Goal: Information Seeking & Learning: Learn about a topic

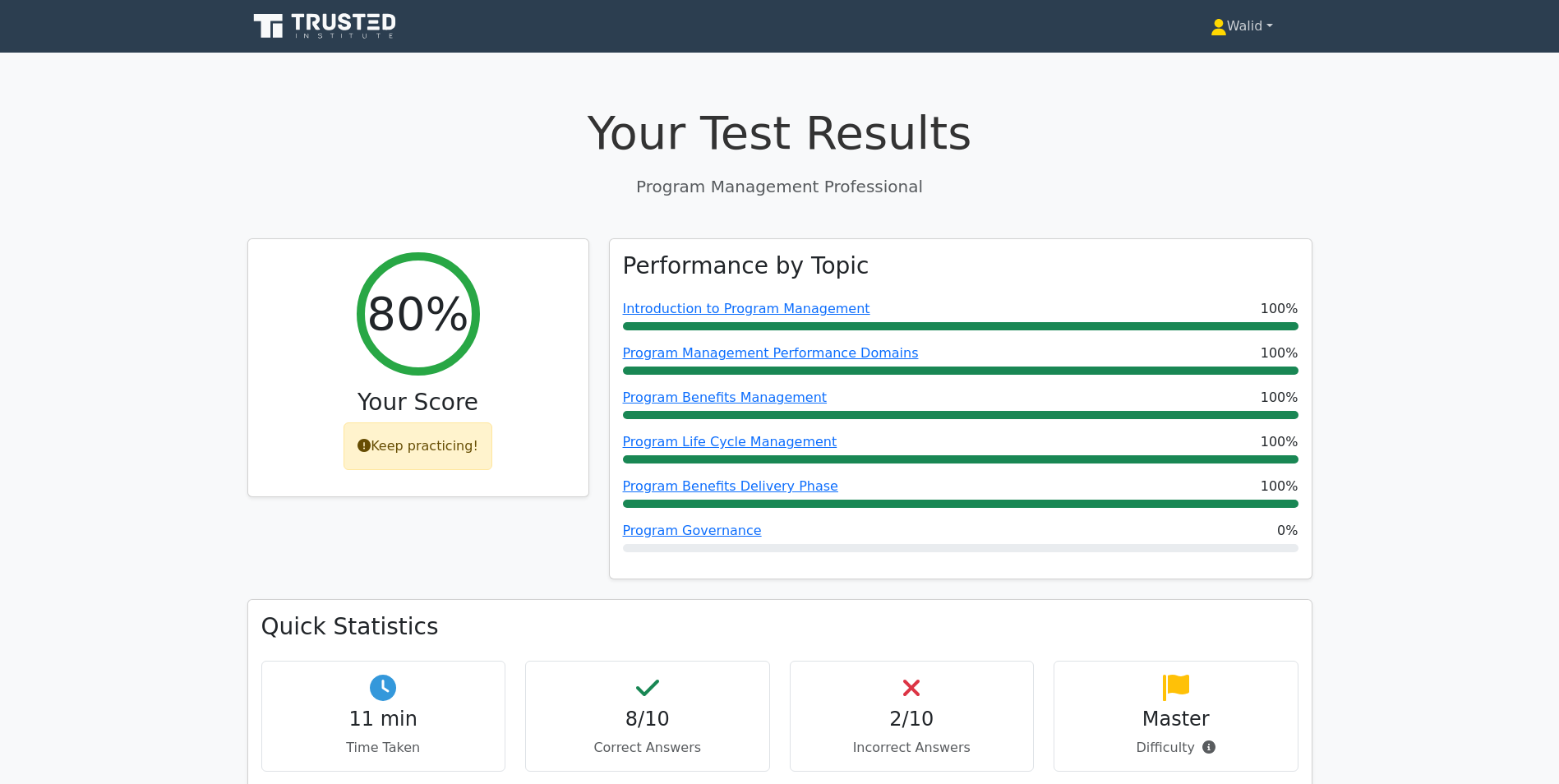
click at [1251, 31] on link "Walid" at bounding box center [1241, 26] width 141 height 33
click at [1251, 54] on link "Profile" at bounding box center [1237, 65] width 130 height 26
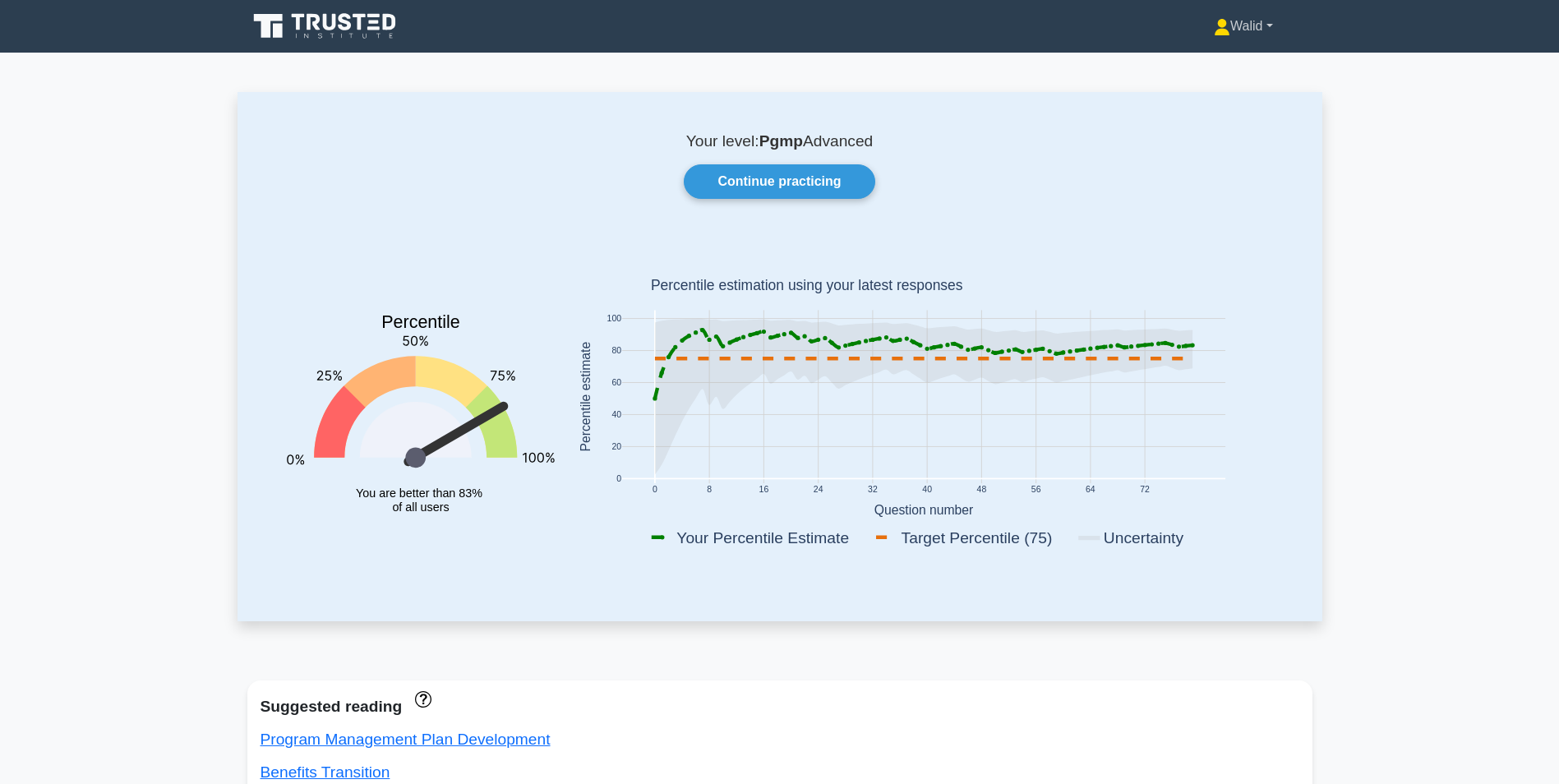
click at [1247, 31] on link "Walid" at bounding box center [1242, 26] width 138 height 33
click at [758, 176] on link "Continue practicing" at bounding box center [778, 181] width 190 height 35
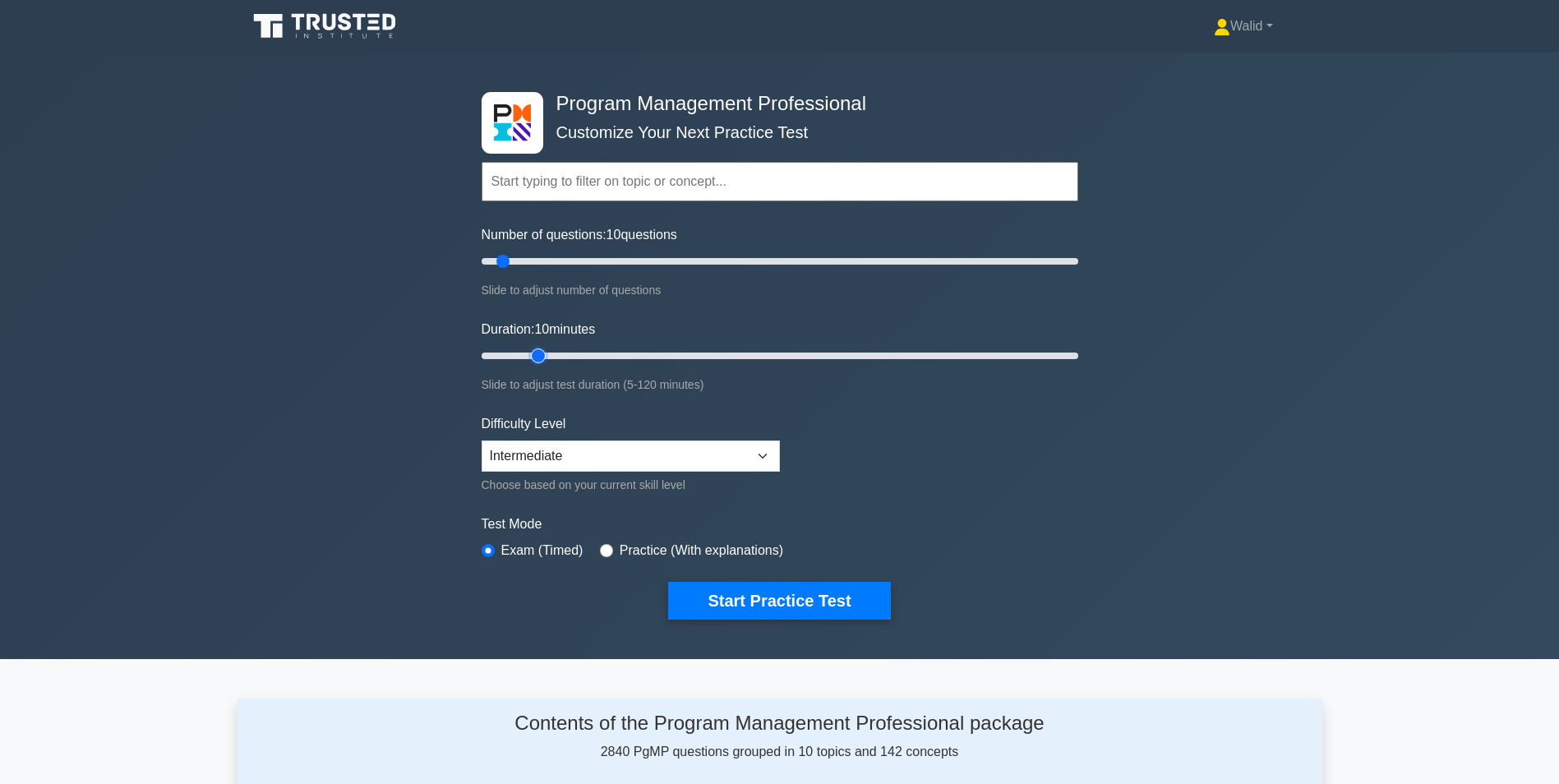
type input "15"
click at [532, 351] on input "Duration: 10 minutes" at bounding box center [780, 356] width 597 height 20
click at [725, 609] on button "Start Practice Test" at bounding box center [778, 601] width 222 height 38
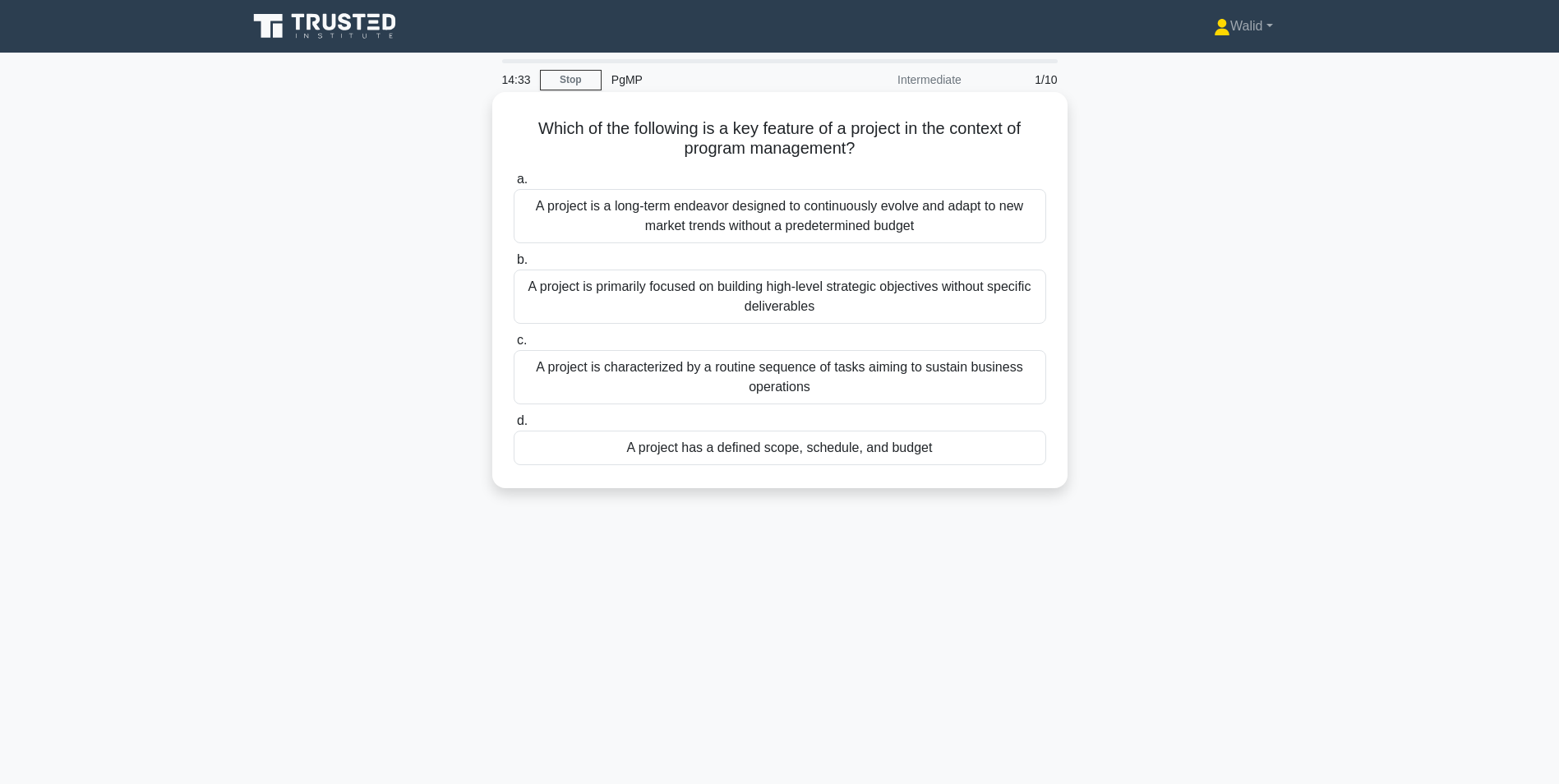
click at [768, 449] on div "A project has a defined scope, schedule, and budget" at bounding box center [780, 448] width 533 height 35
click at [514, 426] on input "d. A project has a defined scope, schedule, and budget" at bounding box center [514, 420] width 0 height 11
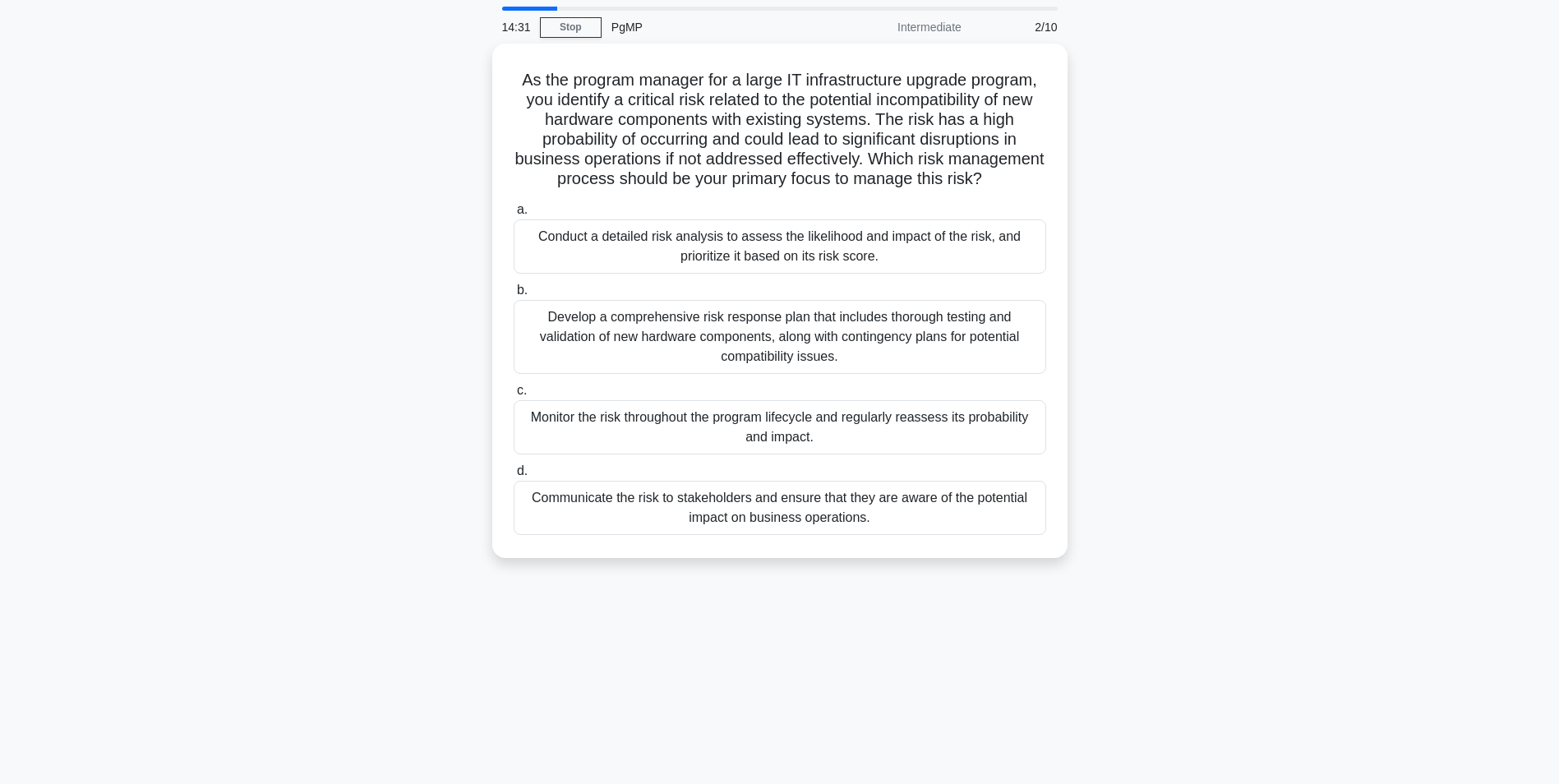
scroll to position [82, 0]
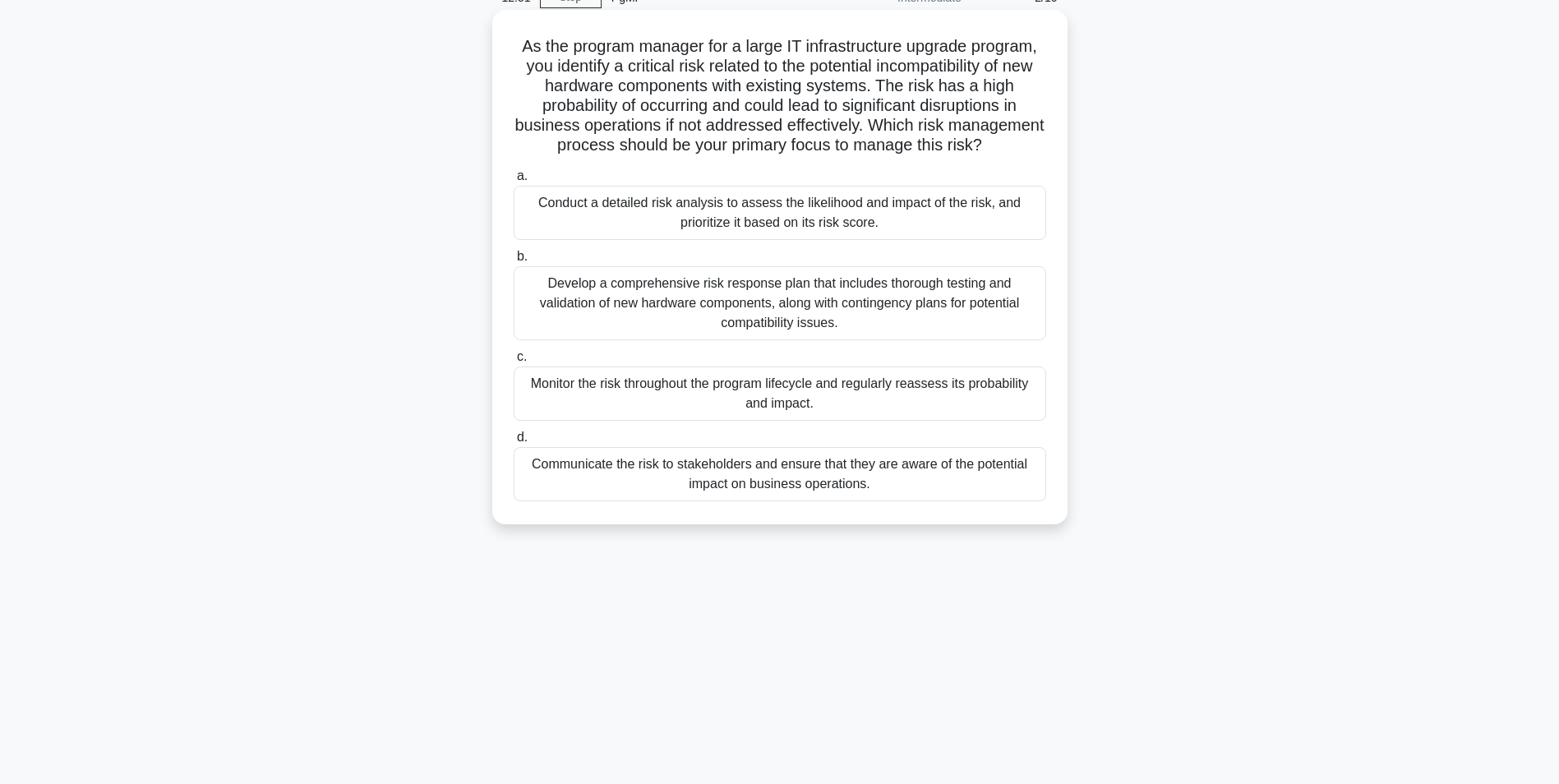
click at [792, 326] on div "Develop a comprehensive risk response plan that includes thorough testing and v…" at bounding box center [780, 303] width 533 height 74
click at [514, 262] on input "b. Develop a comprehensive risk response plan that includes thorough testing an…" at bounding box center [514, 256] width 0 height 11
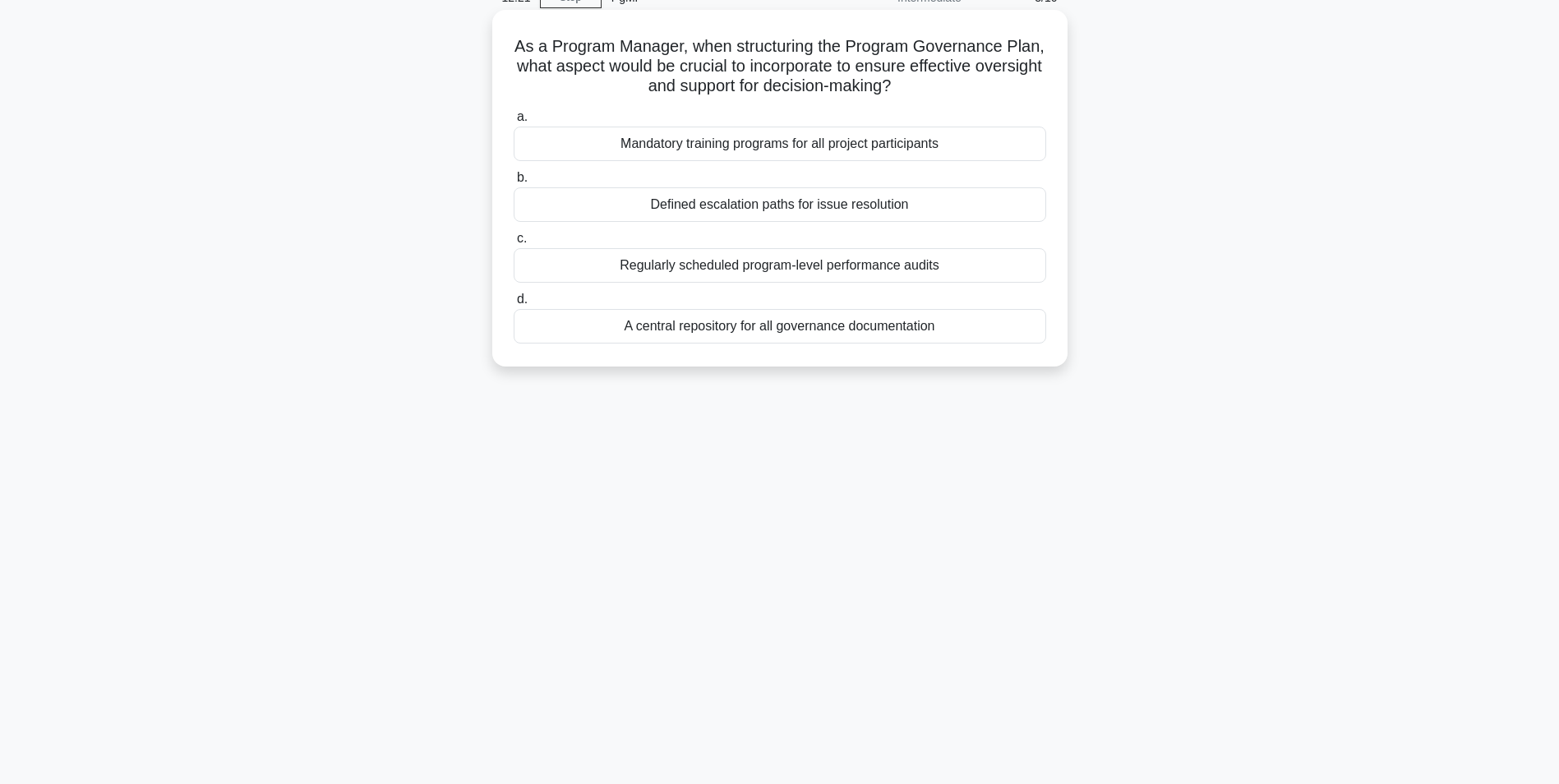
click at [804, 203] on div "Defined escalation paths for issue resolution" at bounding box center [780, 204] width 533 height 35
click at [514, 183] on input "b. Defined escalation paths for issue resolution" at bounding box center [514, 177] width 0 height 11
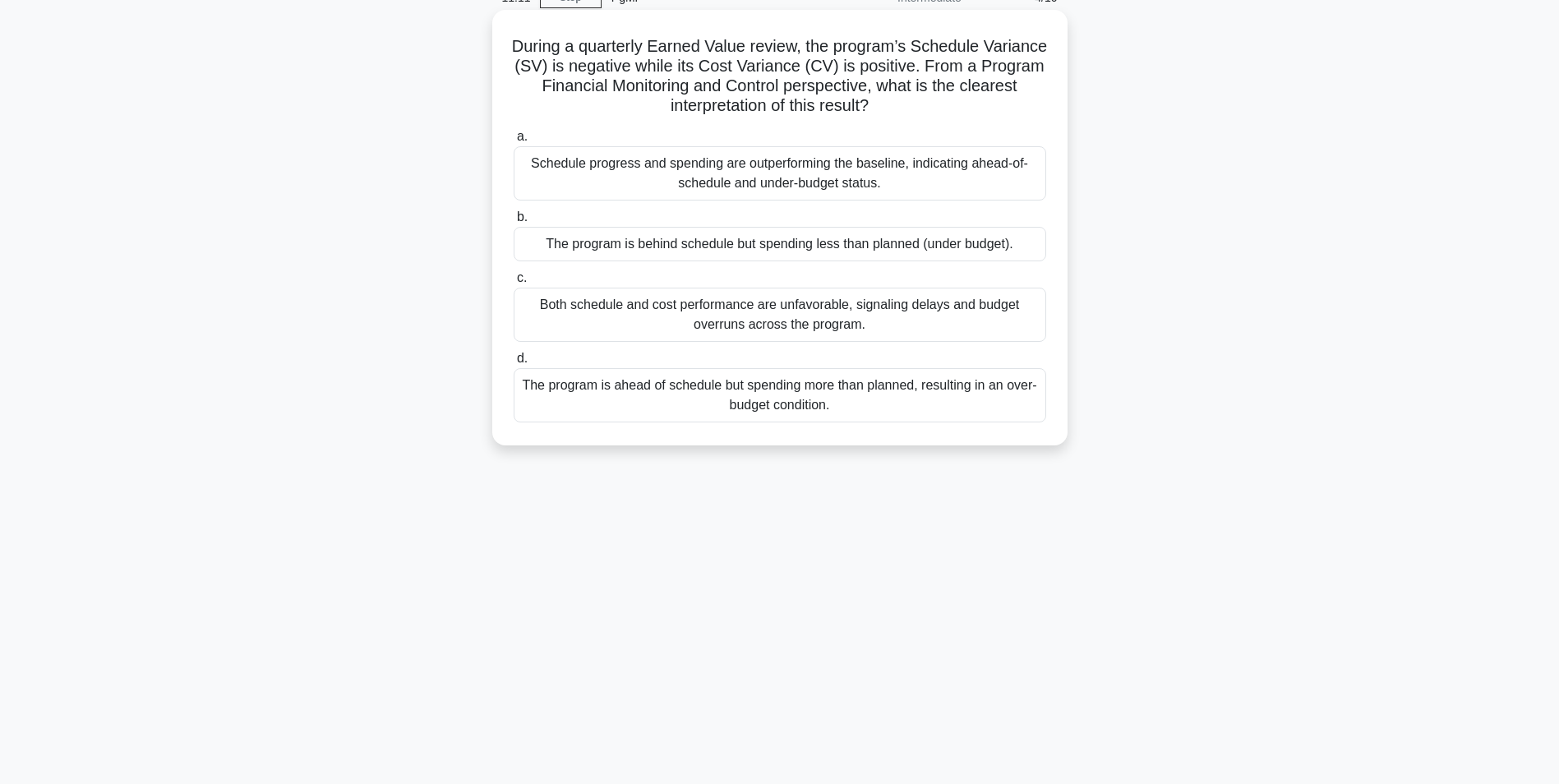
click at [876, 242] on div "The program is behind schedule but spending less than planned (under budget)." at bounding box center [780, 244] width 533 height 35
click at [514, 223] on input "b. The program is behind schedule but spending less than planned (under budget)." at bounding box center [514, 217] width 0 height 11
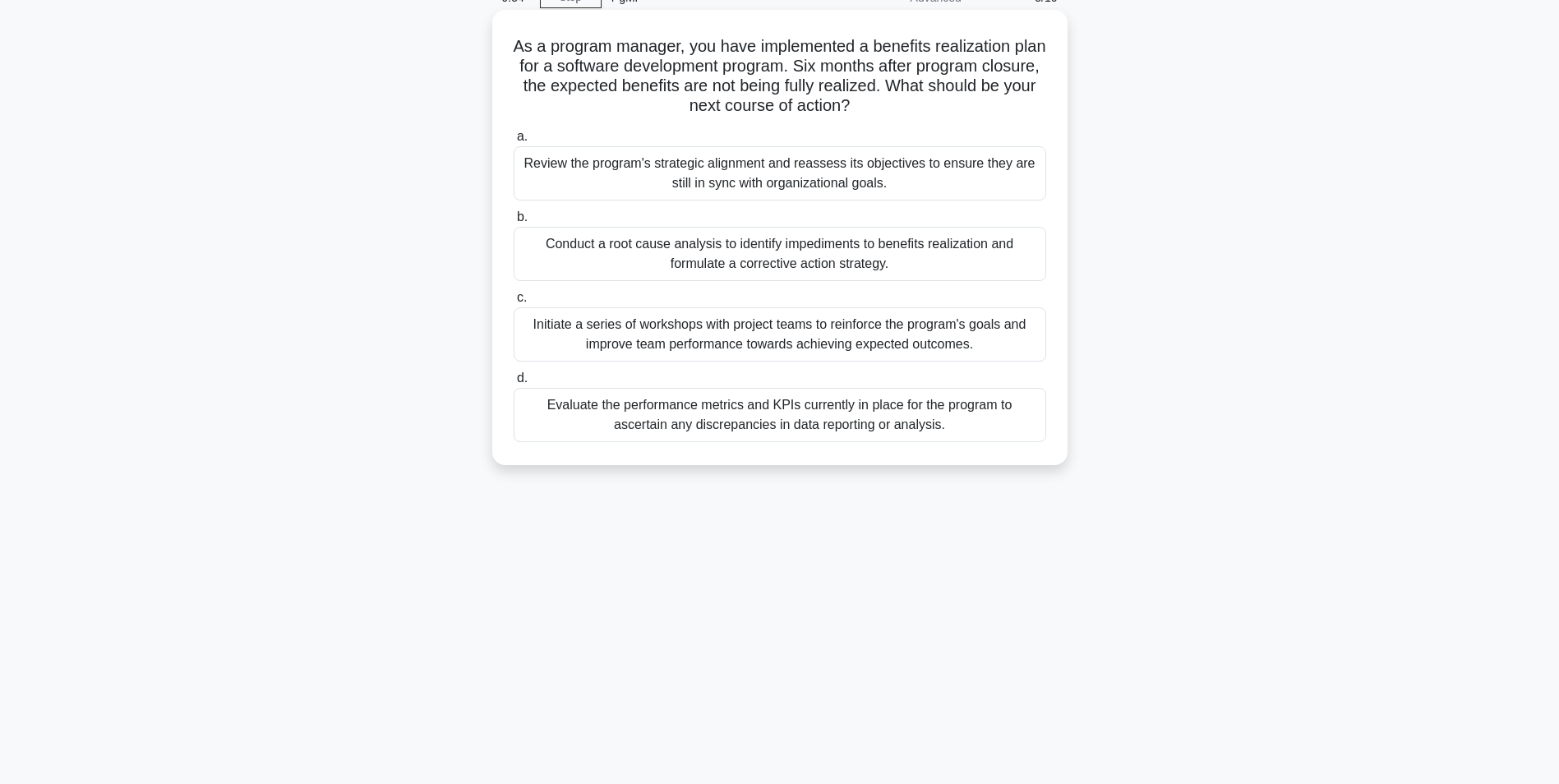
click at [747, 258] on div "Conduct a root cause analysis to identify impediments to benefits realization a…" at bounding box center [780, 254] width 533 height 54
click at [514, 223] on input "b. Conduct a root cause analysis to identify impediments to benefits realizatio…" at bounding box center [514, 217] width 0 height 11
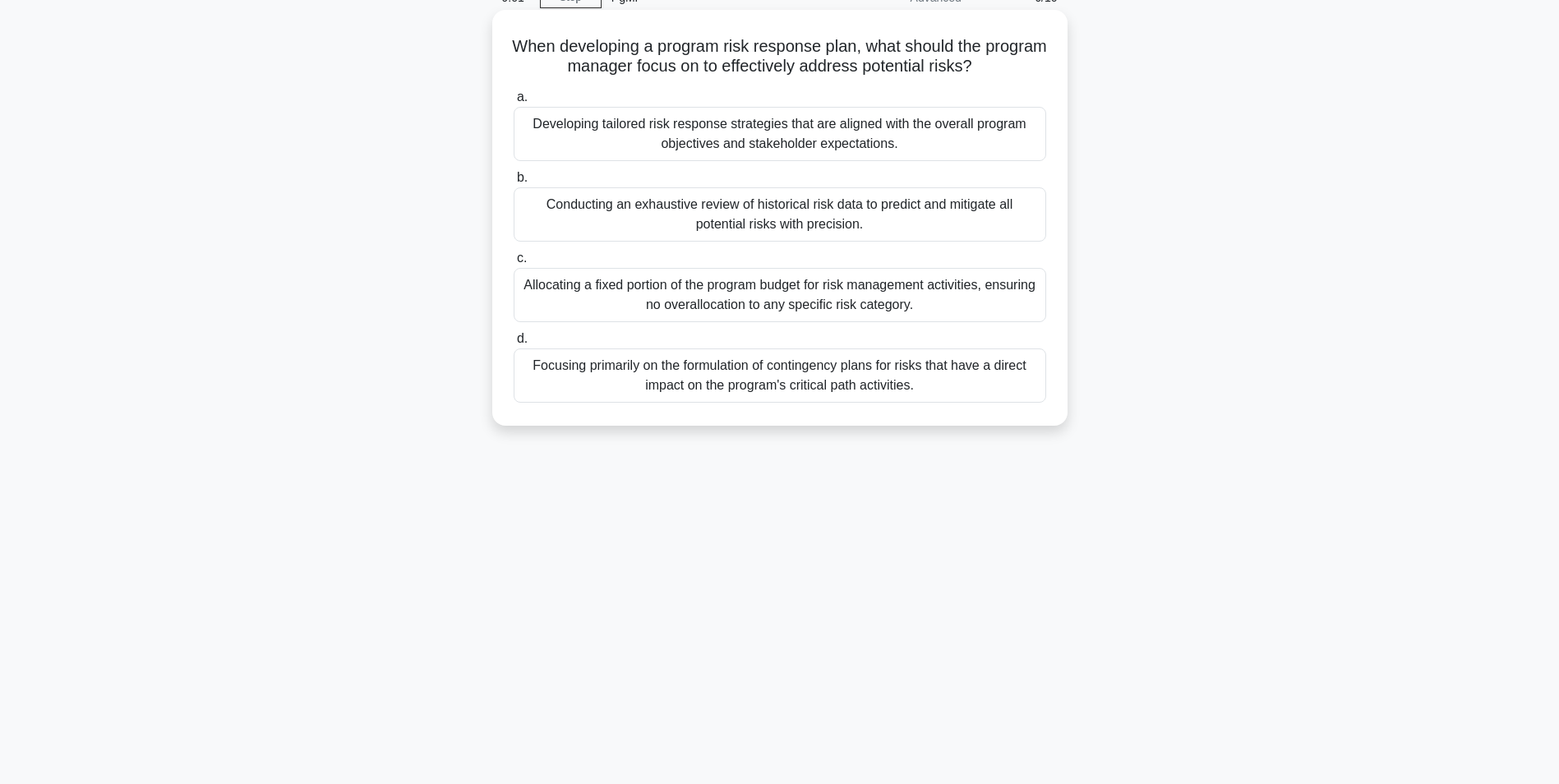
click at [716, 139] on div "Developing tailored risk response strategies that are aligned with the overall …" at bounding box center [780, 134] width 533 height 54
click at [514, 103] on input "a. Developing tailored risk response strategies that are aligned with the overa…" at bounding box center [514, 97] width 0 height 11
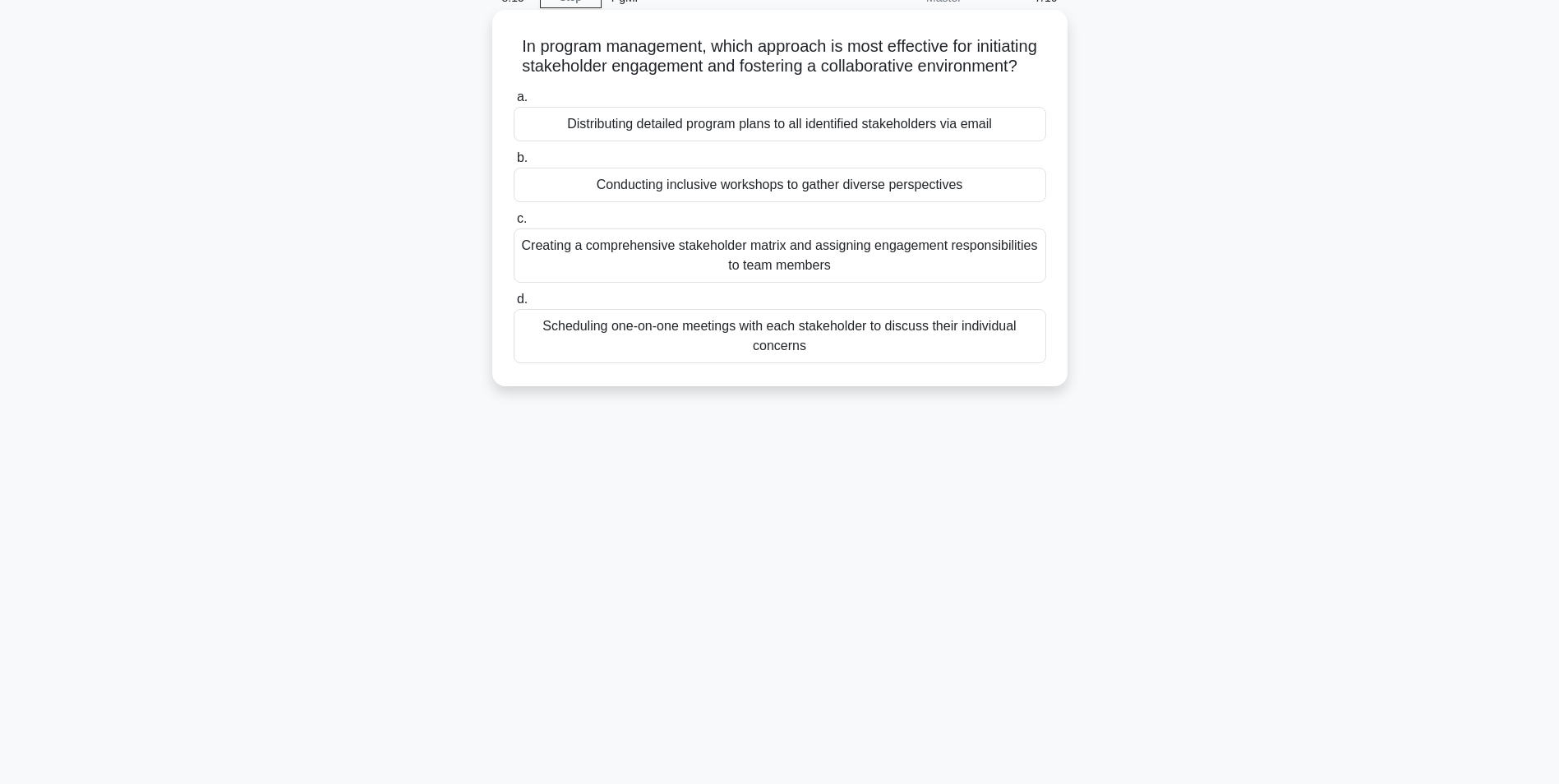
click at [796, 358] on div "Scheduling one-on-one meetings with each stakeholder to discuss their individua…" at bounding box center [780, 336] width 533 height 54
click at [514, 305] on input "d. Scheduling one-on-one meetings with each stakeholder to discuss their indivi…" at bounding box center [514, 299] width 0 height 11
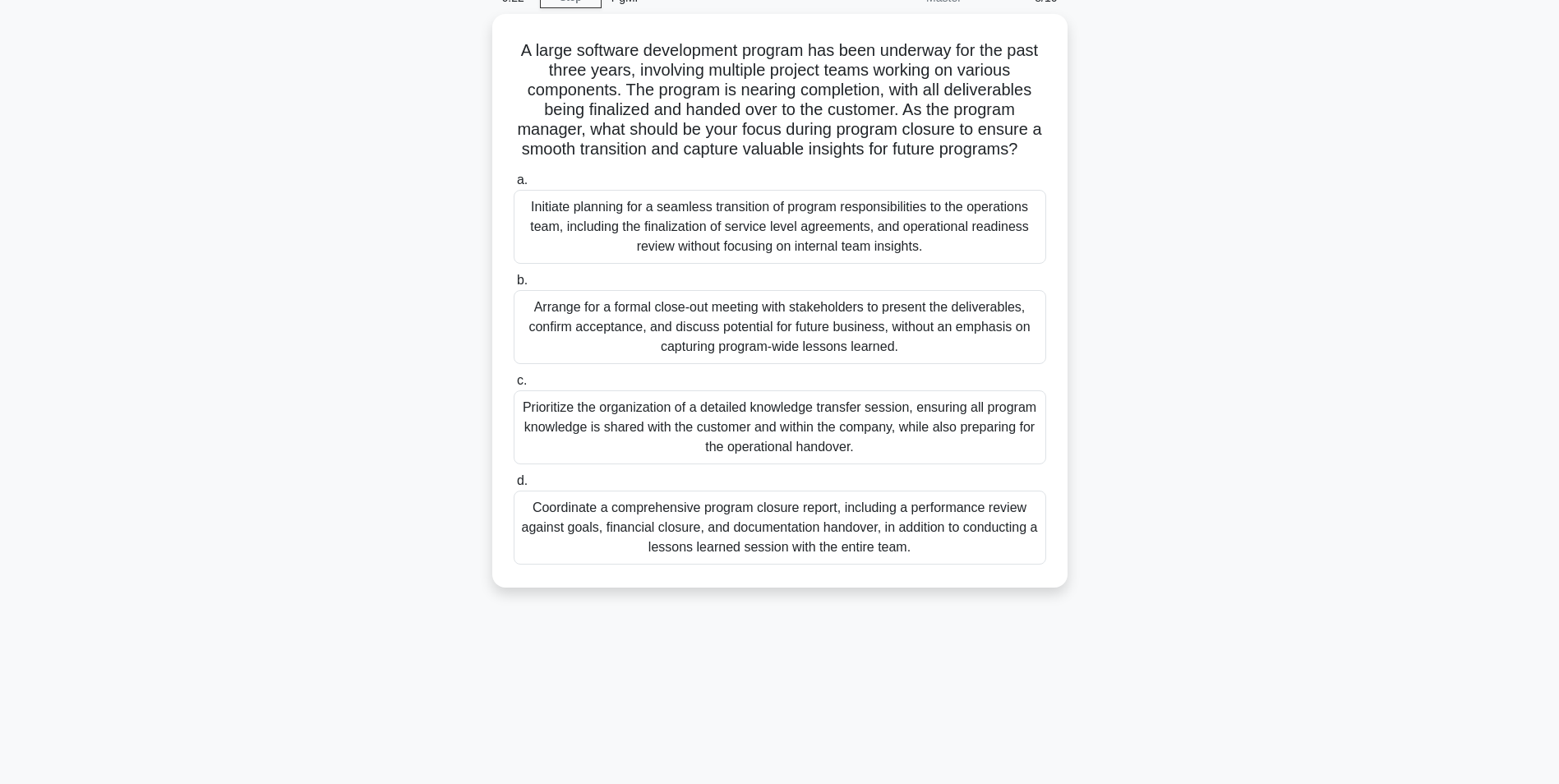
click at [771, 548] on div "Coordinate a comprehensive program closure report, including a performance revi…" at bounding box center [780, 528] width 533 height 74
click at [514, 486] on input "d. Coordinate a comprehensive program closure report, including a performance r…" at bounding box center [514, 481] width 0 height 11
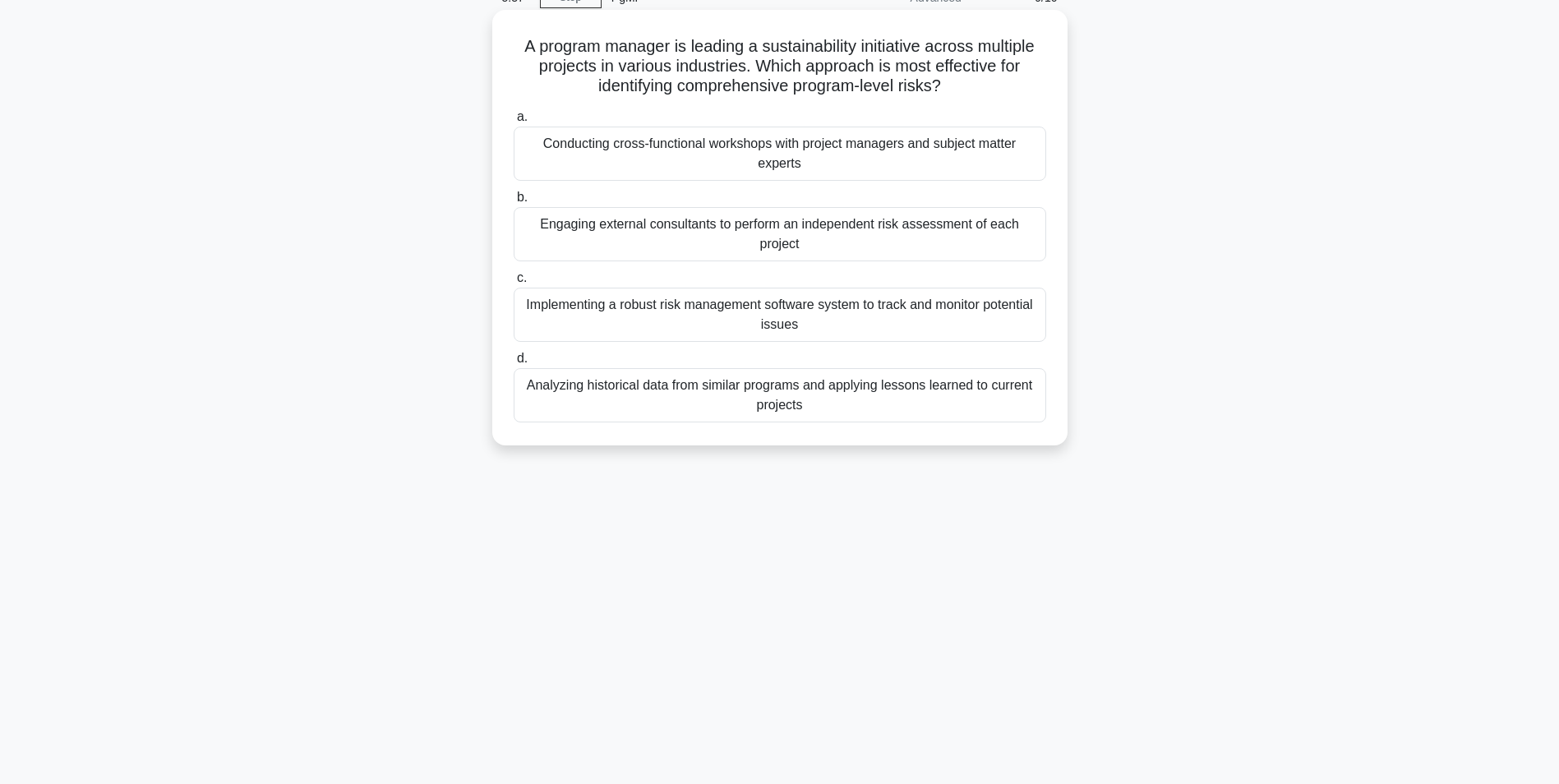
click at [625, 149] on div "Conducting cross-functional workshops with project managers and subject matter …" at bounding box center [780, 154] width 533 height 54
click at [514, 123] on input "a. Conducting cross-functional workshops with project managers and subject matt…" at bounding box center [514, 117] width 0 height 11
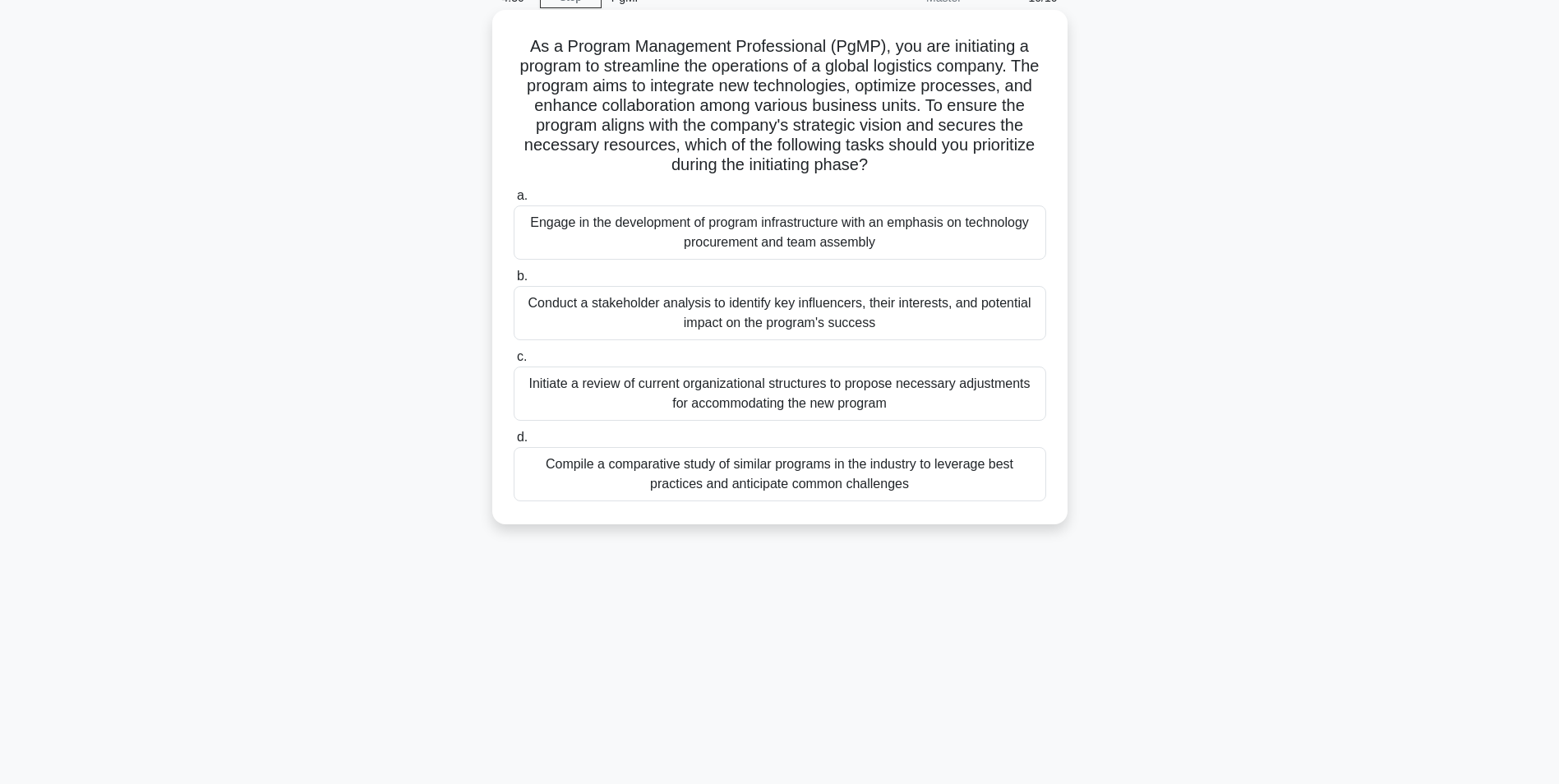
click at [677, 316] on div "Conduct a stakeholder analysis to identify key influencers, their interests, an…" at bounding box center [780, 313] width 533 height 54
click at [514, 282] on input "b. Conduct a stakeholder analysis to identify key influencers, their interests,…" at bounding box center [514, 276] width 0 height 11
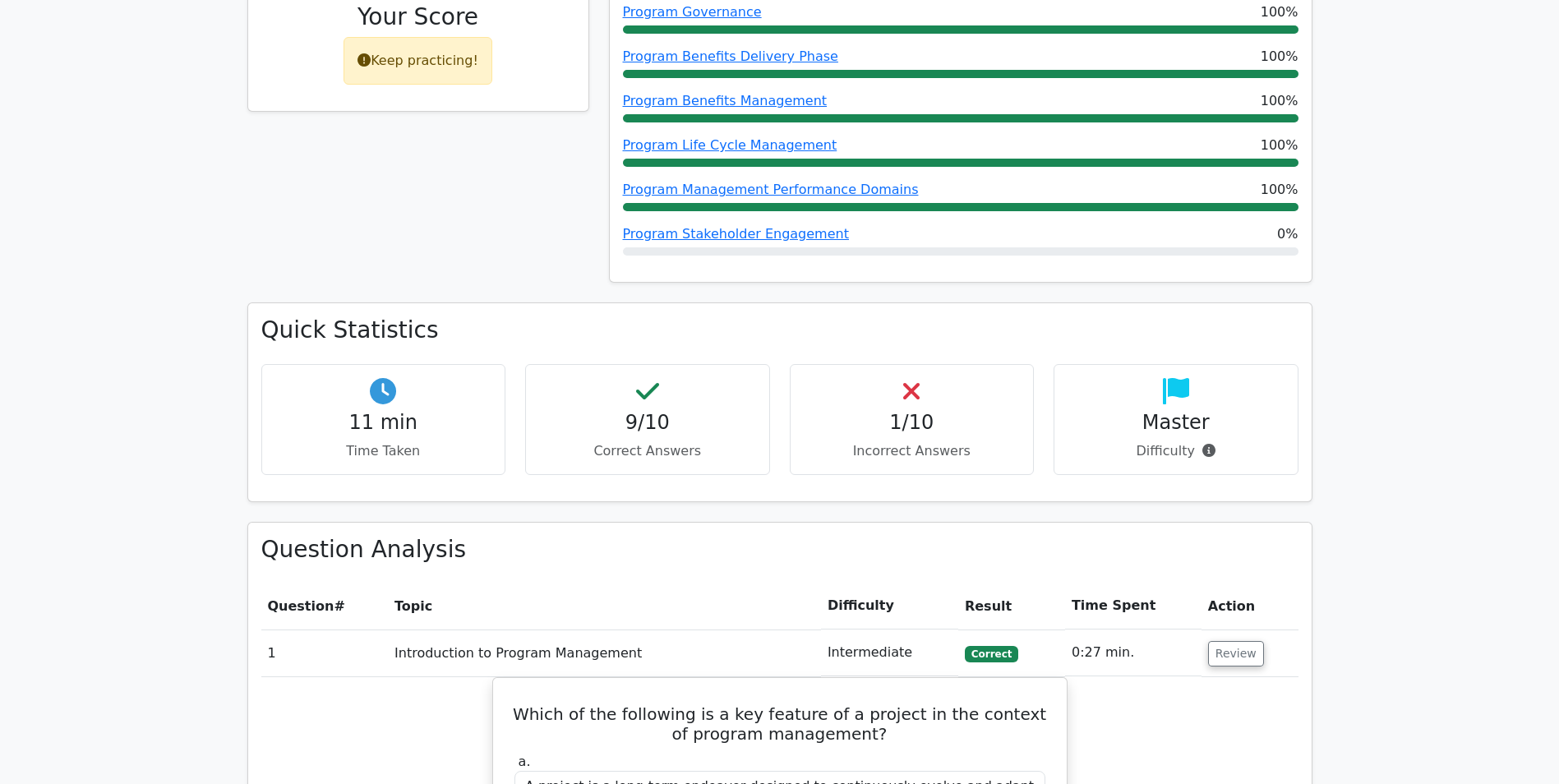
scroll to position [493, 0]
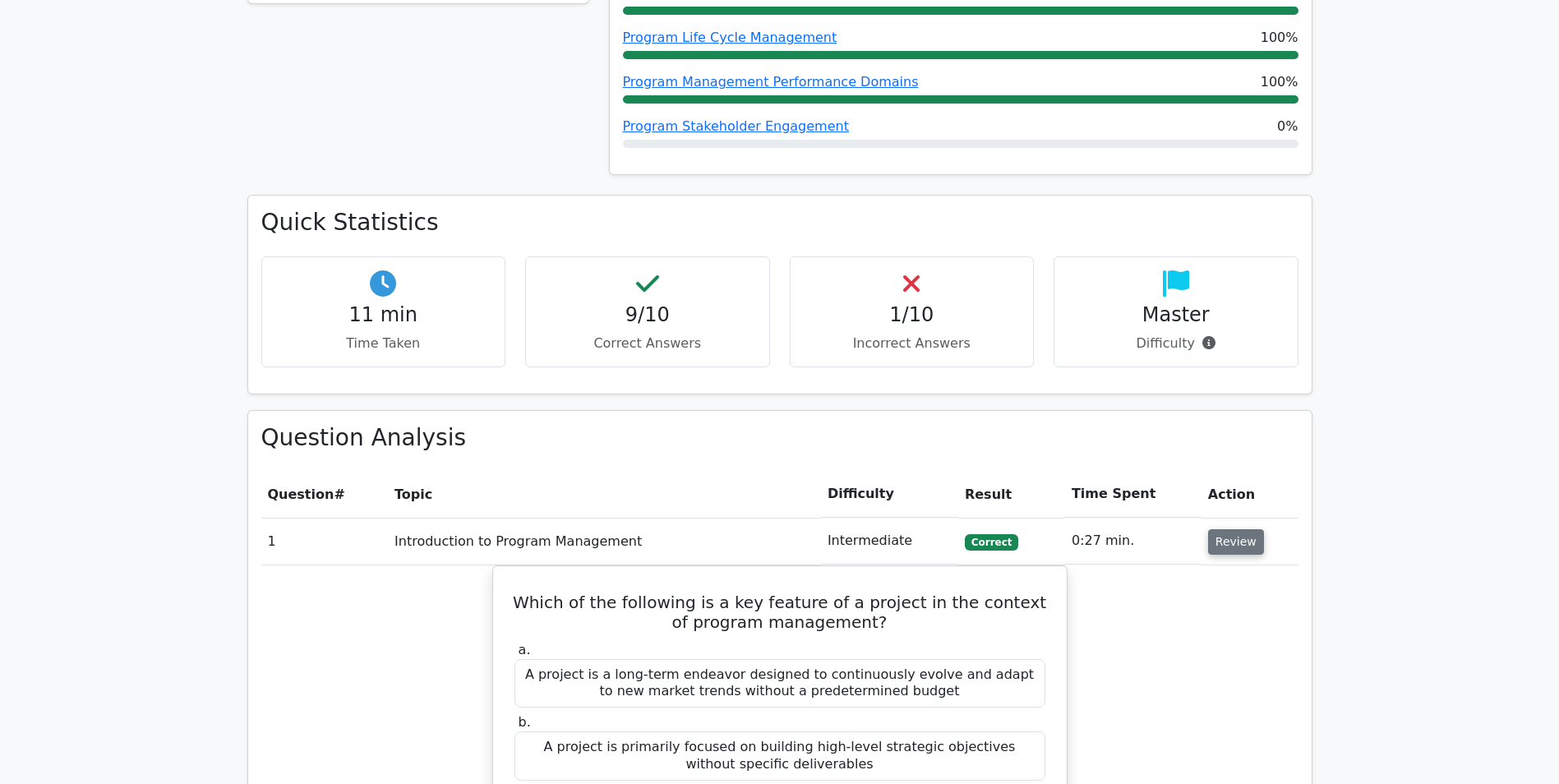
click at [1242, 541] on button "Review" at bounding box center [1236, 542] width 56 height 26
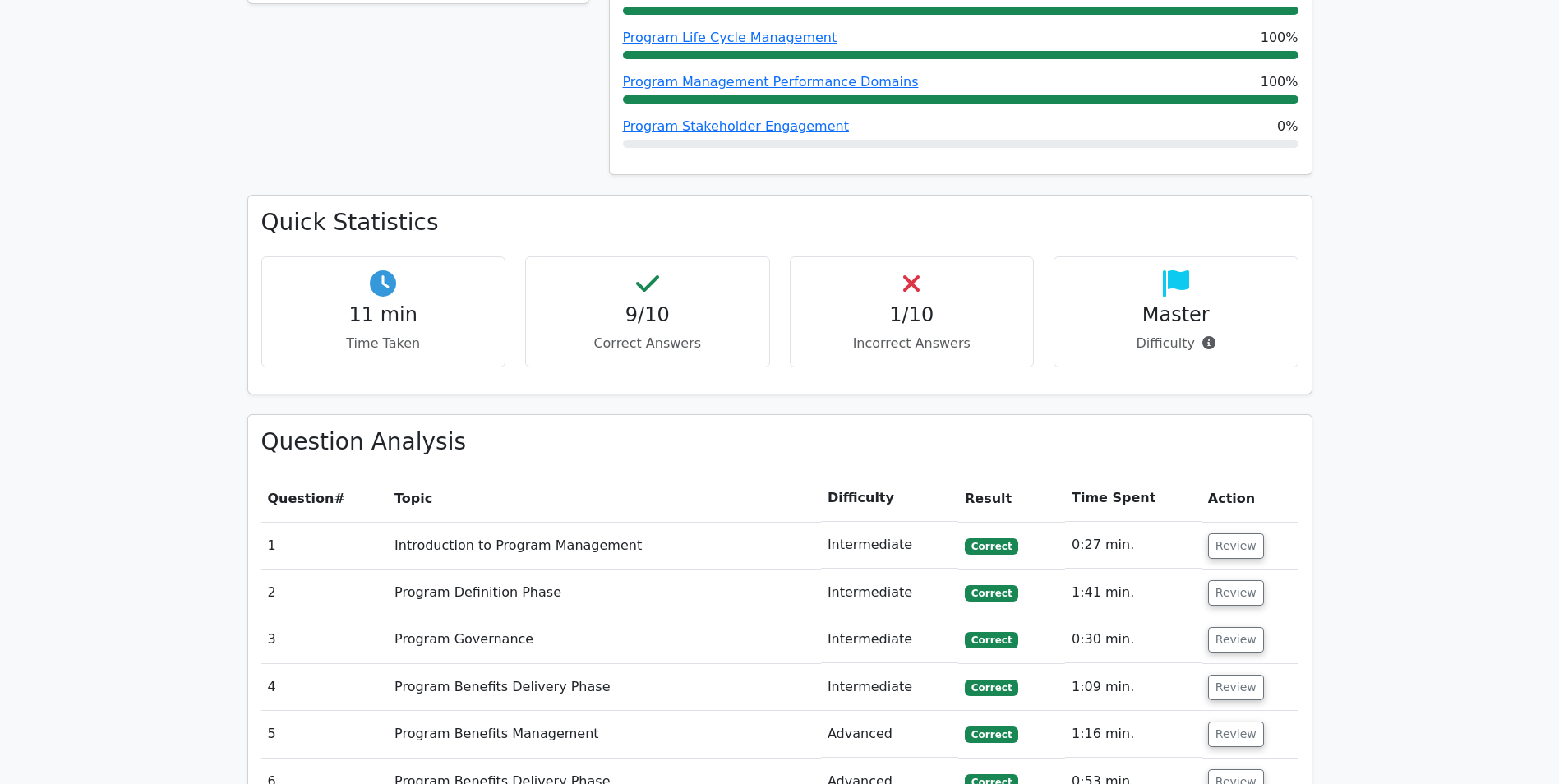
scroll to position [904, 0]
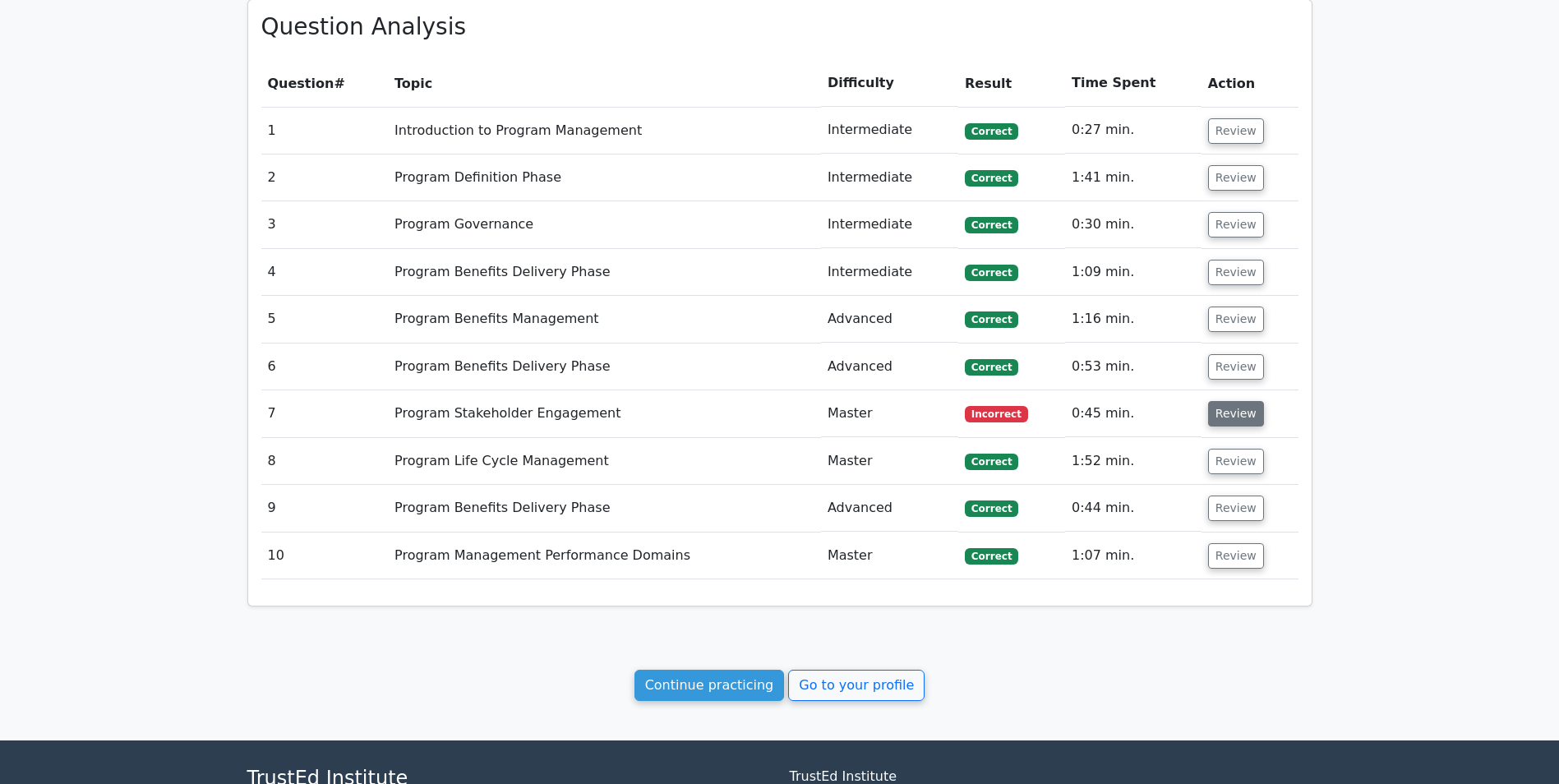
click at [1217, 411] on button "Review" at bounding box center [1236, 413] width 56 height 26
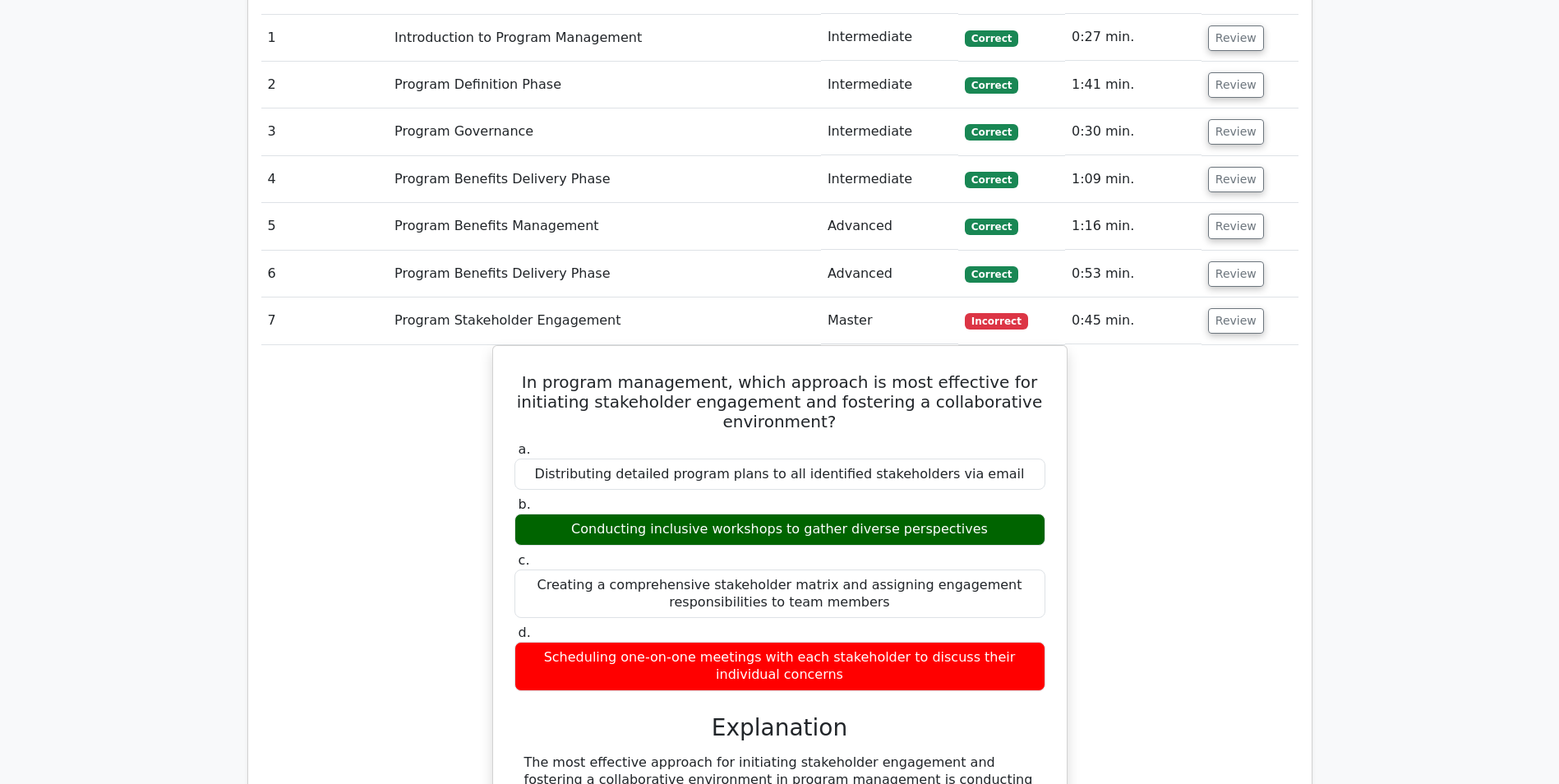
scroll to position [986, 0]
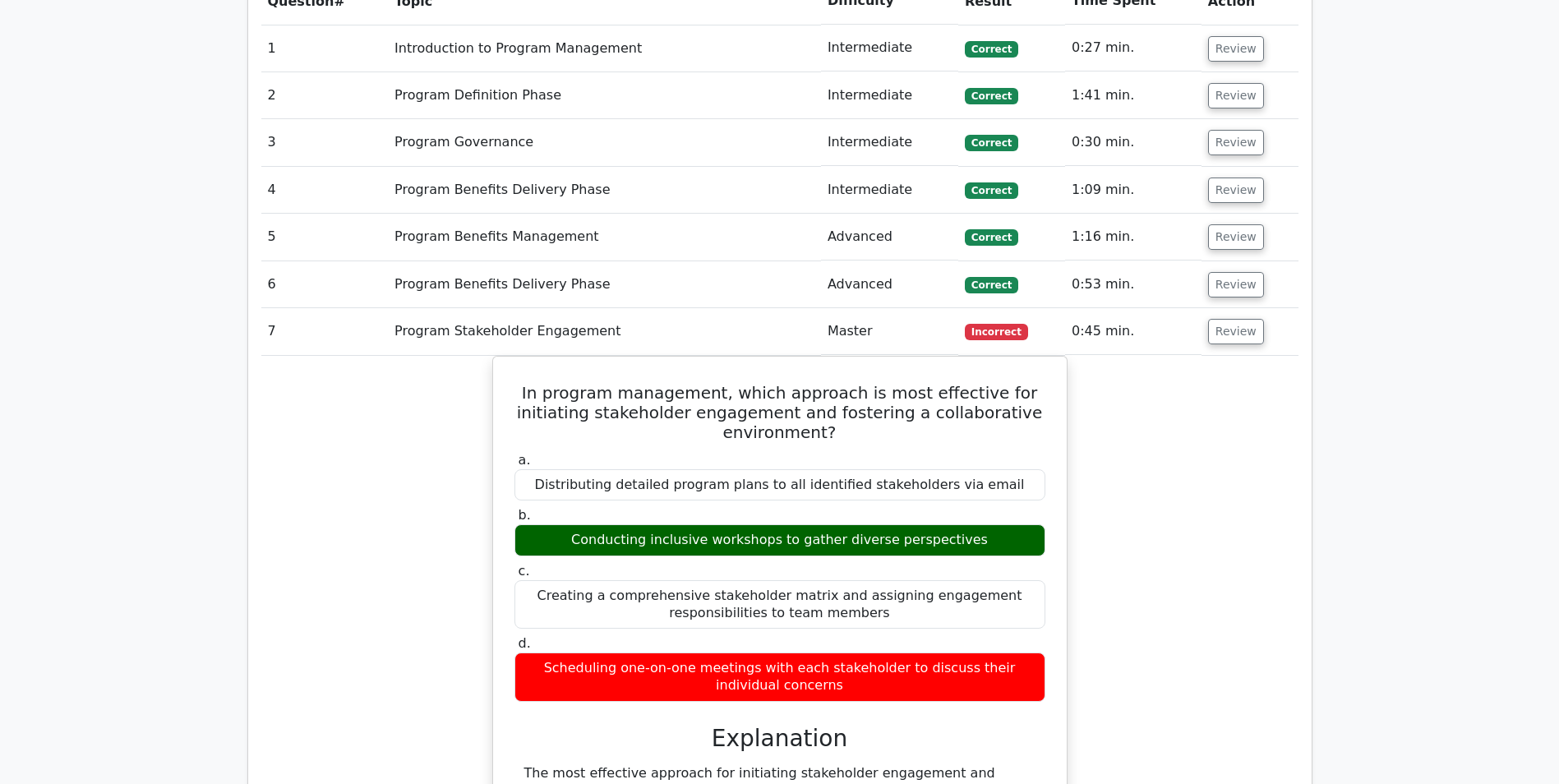
click at [1252, 347] on td "Review" at bounding box center [1250, 331] width 97 height 47
click at [1227, 334] on button "Review" at bounding box center [1236, 331] width 56 height 26
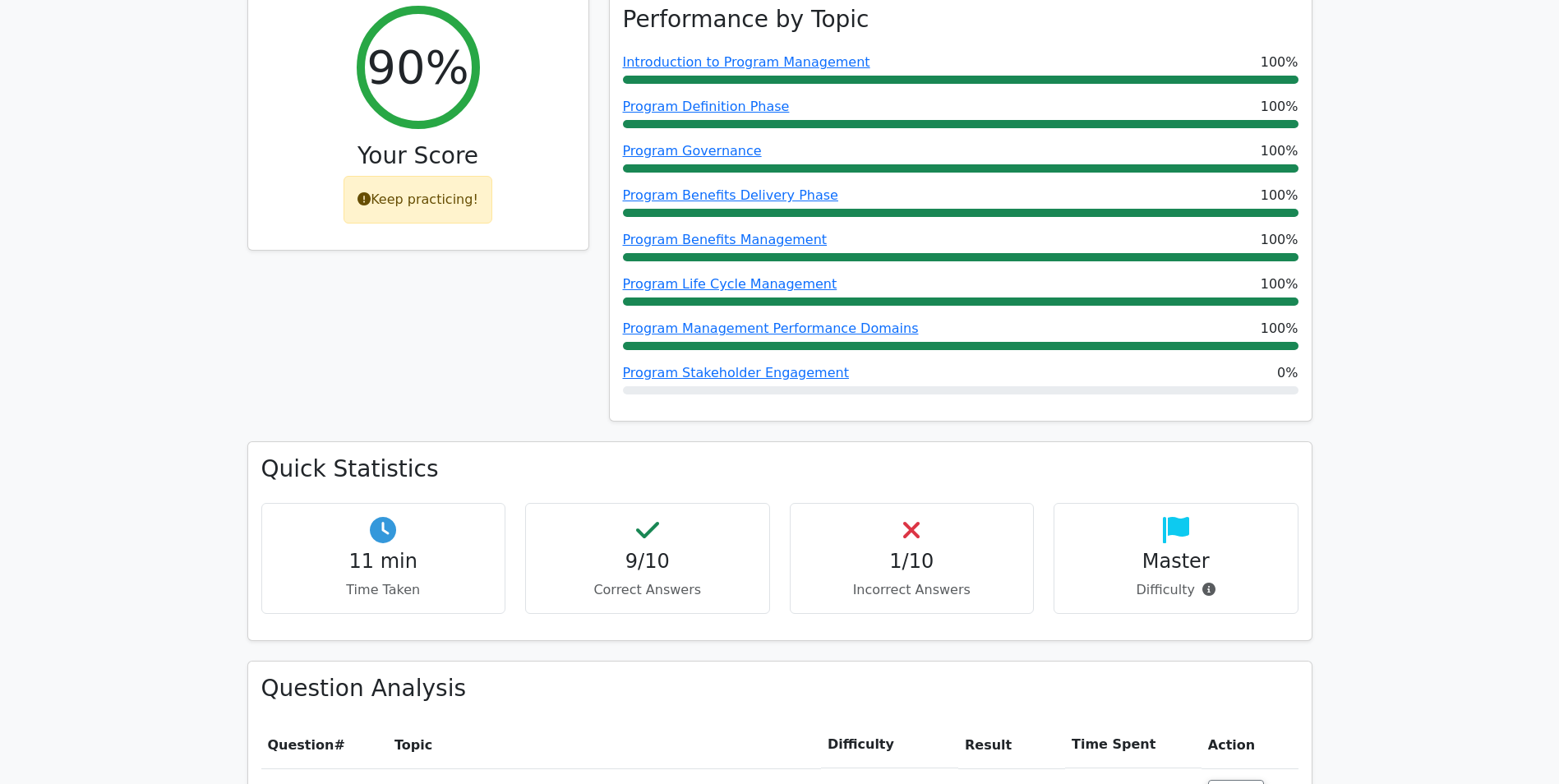
scroll to position [0, 0]
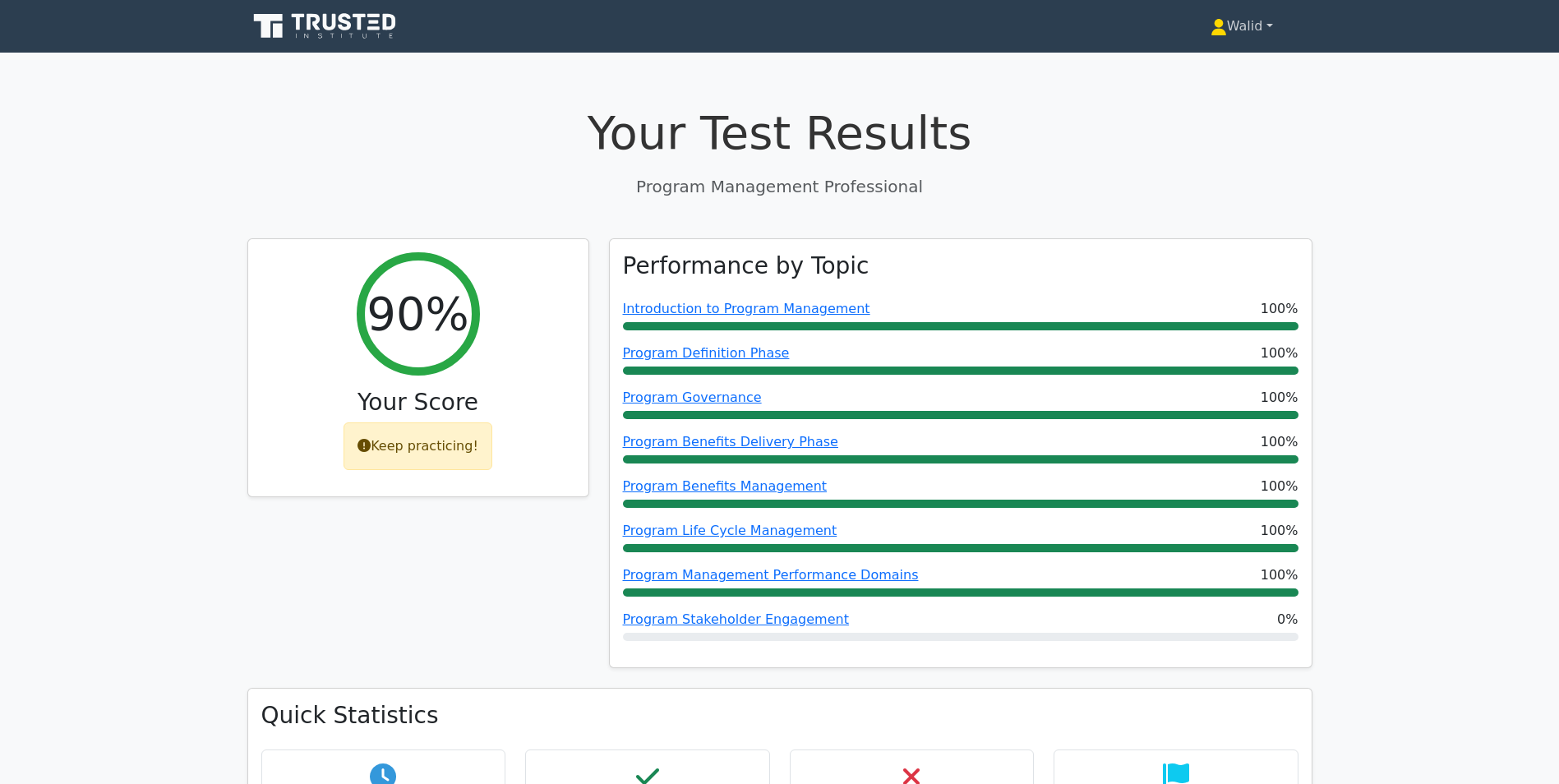
click at [1259, 27] on link "Walid" at bounding box center [1241, 26] width 141 height 33
click at [1239, 59] on link "Profile" at bounding box center [1237, 65] width 130 height 26
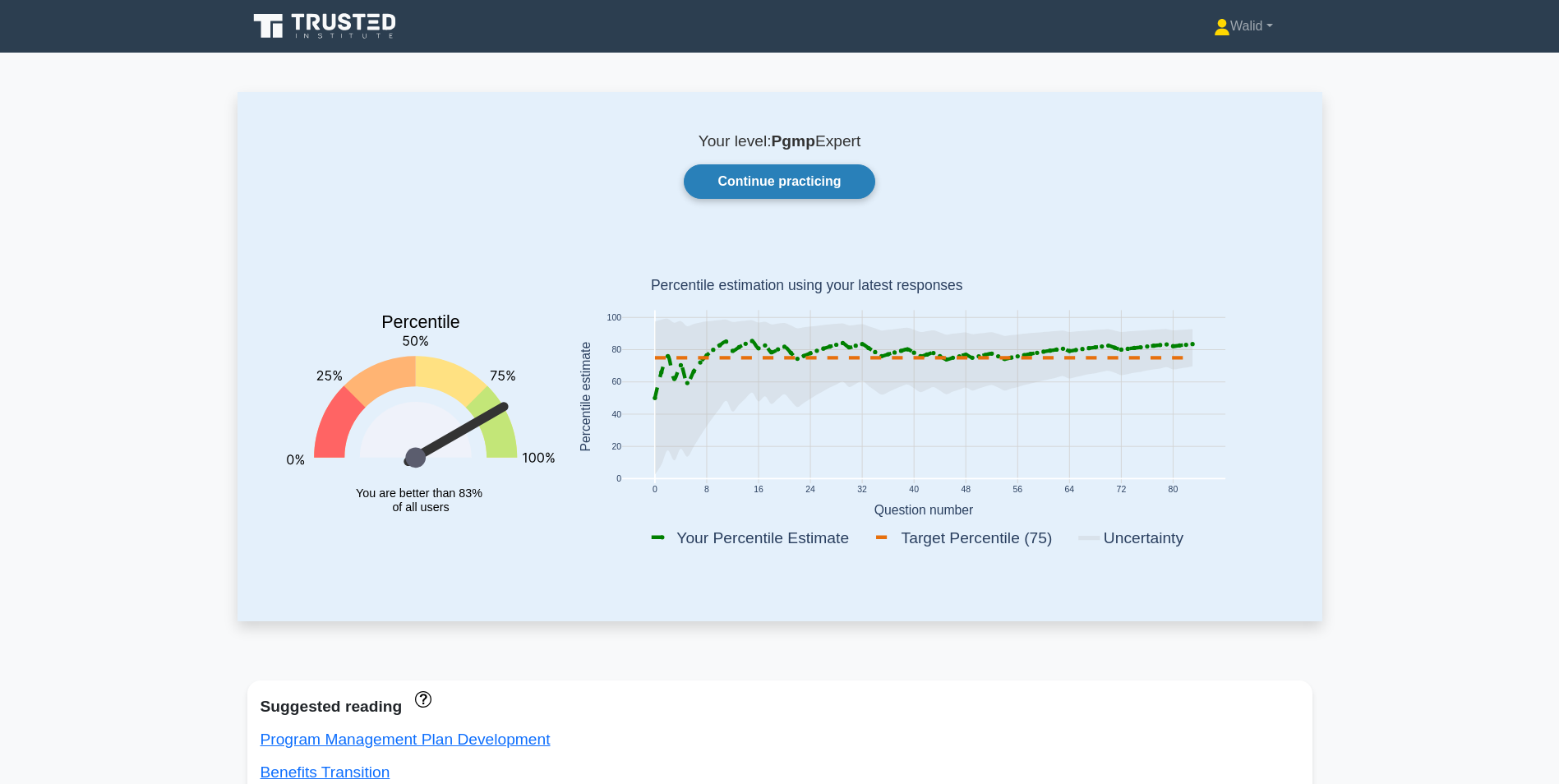
click at [761, 178] on link "Continue practicing" at bounding box center [778, 181] width 190 height 35
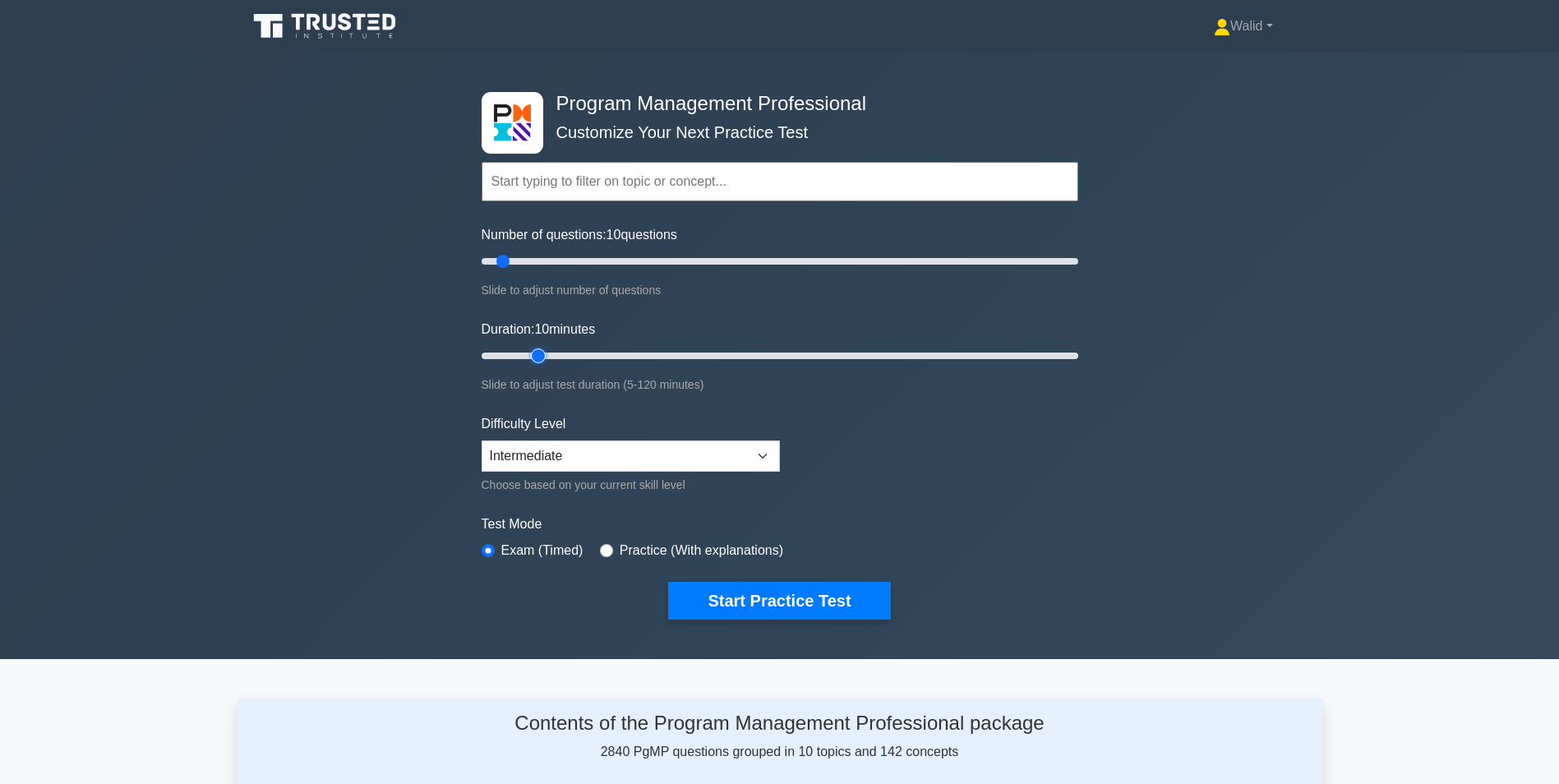
type input "15"
click at [533, 354] on input "Duration: 10 minutes" at bounding box center [780, 356] width 597 height 20
click at [738, 602] on button "Start Practice Test" at bounding box center [778, 601] width 222 height 38
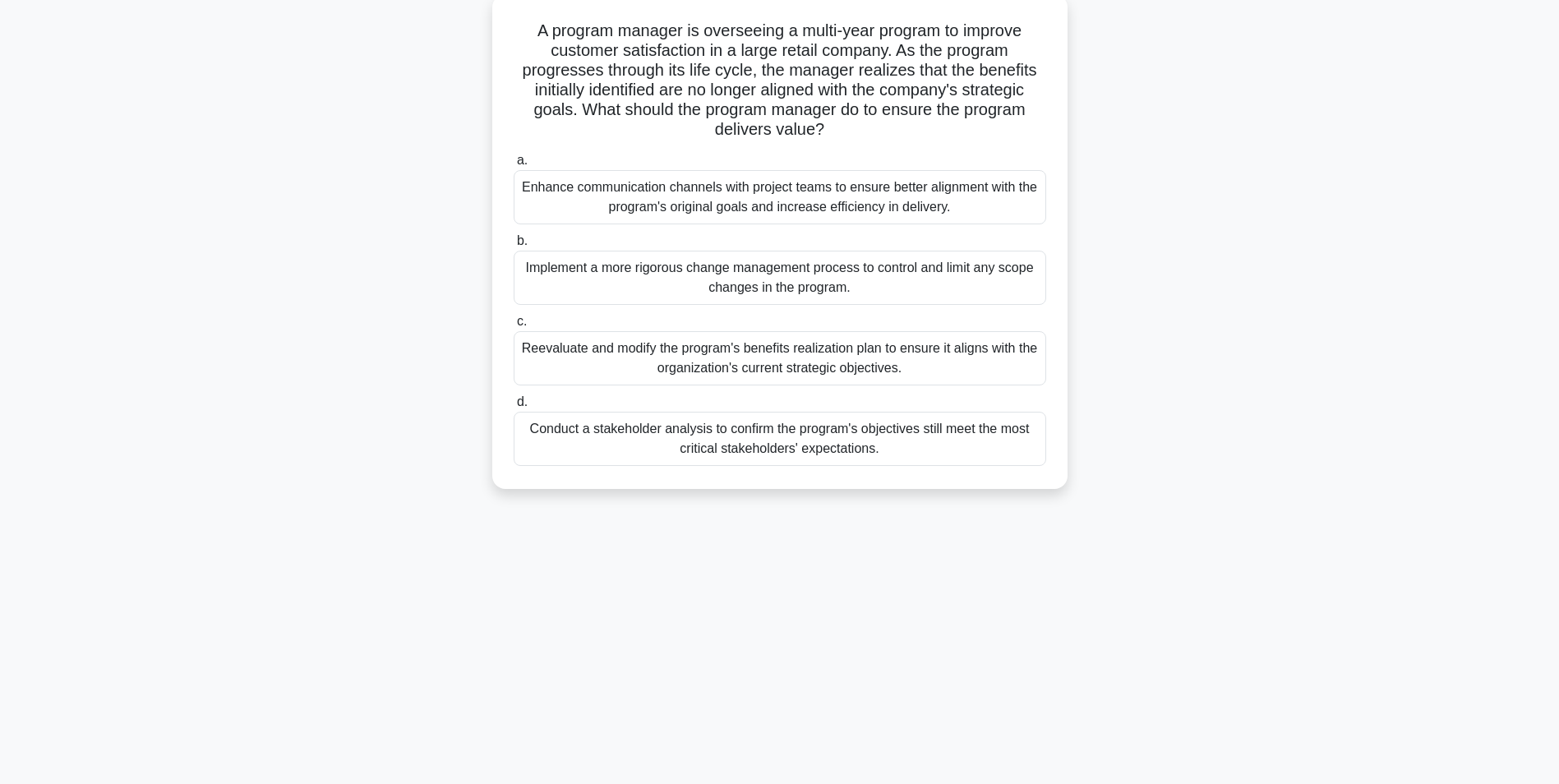
scroll to position [104, 0]
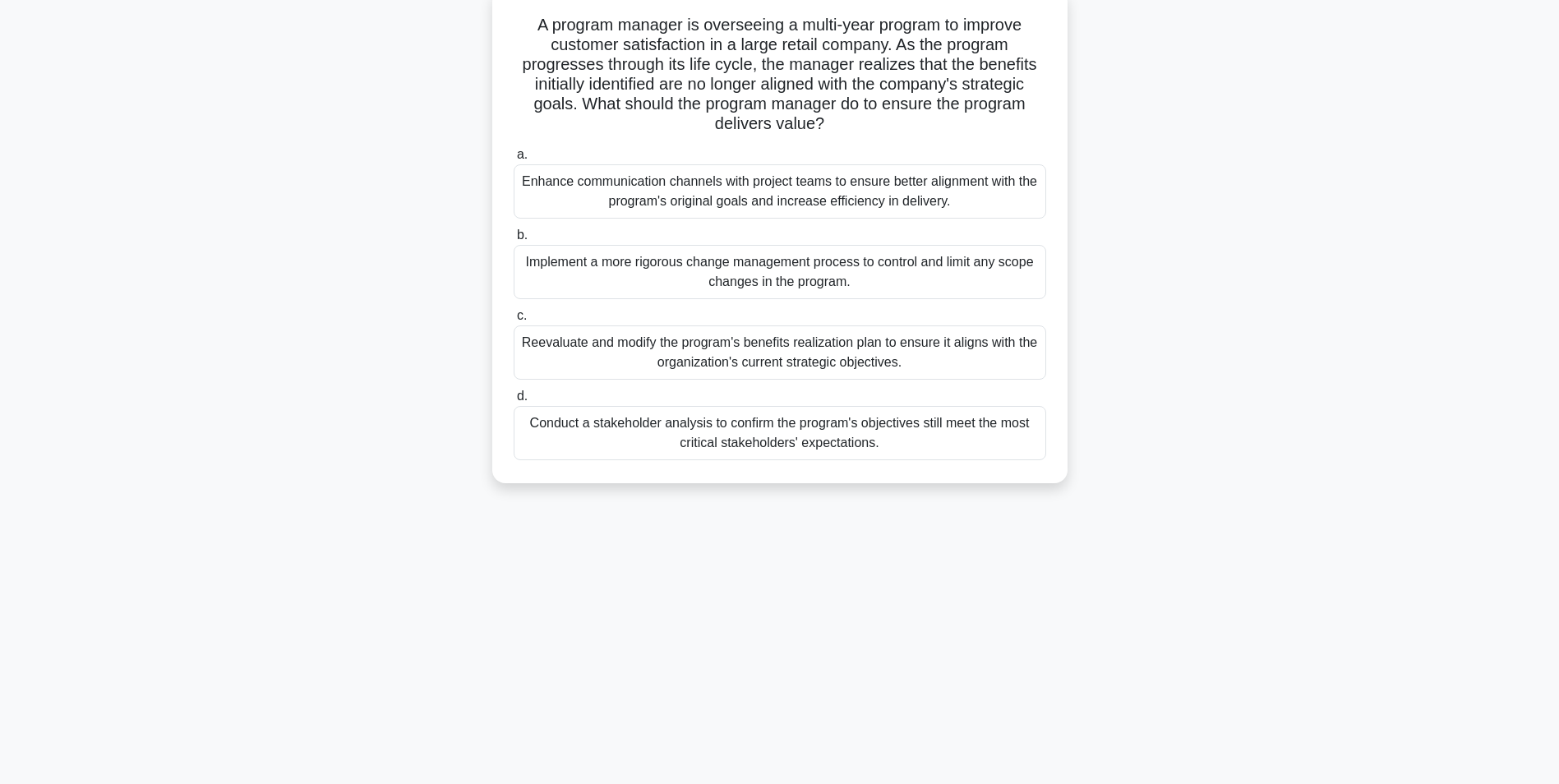
click at [774, 358] on div "Reevaluate and modify the program's benefits realization plan to ensure it alig…" at bounding box center [780, 353] width 533 height 54
click at [514, 322] on input "c. Reevaluate and modify the program's benefits realization plan to ensure it a…" at bounding box center [514, 316] width 0 height 11
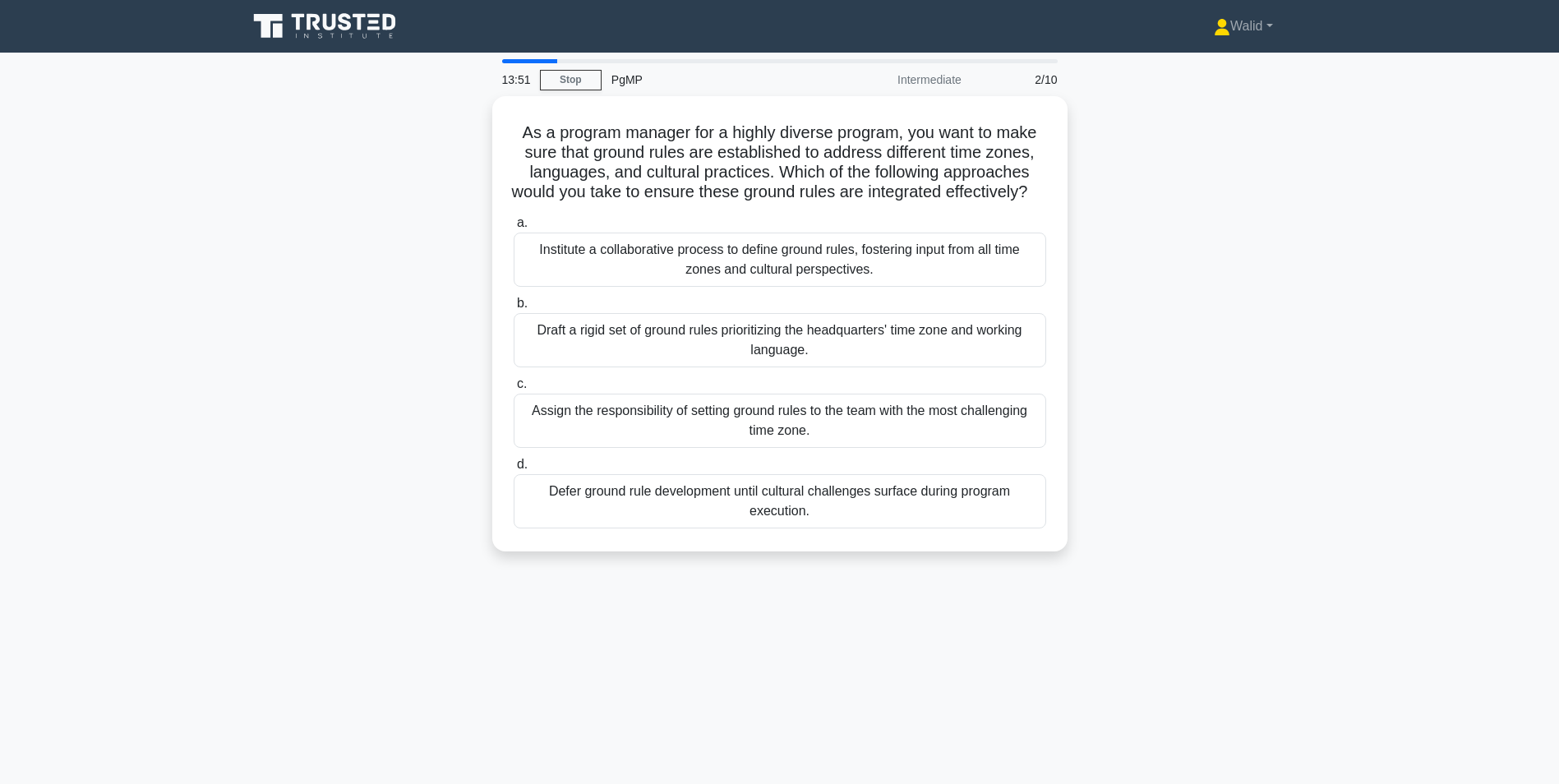
scroll to position [82, 0]
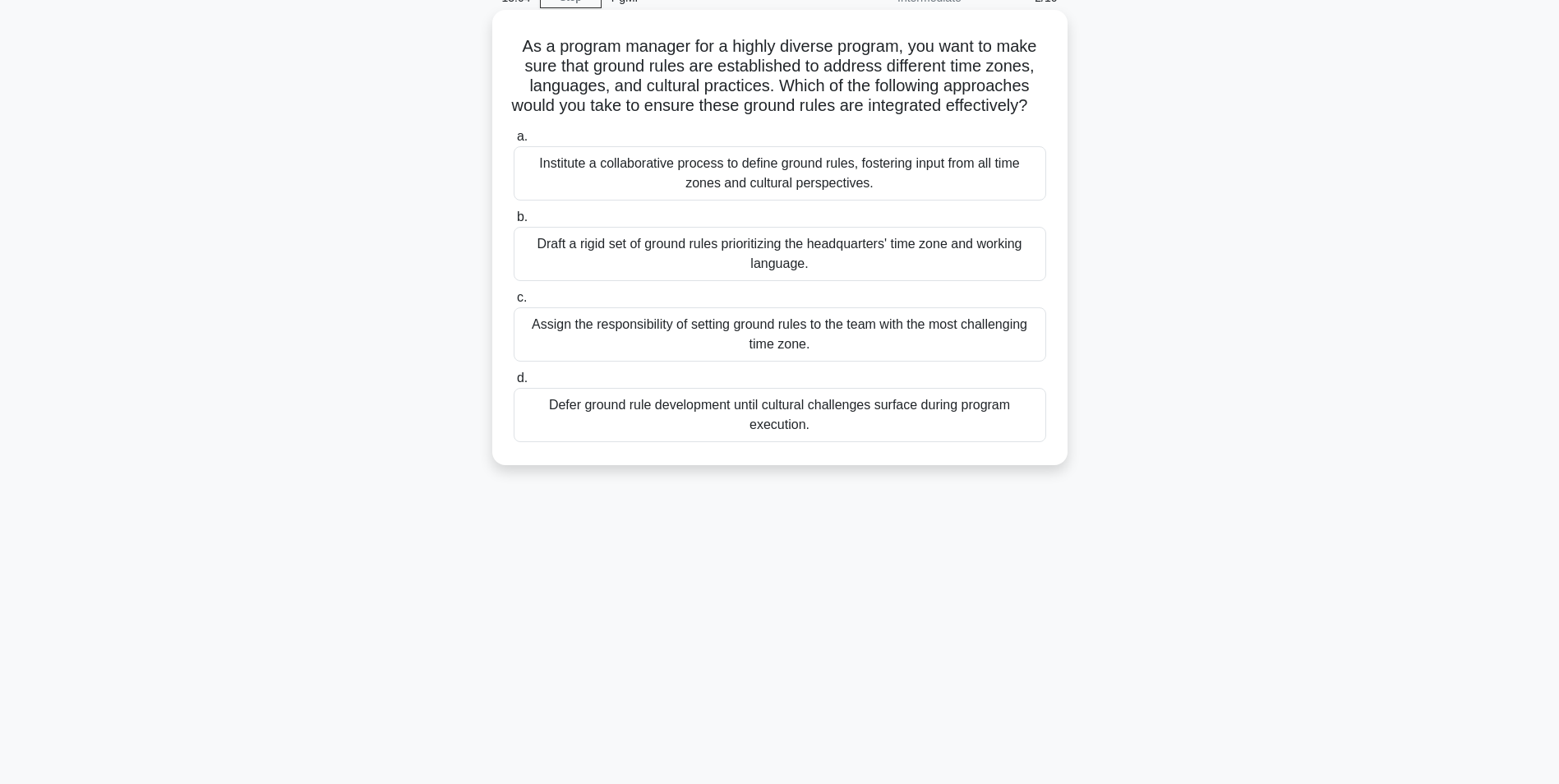
click at [751, 195] on div "Institute a collaborative process to define ground rules, fostering input from …" at bounding box center [780, 173] width 533 height 54
click at [514, 142] on input "a. Institute a collaborative process to define ground rules, fostering input fr…" at bounding box center [514, 136] width 0 height 11
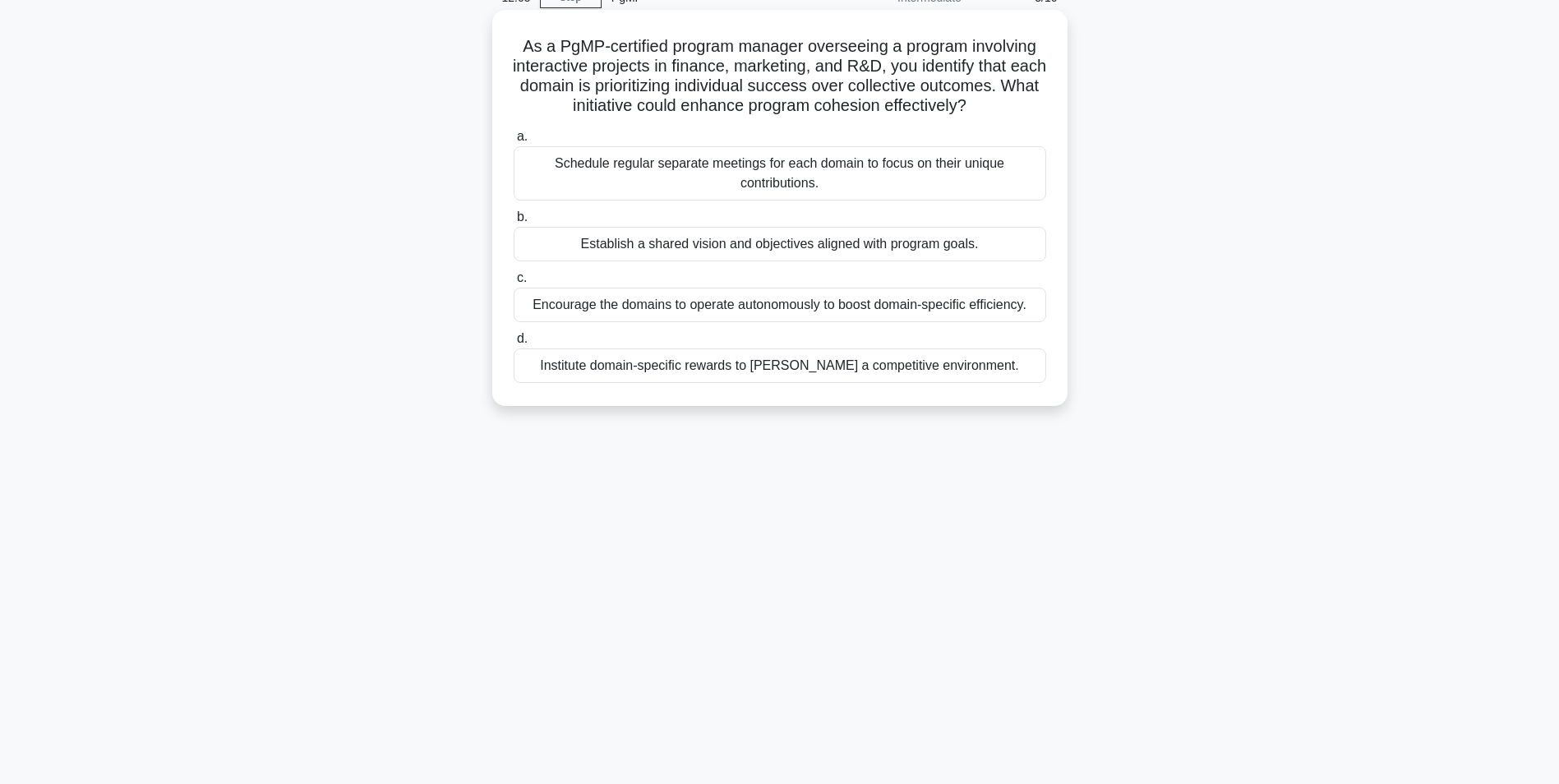
click at [728, 246] on div "Establish a shared vision and objectives aligned with program goals." at bounding box center [780, 244] width 533 height 35
click at [514, 223] on input "b. Establish a shared vision and objectives aligned with program goals." at bounding box center [514, 217] width 0 height 11
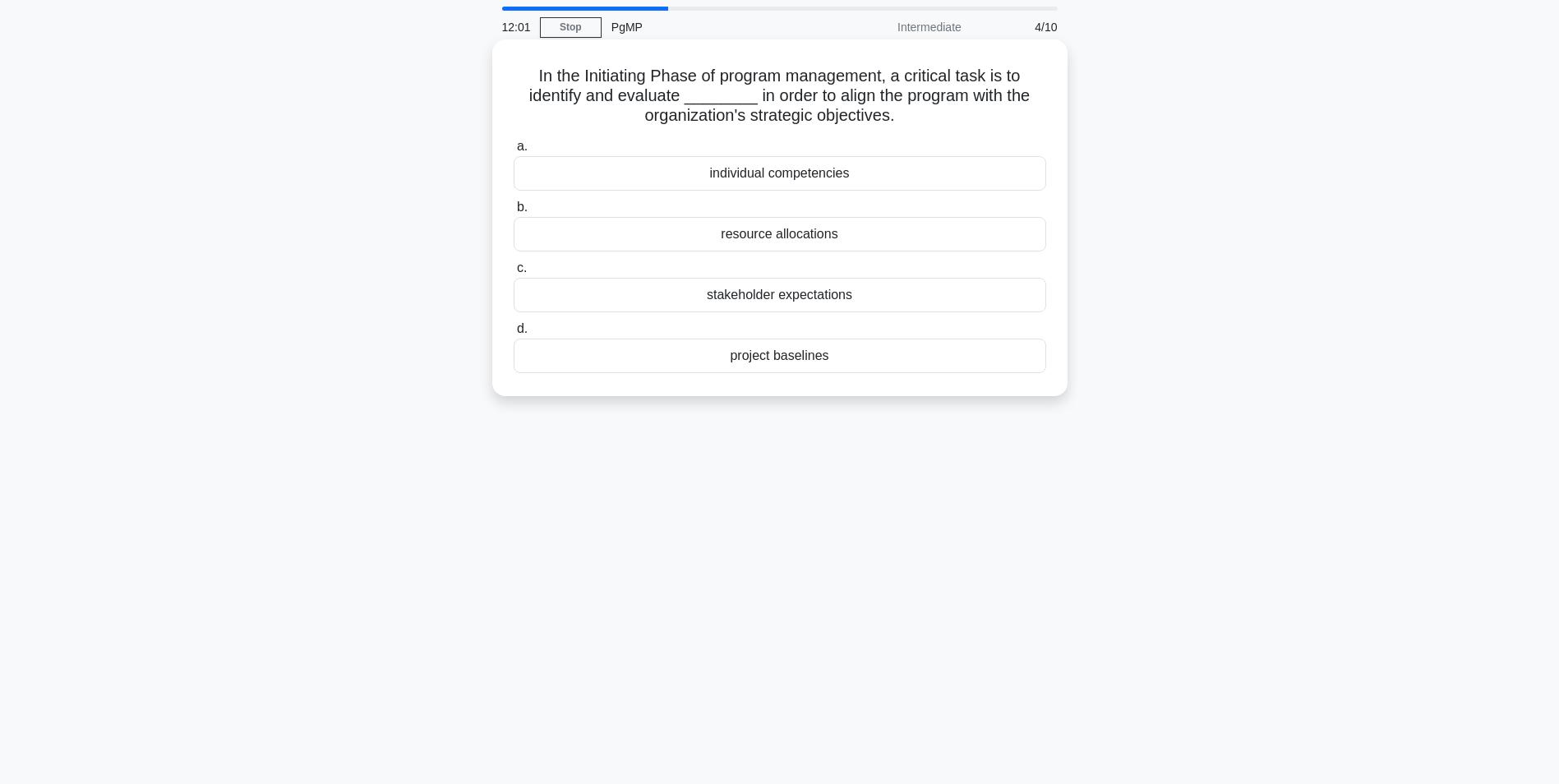
scroll to position [104, 0]
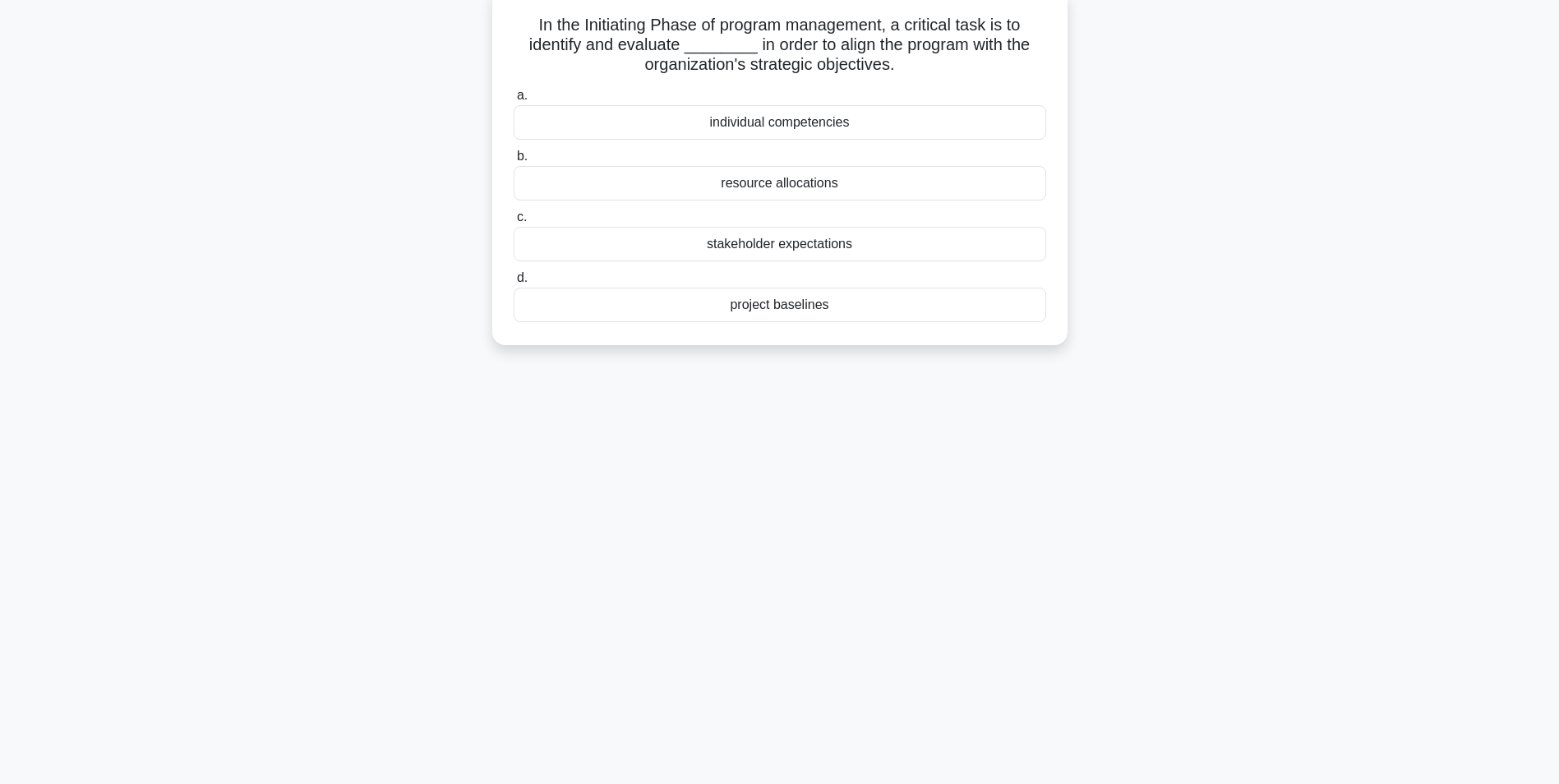
click at [757, 250] on div "stakeholder expectations" at bounding box center [780, 244] width 533 height 35
click at [514, 223] on input "c. stakeholder expectations" at bounding box center [514, 217] width 0 height 11
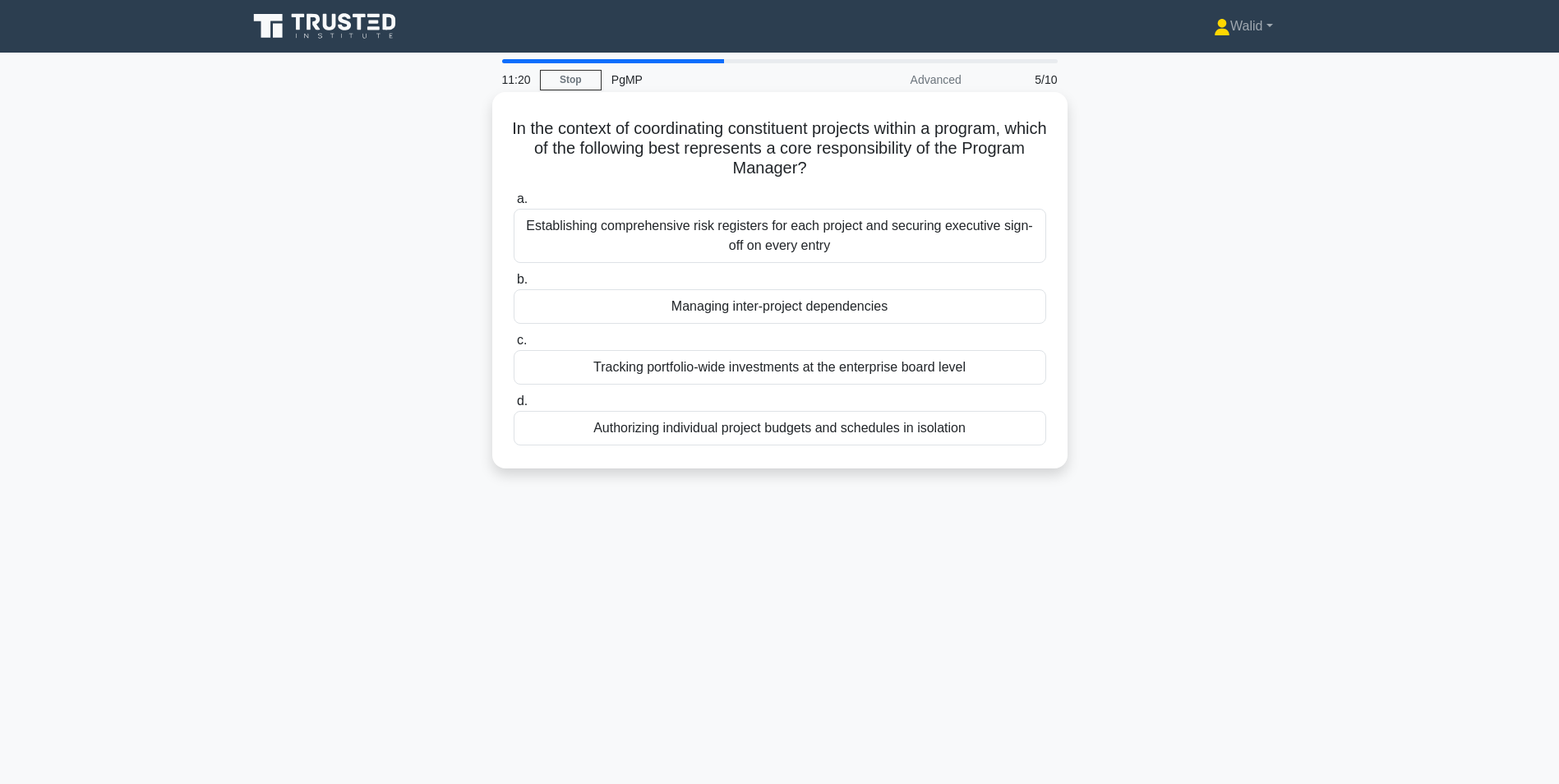
scroll to position [82, 0]
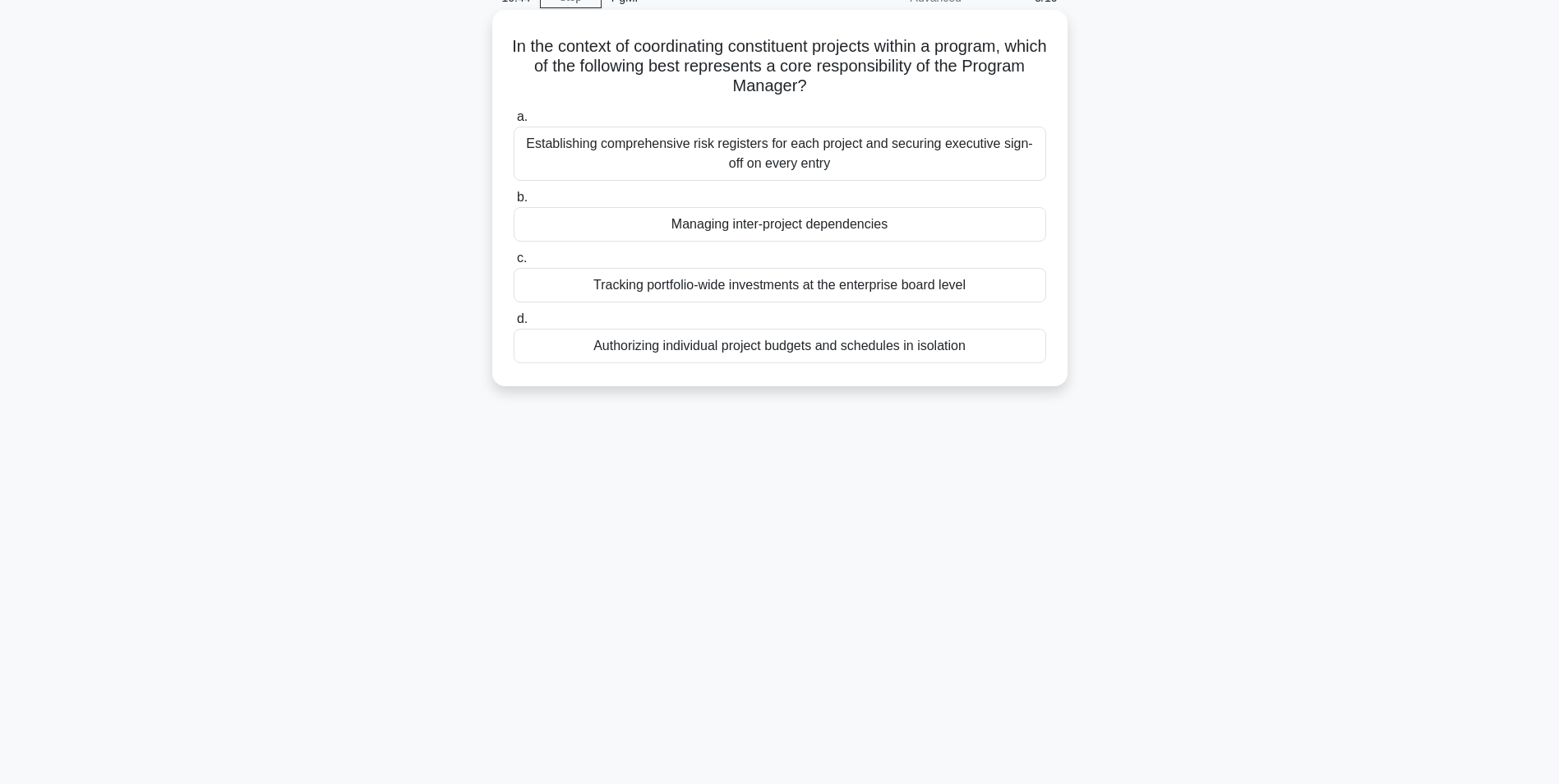
click at [763, 229] on div "Managing inter-project dependencies" at bounding box center [780, 224] width 533 height 35
click at [514, 203] on input "b. Managing inter-project dependencies" at bounding box center [514, 197] width 0 height 11
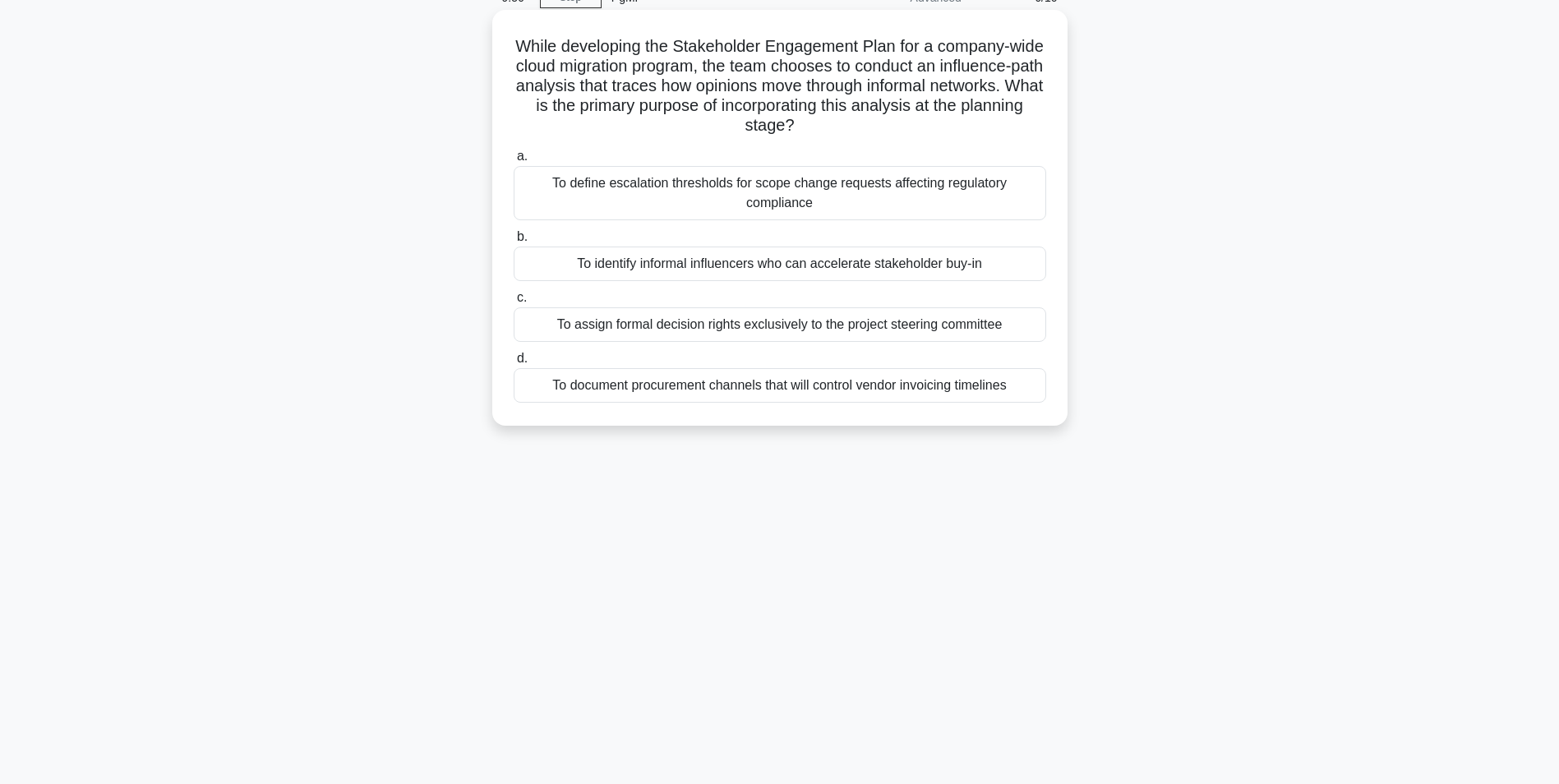
click at [747, 267] on div "To identify informal influencers who can accelerate stakeholder buy-in" at bounding box center [780, 264] width 533 height 35
click at [514, 242] on input "b. To identify informal influencers who can accelerate stakeholder buy-in" at bounding box center [514, 237] width 0 height 11
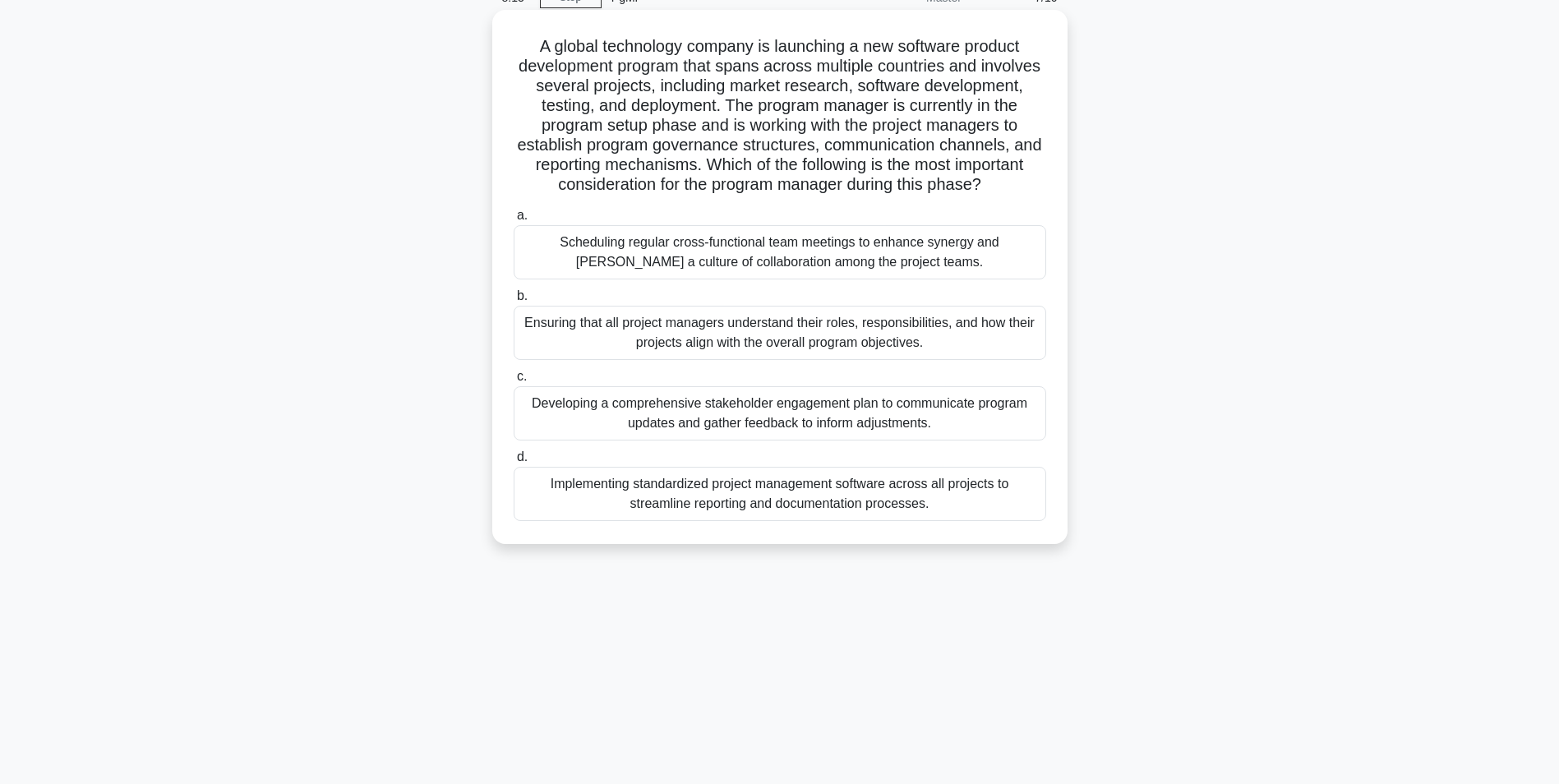
click at [735, 435] on div "Developing a comprehensive stakeholder engagement plan to communicate program u…" at bounding box center [780, 414] width 533 height 54
click at [514, 383] on input "c. Developing a comprehensive stakeholder engagement plan to communicate progra…" at bounding box center [514, 377] width 0 height 11
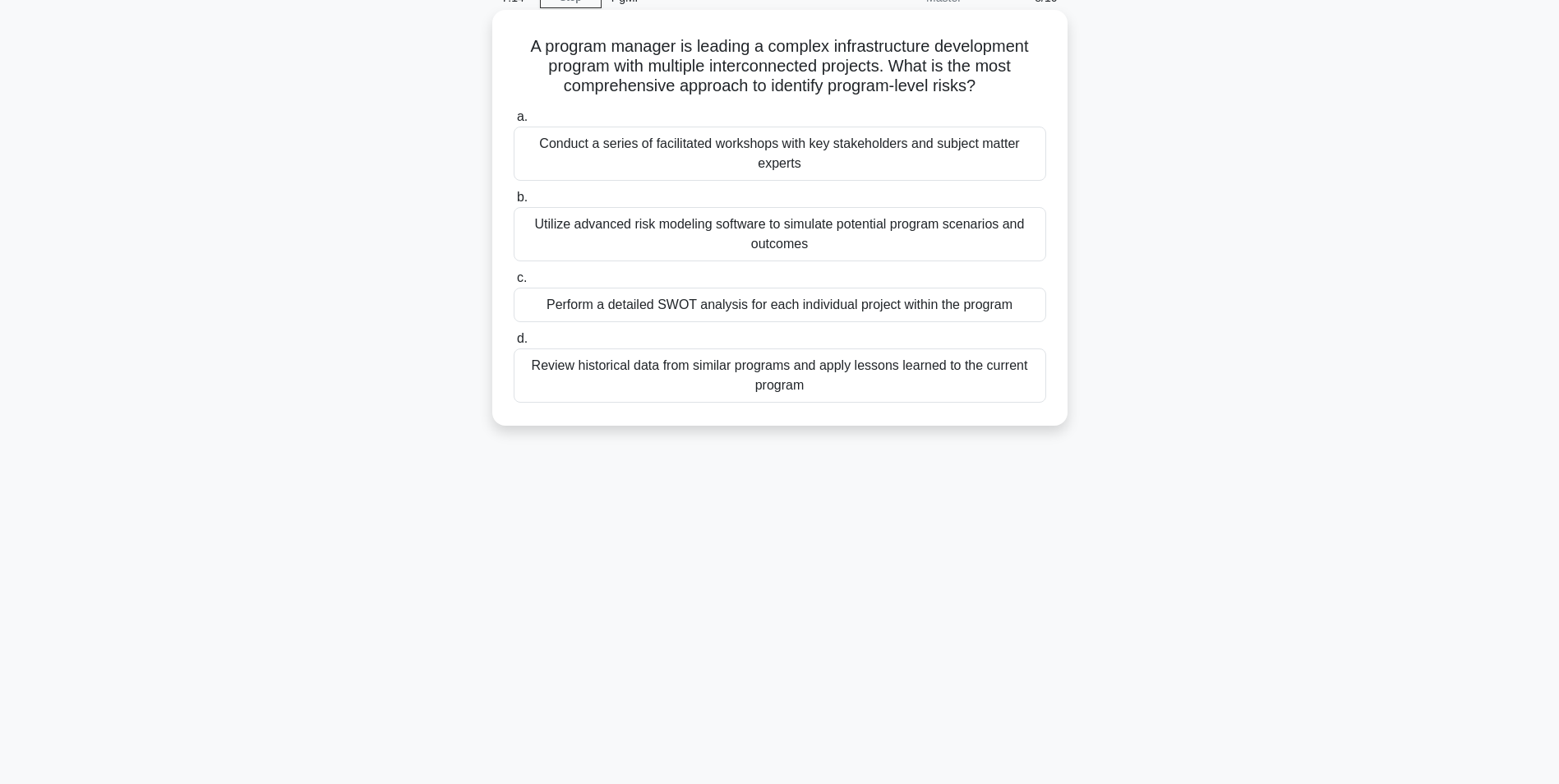
click at [756, 307] on div "Perform a detailed SWOT analysis for each individual project within the program" at bounding box center [780, 305] width 533 height 35
click at [514, 284] on input "c. Perform a detailed SWOT analysis for each individual project within the prog…" at bounding box center [514, 278] width 0 height 11
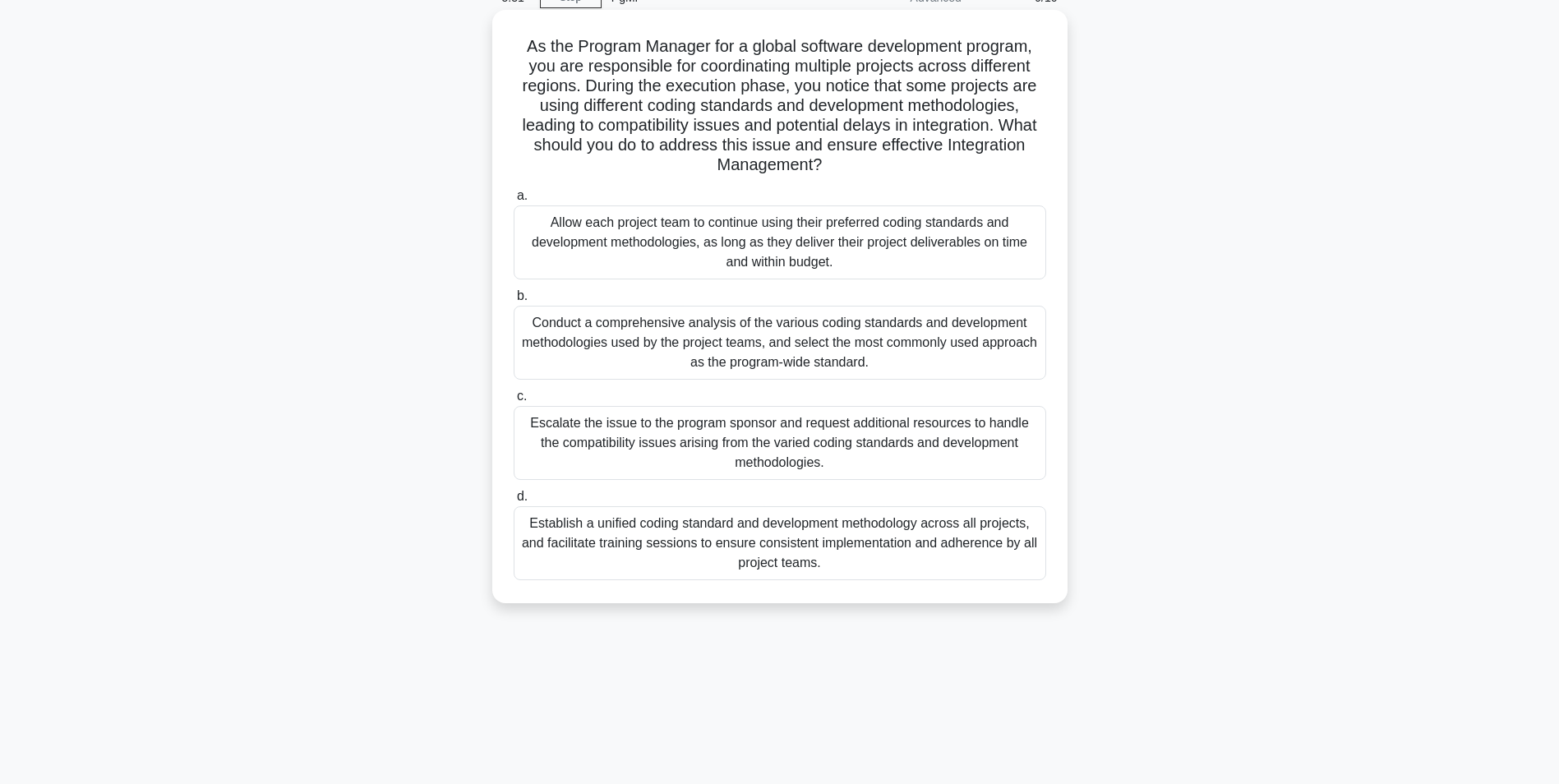
click at [655, 327] on div "Conduct a comprehensive analysis of the various coding standards and developmen…" at bounding box center [780, 343] width 533 height 74
click at [514, 302] on input "b. Conduct a comprehensive analysis of the various coding standards and develop…" at bounding box center [514, 296] width 0 height 11
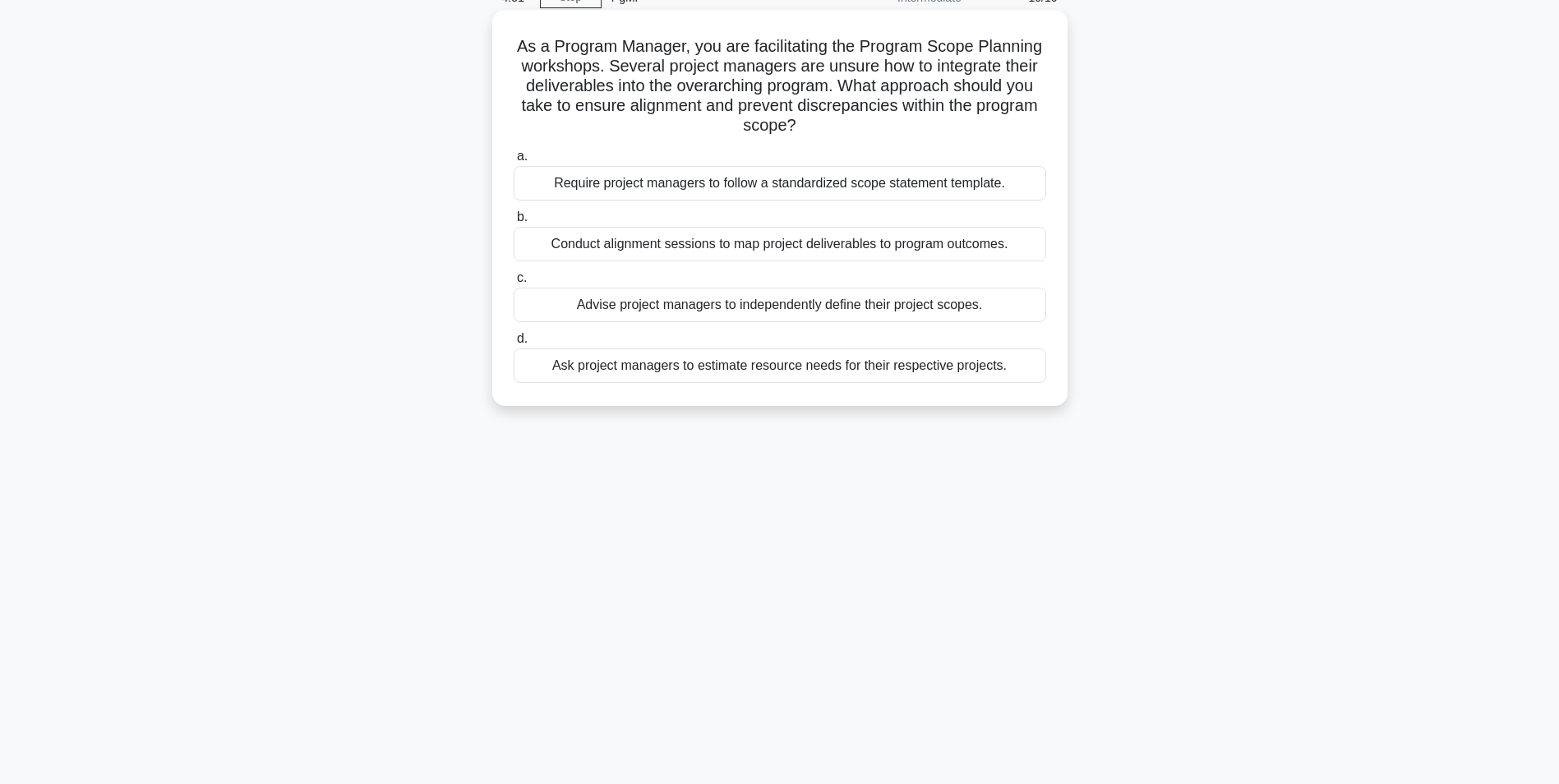
click at [634, 251] on div "Conduct alignment sessions to map project deliverables to program outcomes." at bounding box center [780, 244] width 533 height 35
click at [514, 223] on input "b. Conduct alignment sessions to map project deliverables to program outcomes." at bounding box center [514, 217] width 0 height 11
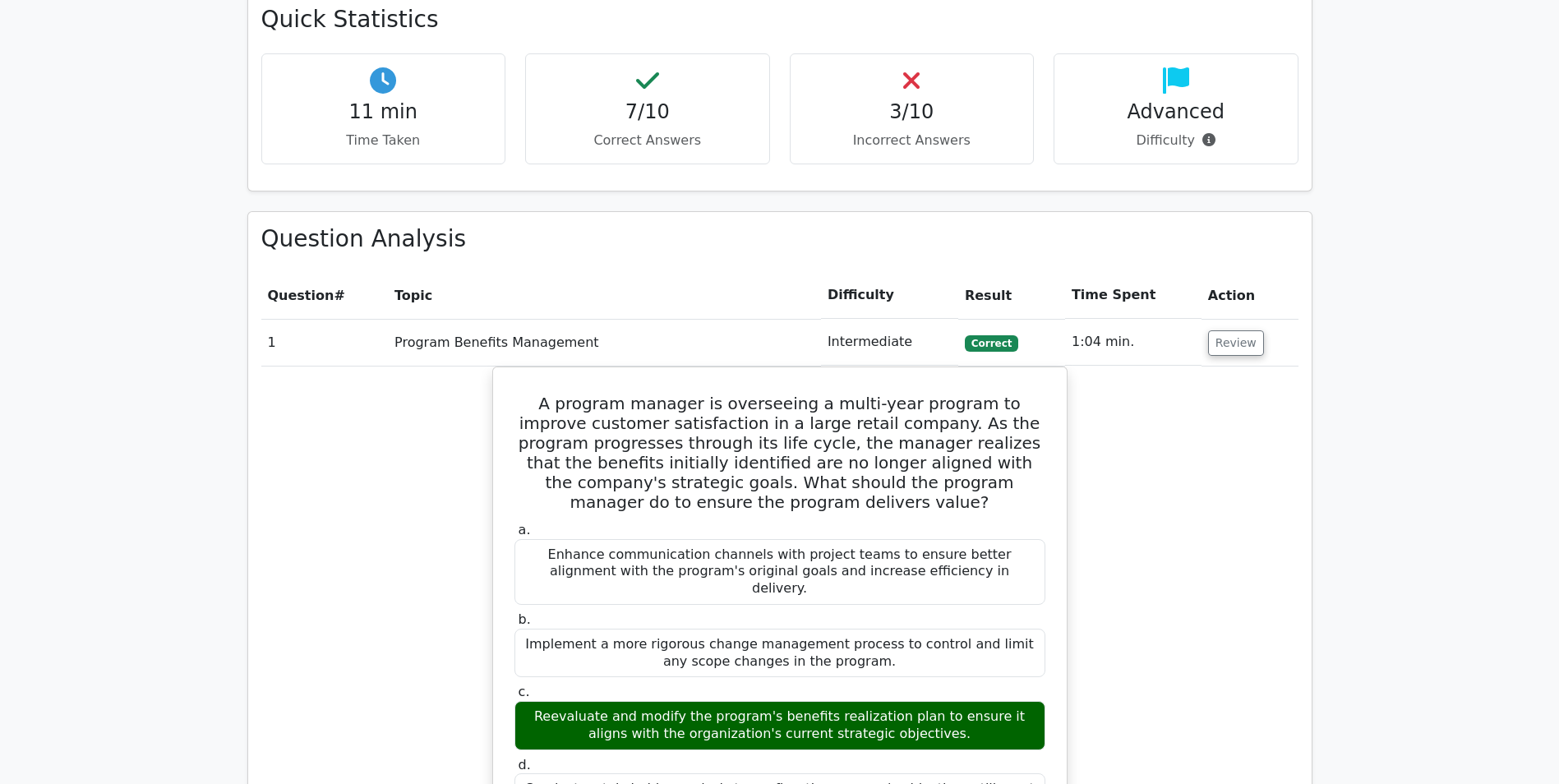
scroll to position [657, 0]
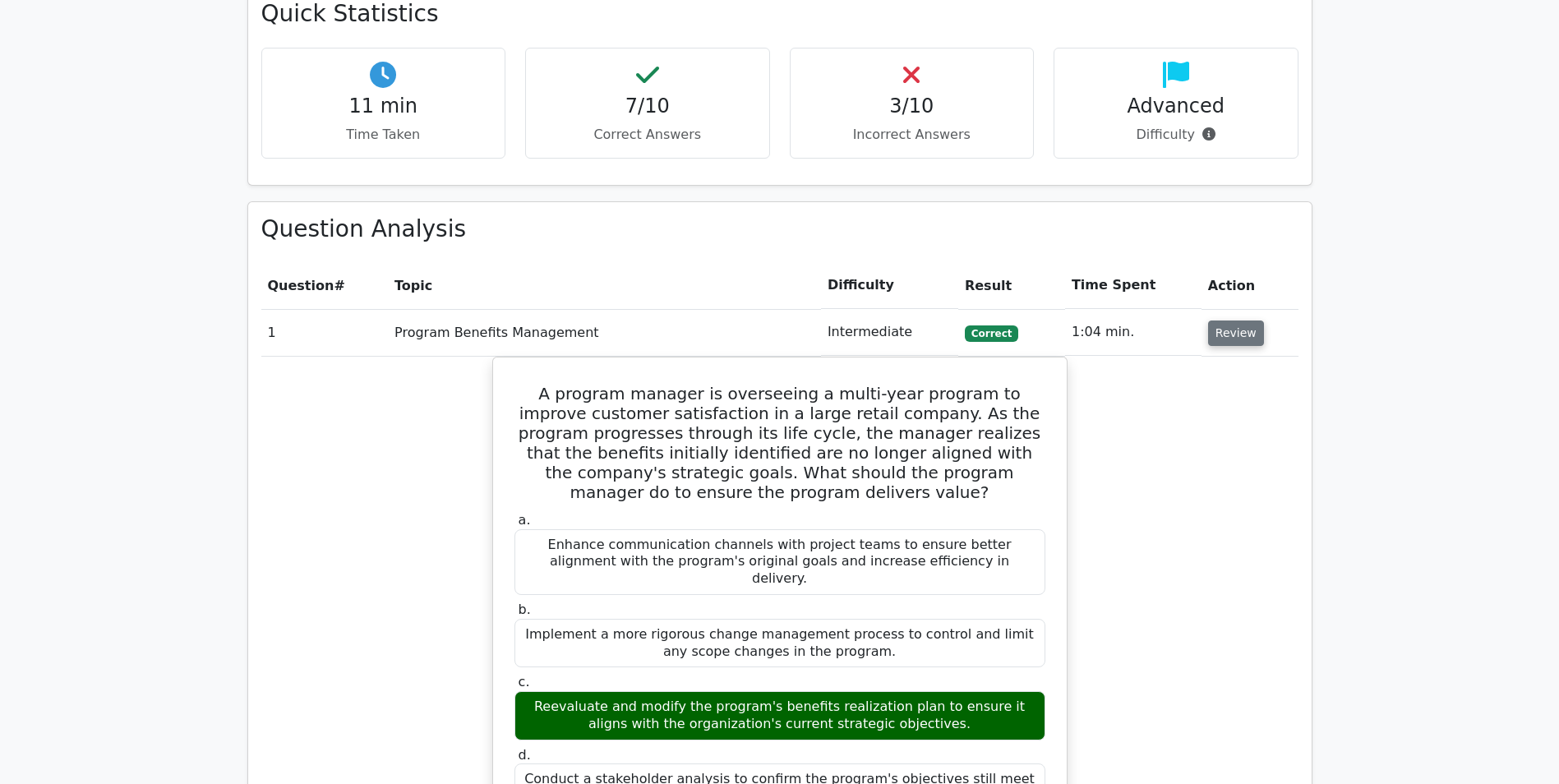
click at [1235, 337] on button "Review" at bounding box center [1236, 333] width 56 height 26
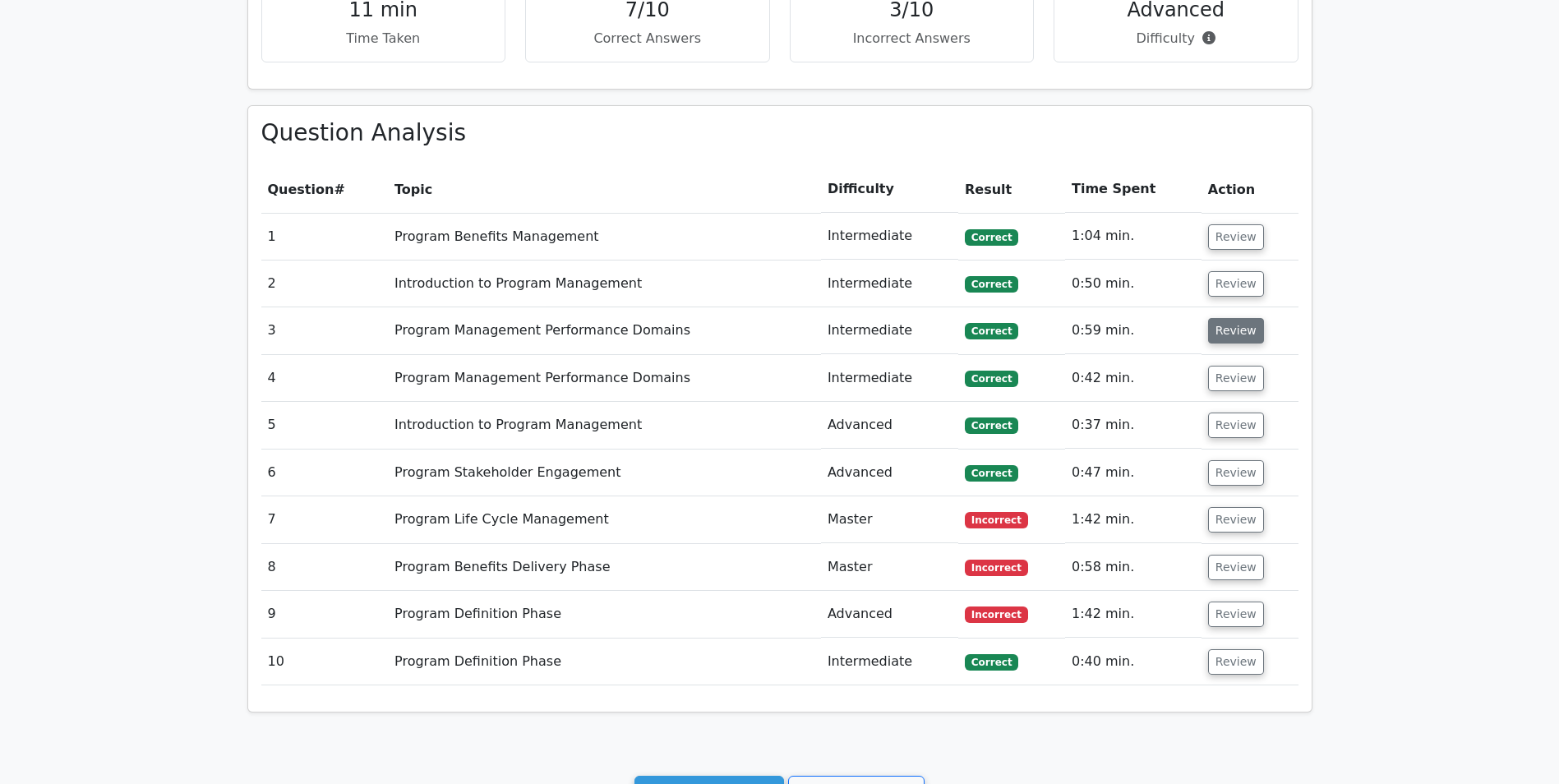
scroll to position [904, 0]
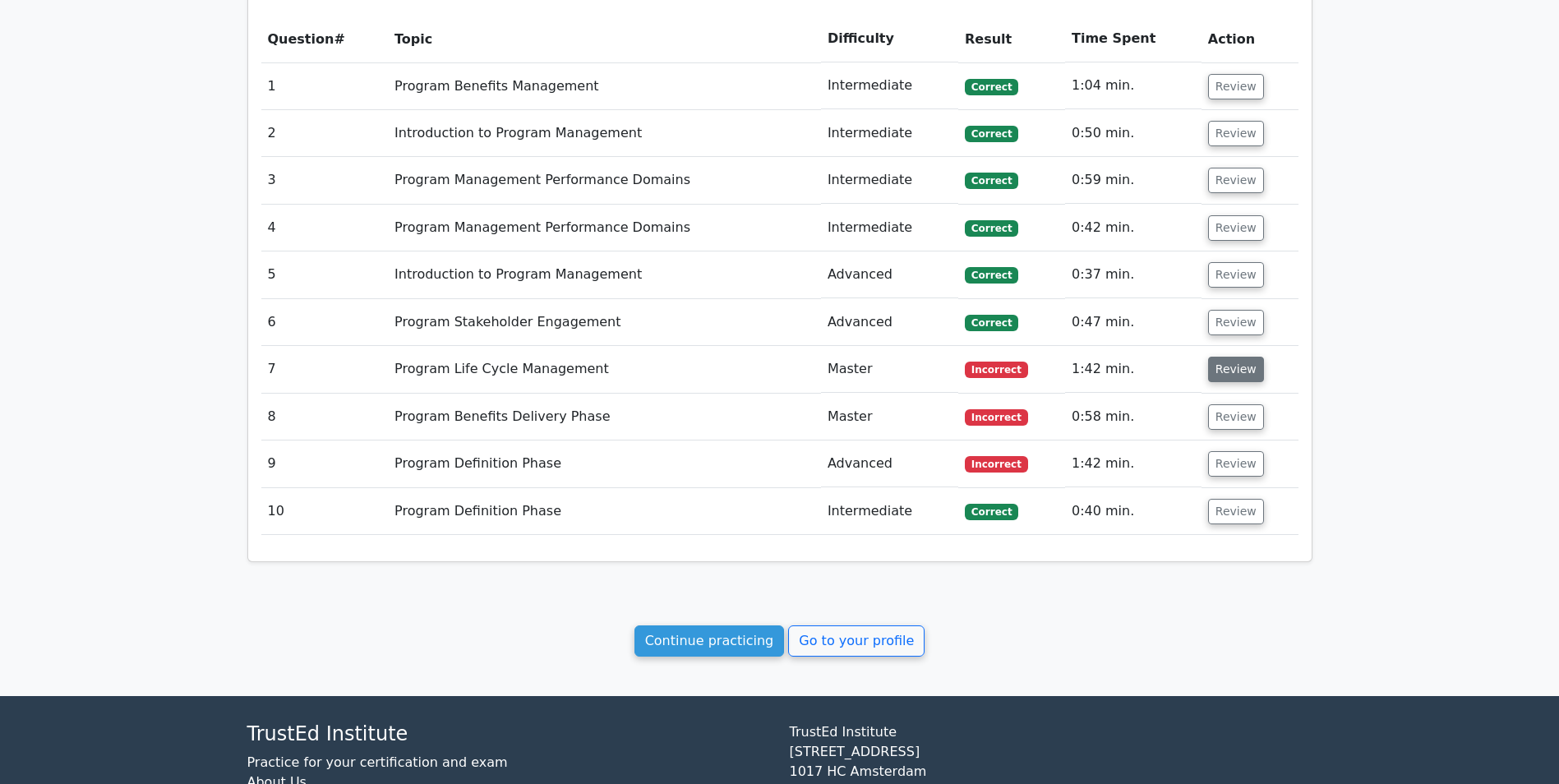
click at [1223, 377] on button "Review" at bounding box center [1236, 369] width 56 height 26
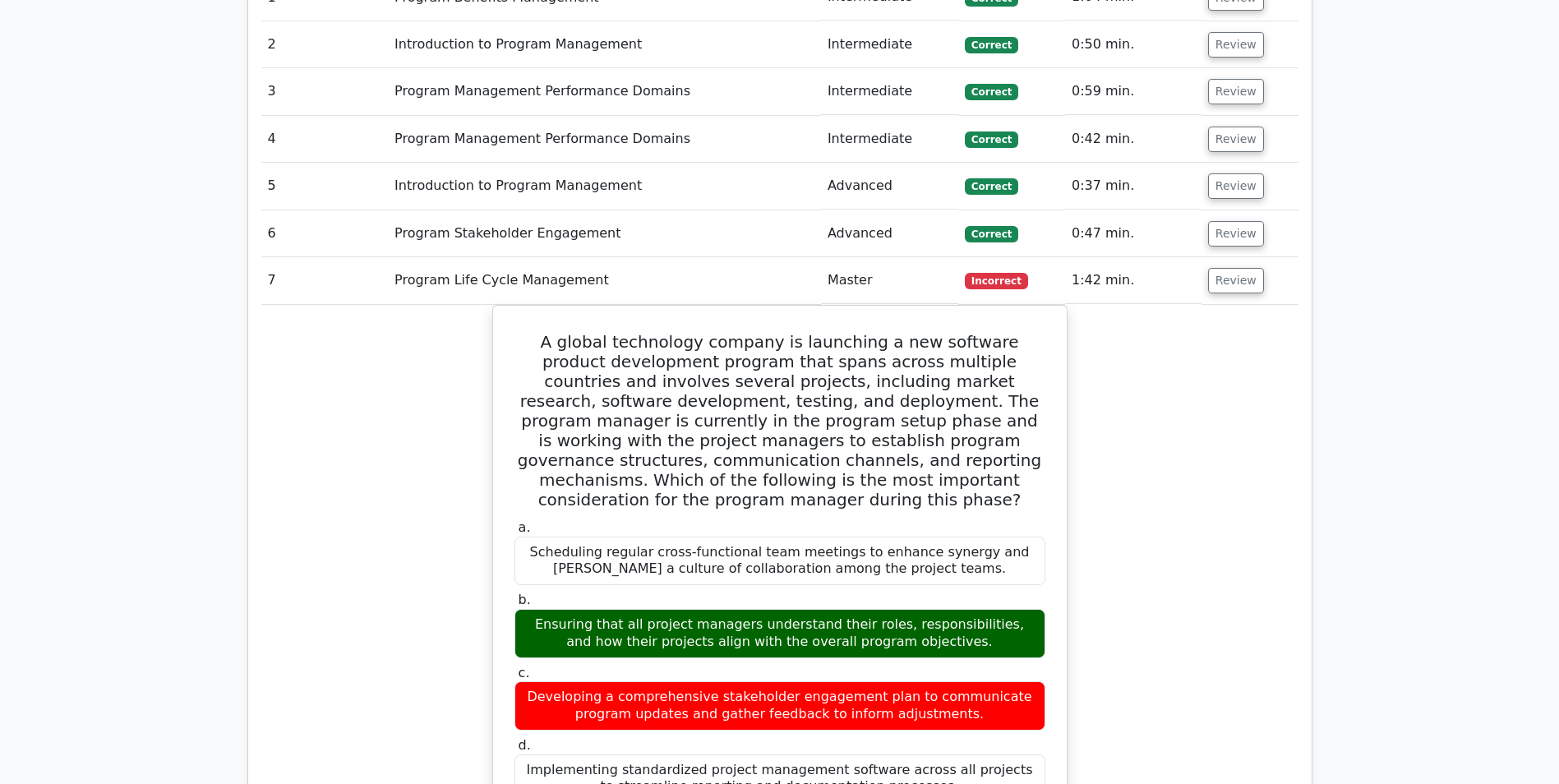
scroll to position [1151, 0]
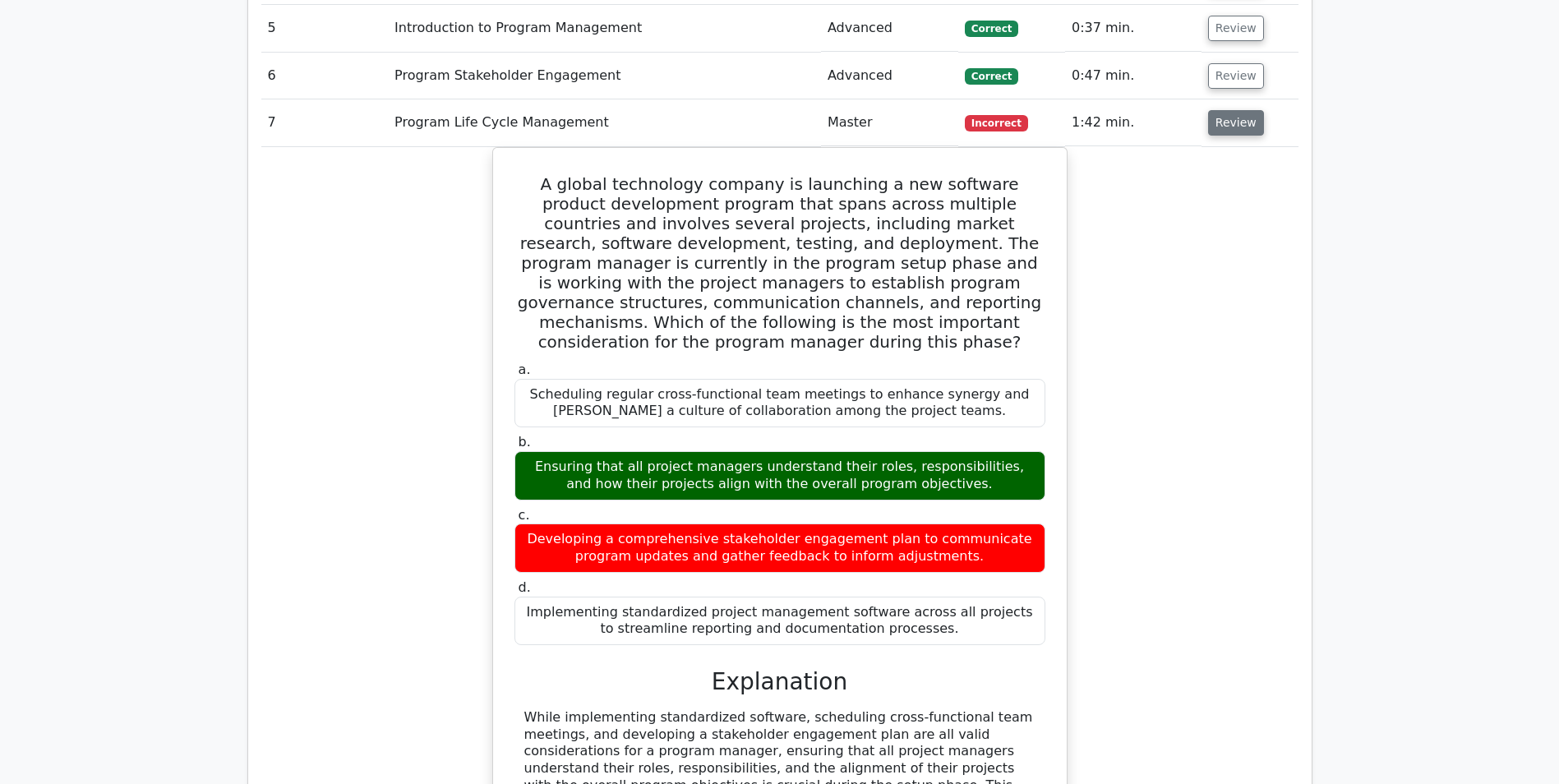
click at [1220, 125] on button "Review" at bounding box center [1236, 123] width 56 height 26
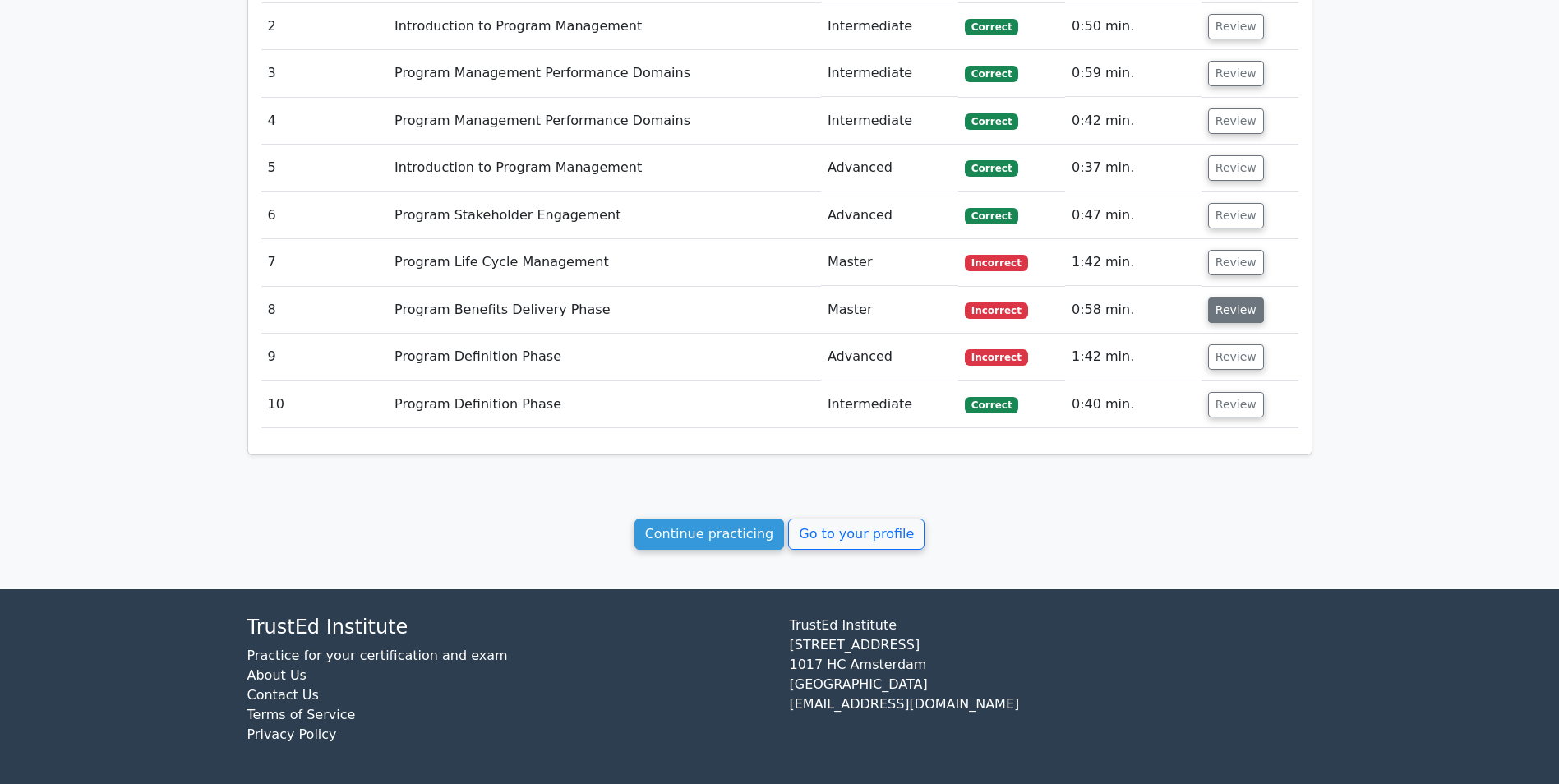
click at [1223, 312] on button "Review" at bounding box center [1236, 310] width 56 height 26
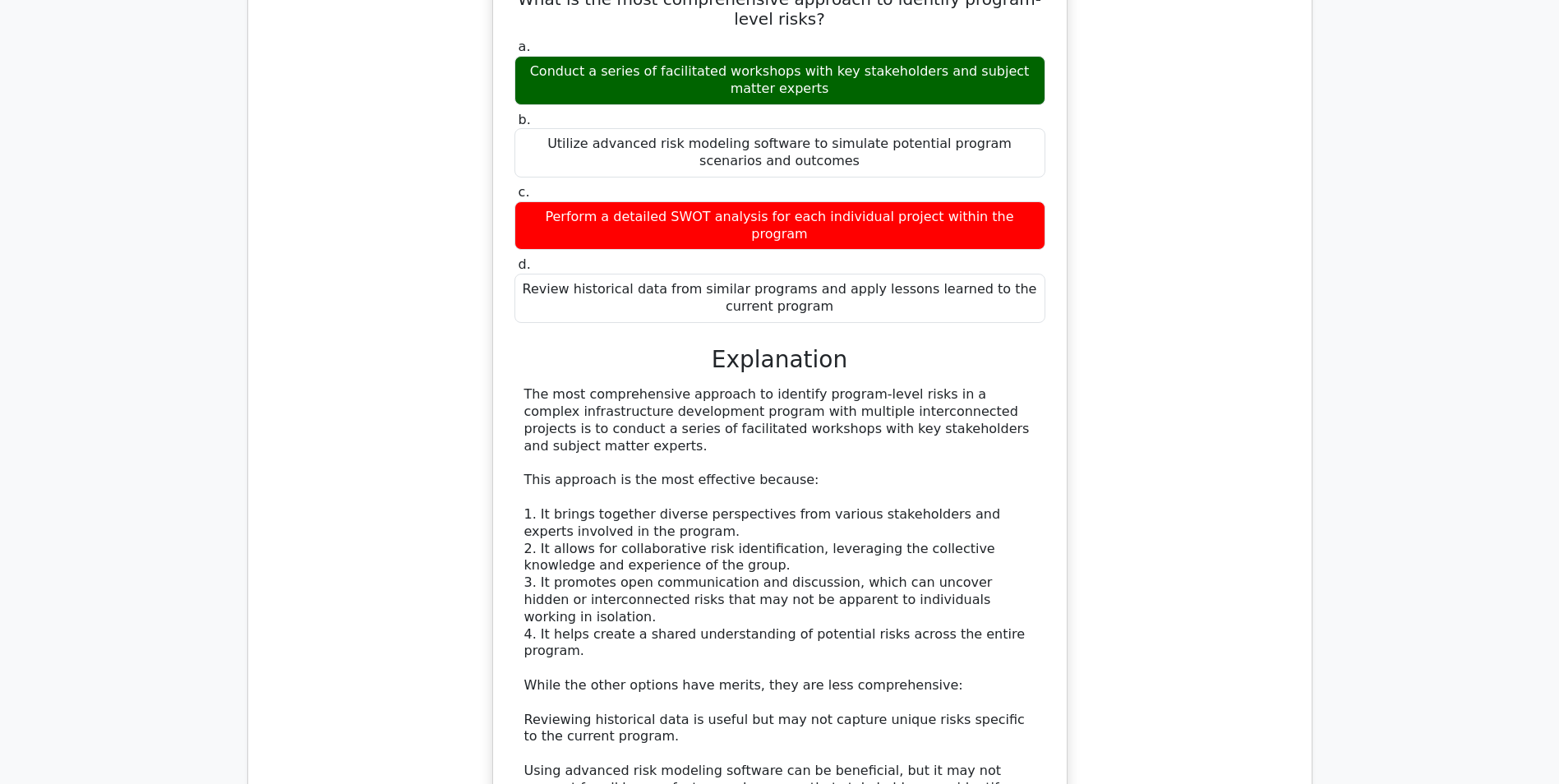
scroll to position [1093, 0]
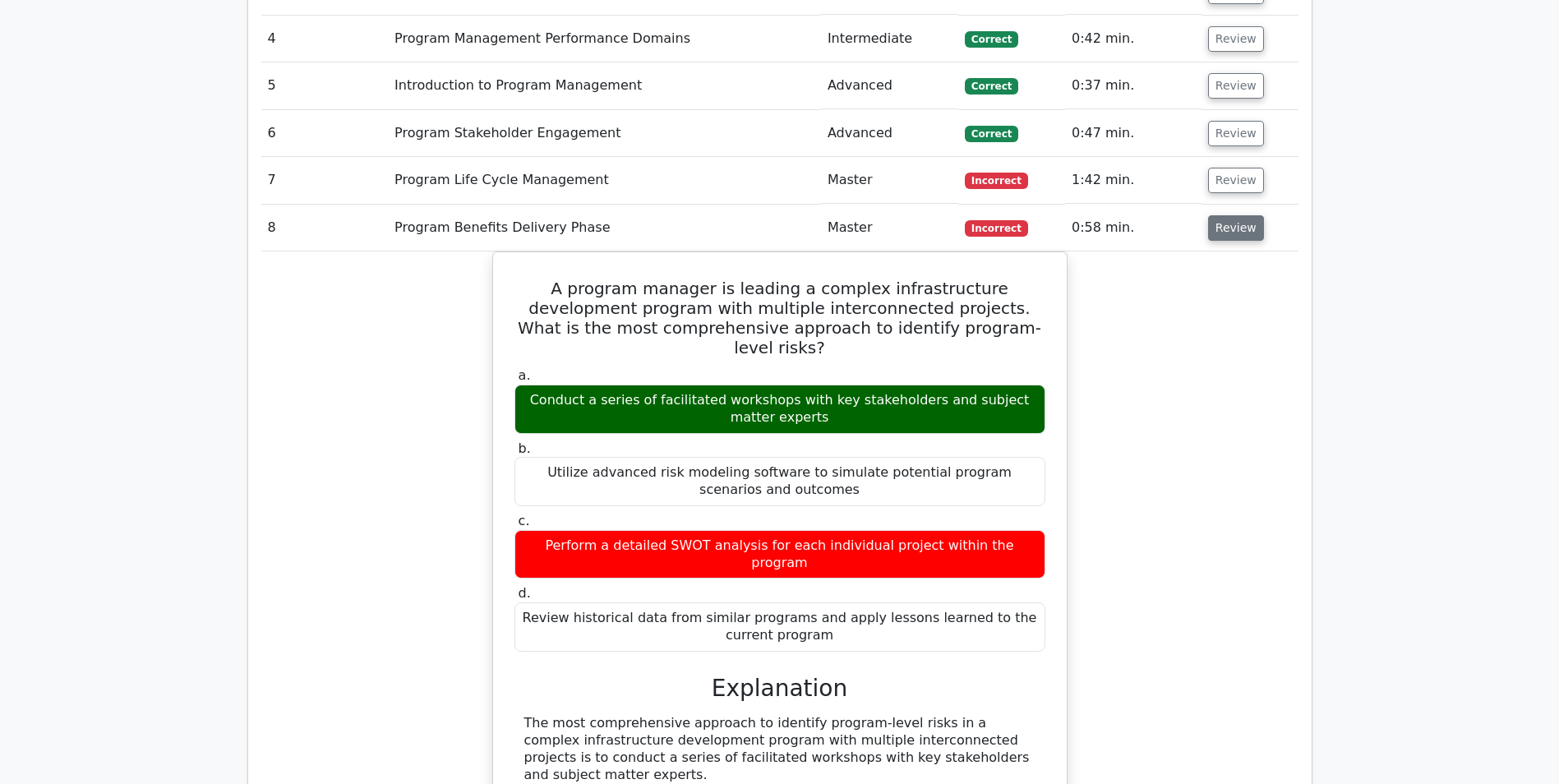
click at [1225, 228] on button "Review" at bounding box center [1236, 228] width 56 height 26
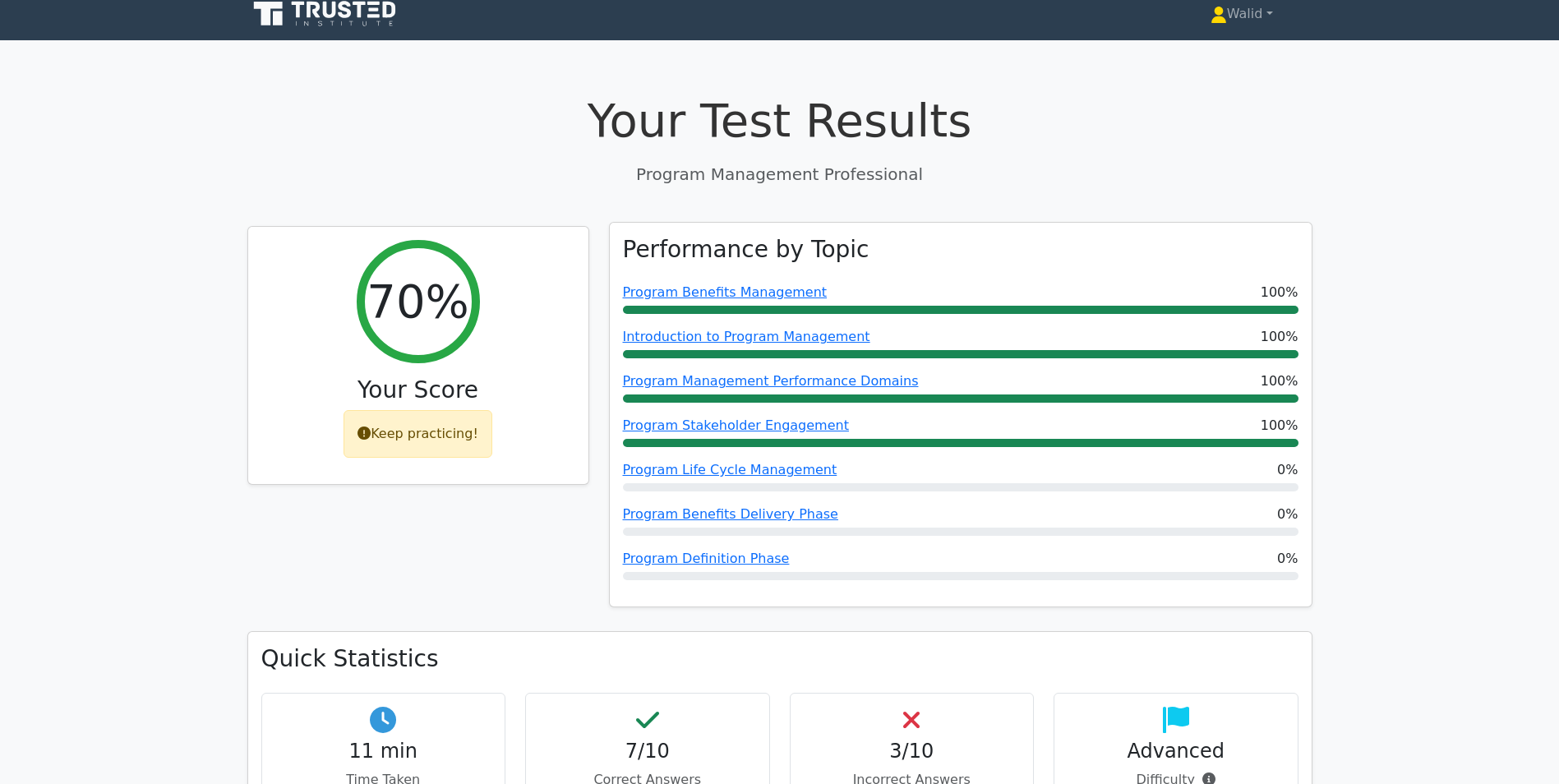
scroll to position [0, 0]
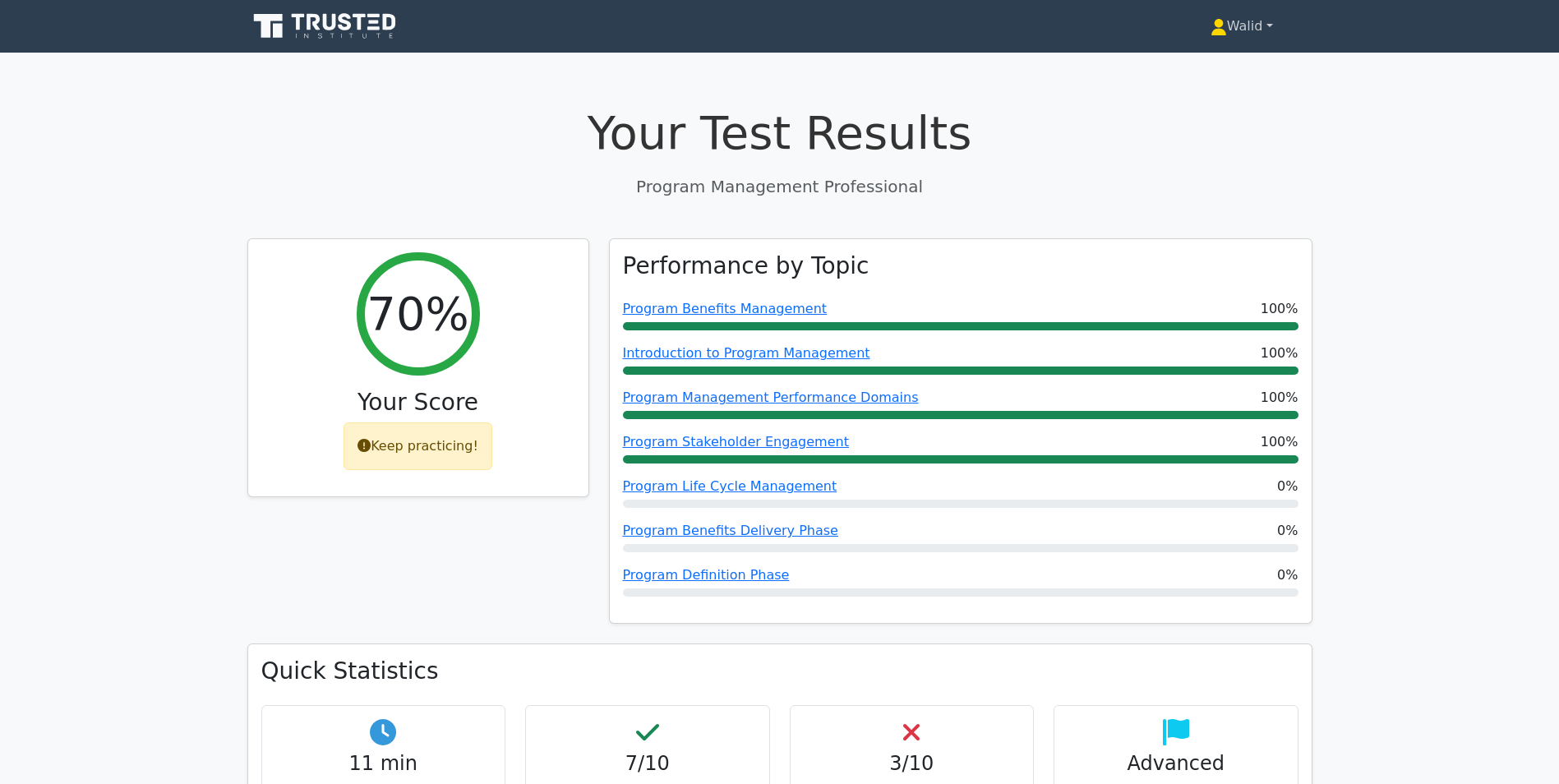
click at [1237, 27] on link "Walid" at bounding box center [1241, 26] width 141 height 33
click at [1227, 57] on link "Profile" at bounding box center [1237, 65] width 130 height 26
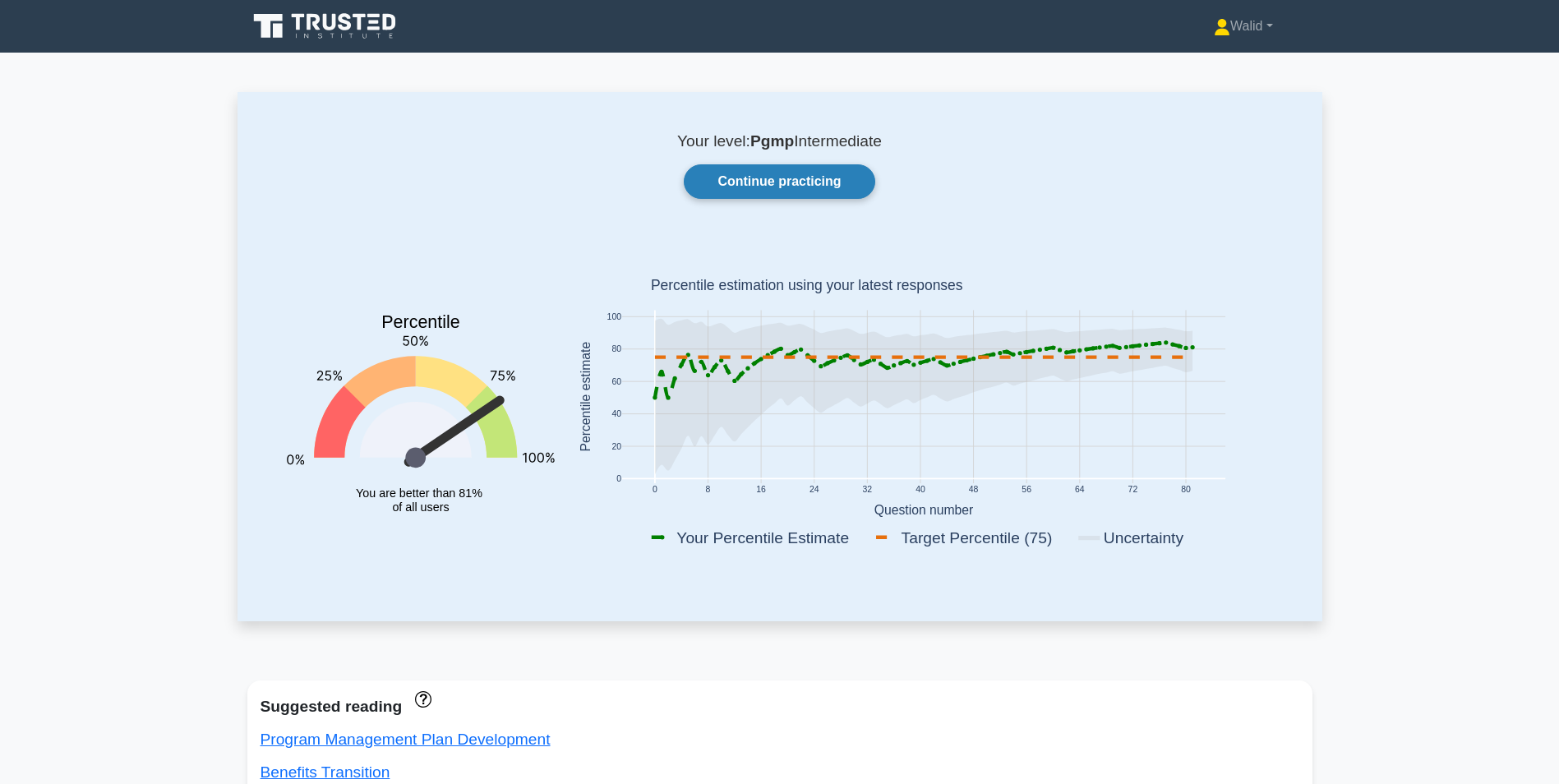
click at [794, 177] on link "Continue practicing" at bounding box center [778, 181] width 190 height 35
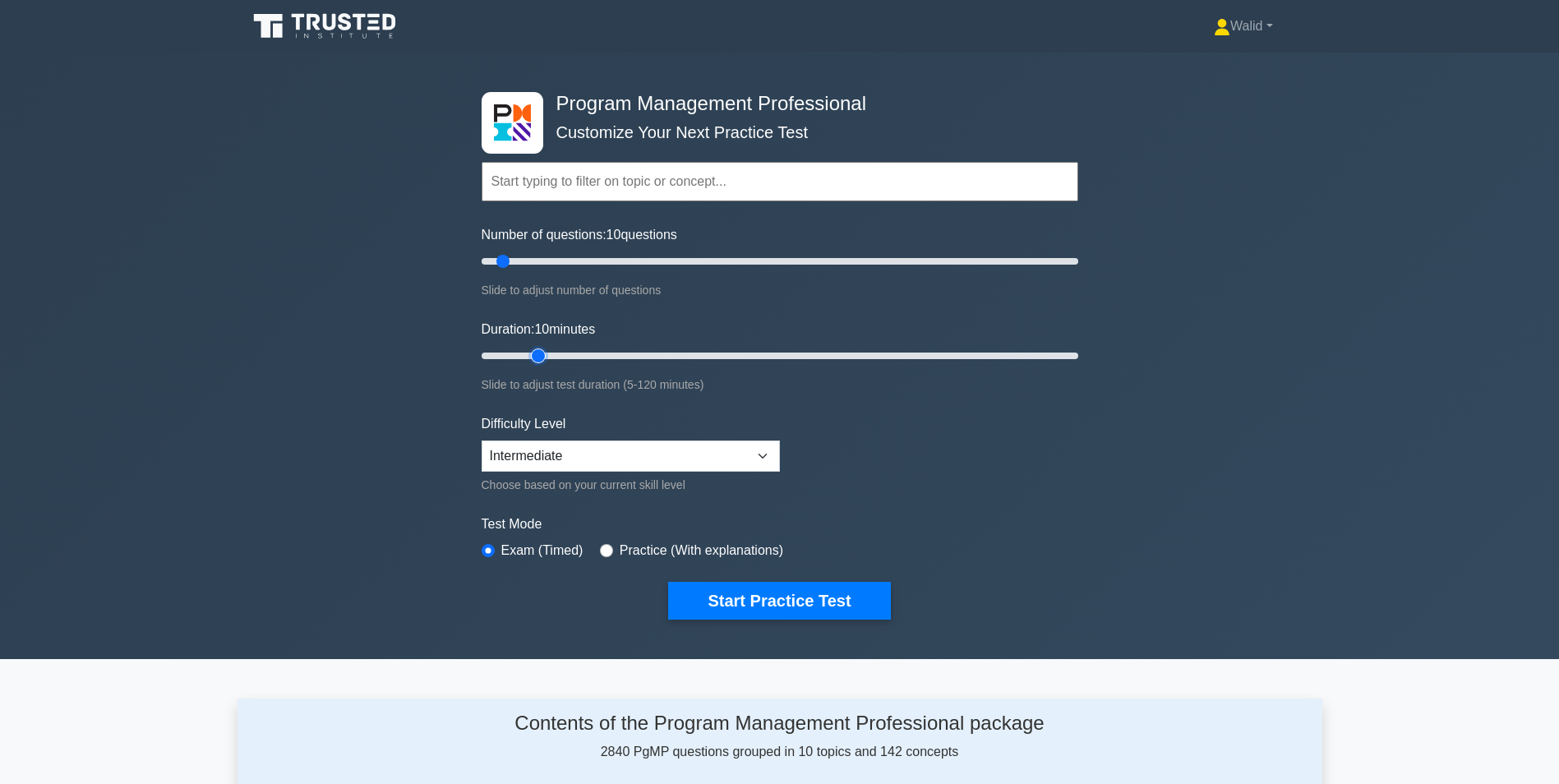
type input "15"
click at [543, 357] on input "Duration: 10 minutes" at bounding box center [780, 356] width 597 height 20
click at [742, 608] on button "Start Practice Test" at bounding box center [778, 601] width 222 height 38
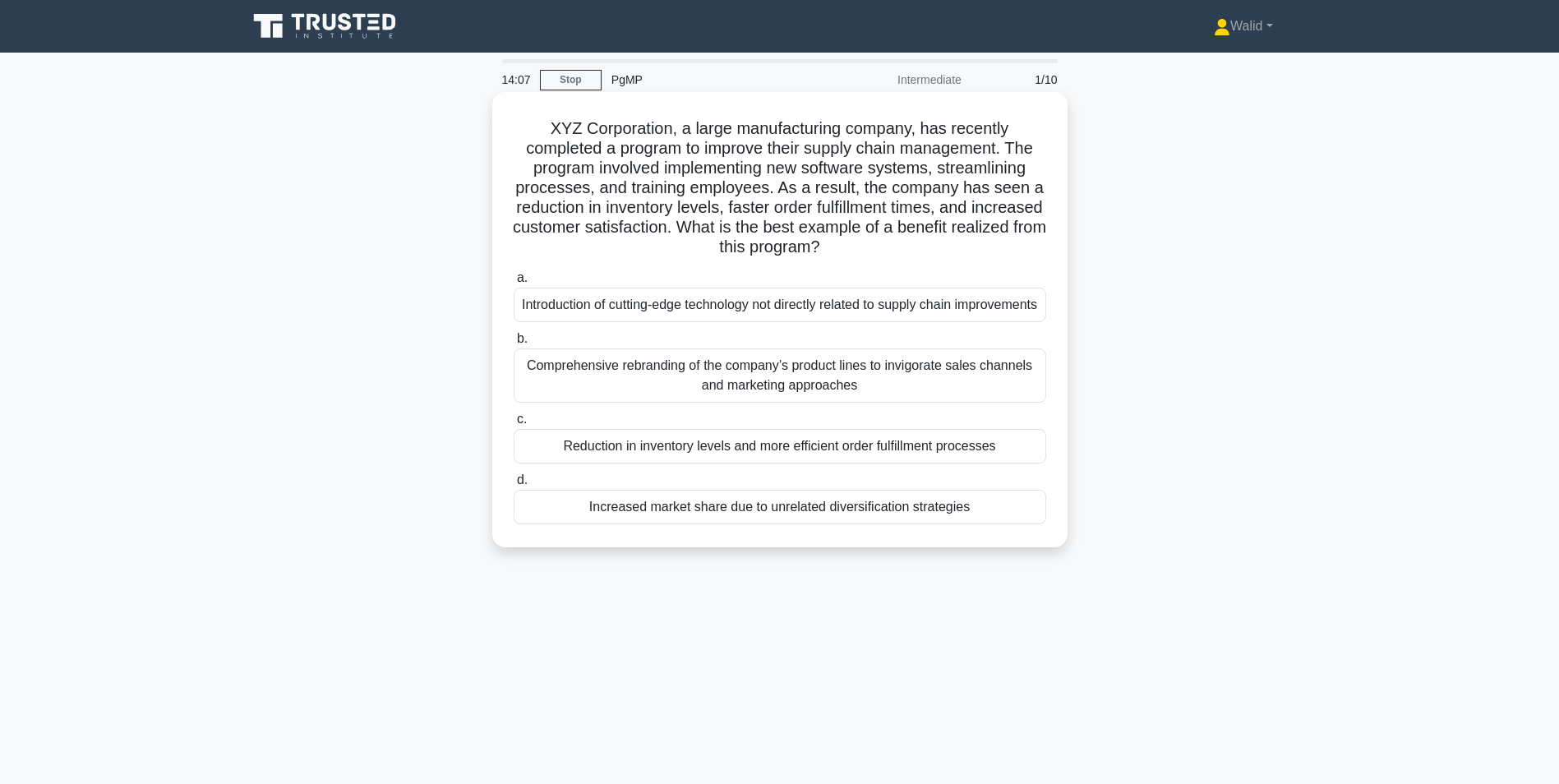
click at [687, 463] on div "Reduction in inventory levels and more efficient order fulfillment processes" at bounding box center [780, 446] width 533 height 35
click at [514, 425] on input "c. Reduction in inventory levels and more efficient order fulfillment processes" at bounding box center [514, 419] width 0 height 11
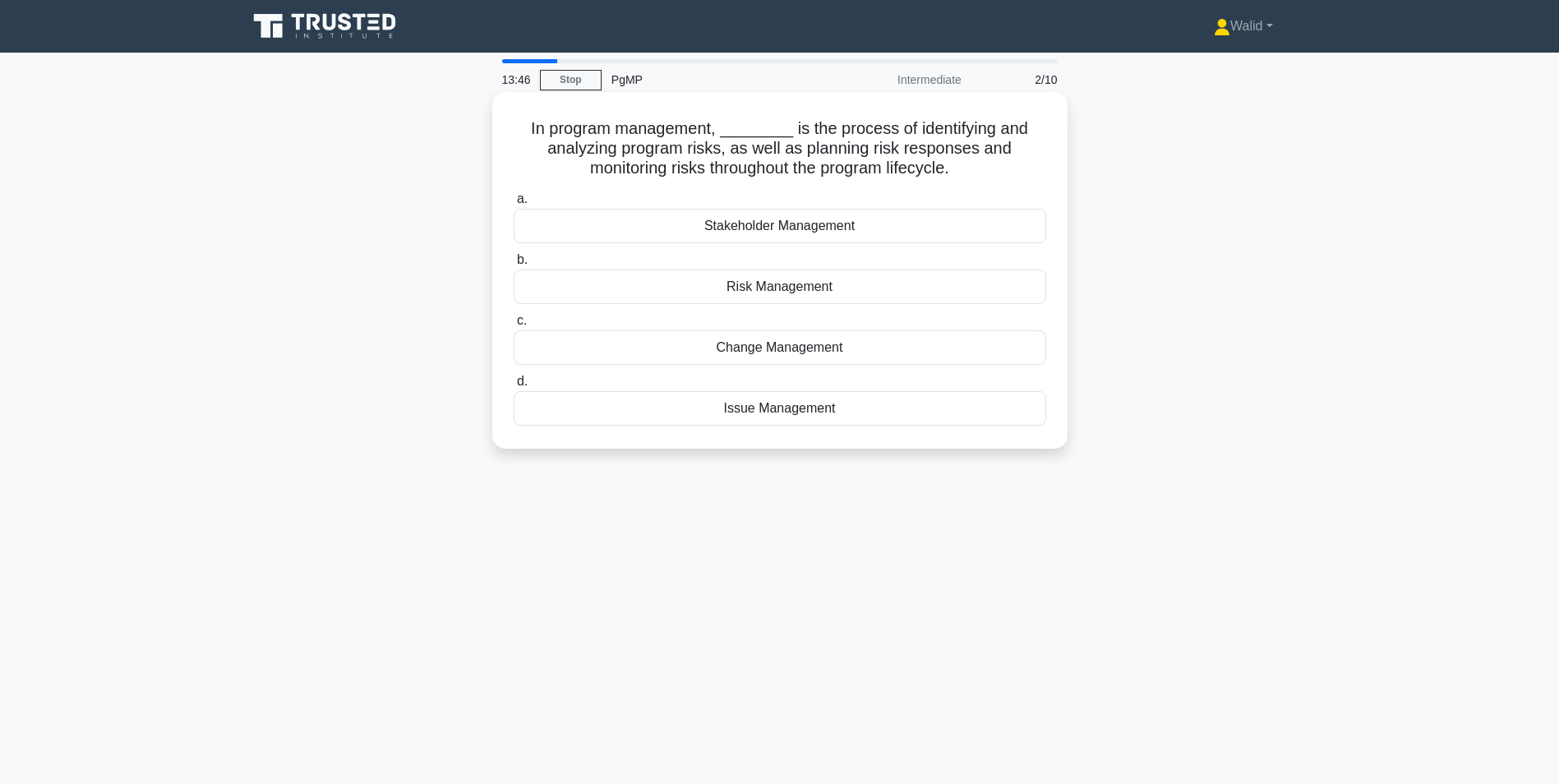
click at [785, 289] on div "Risk Management" at bounding box center [780, 287] width 533 height 35
click at [514, 265] on input "b. Risk Management" at bounding box center [514, 260] width 0 height 11
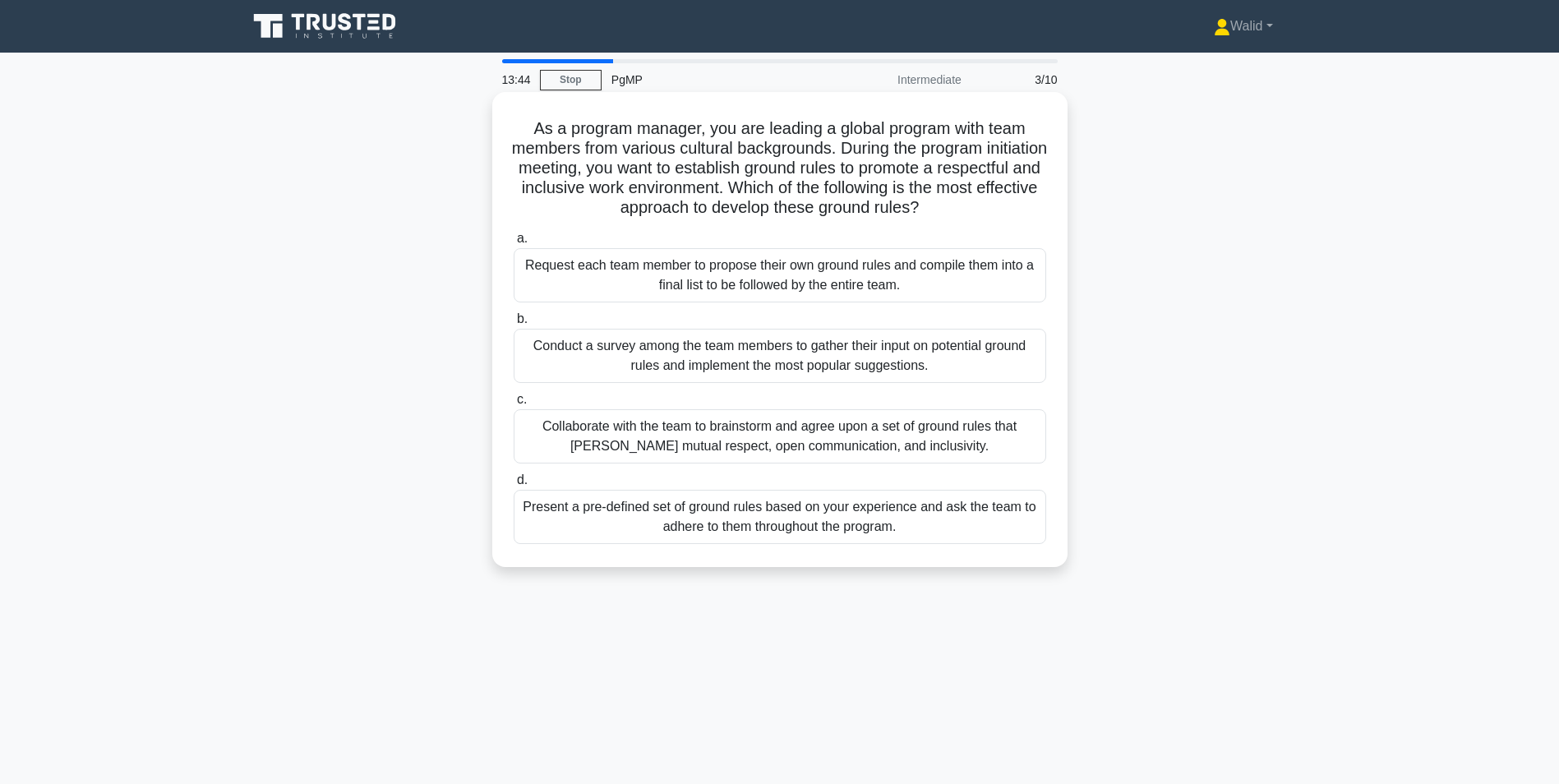
scroll to position [82, 0]
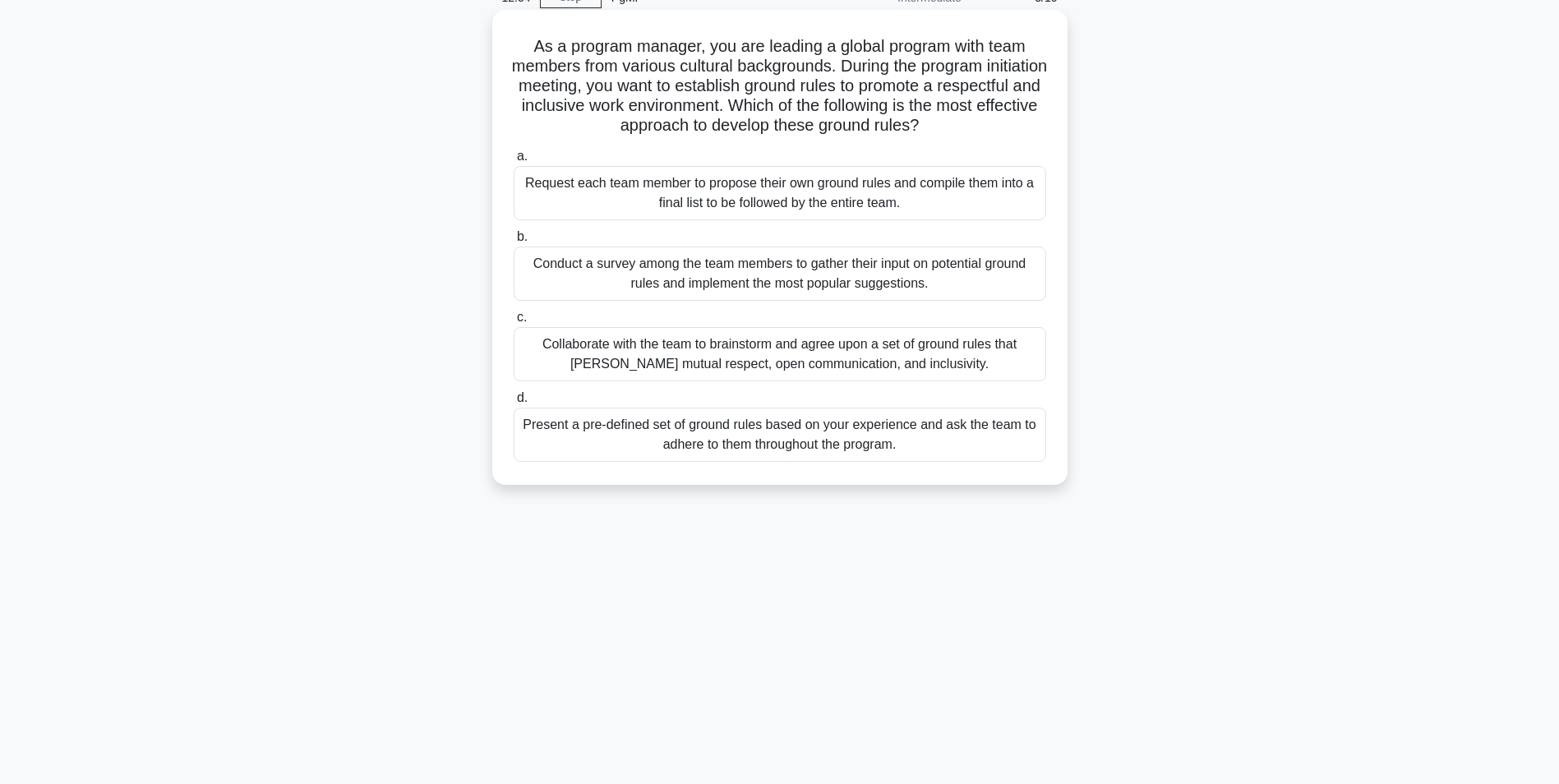
click at [815, 362] on div "Collaborate with the team to brainstorm and agree upon a set of ground rules th…" at bounding box center [780, 354] width 533 height 54
click at [514, 323] on input "c. Collaborate with the team to brainstorm and agree upon a set of ground rules…" at bounding box center [514, 317] width 0 height 11
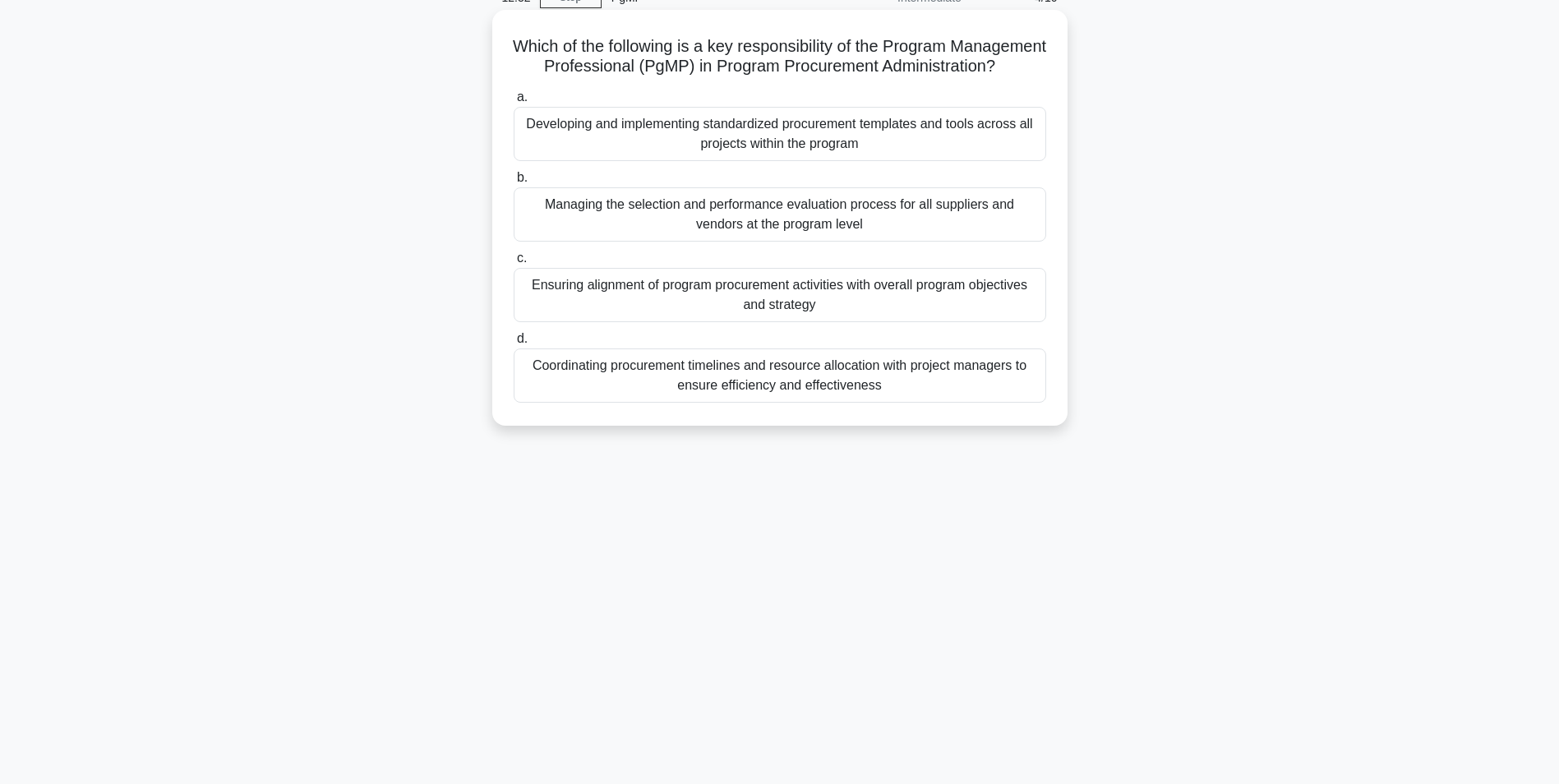
click at [753, 305] on div "Ensuring alignment of program procurement activities with overall program objec…" at bounding box center [780, 295] width 533 height 54
click at [514, 264] on input "c. Ensuring alignment of program procurement activities with overall program ob…" at bounding box center [514, 258] width 0 height 11
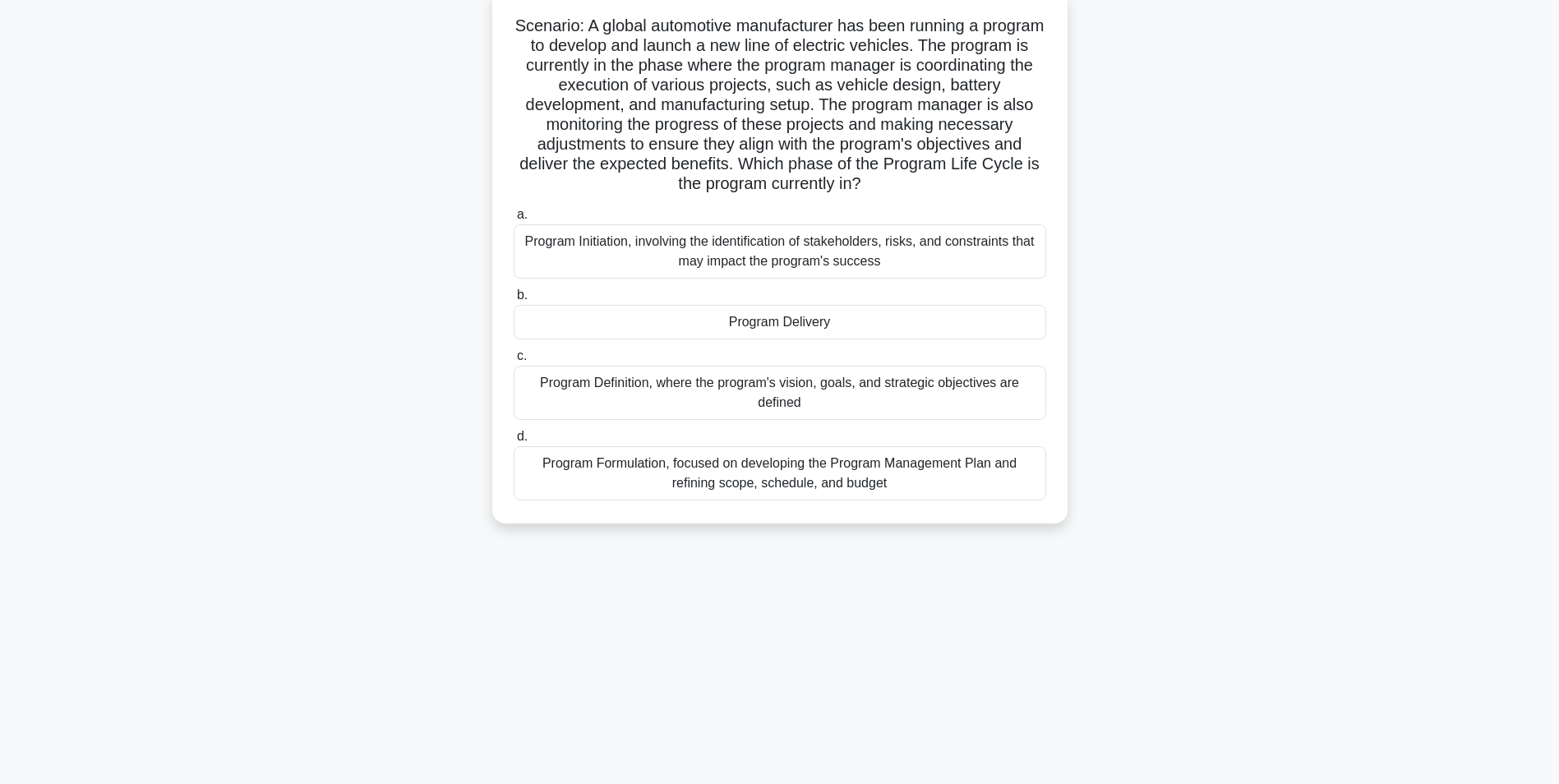
scroll to position [104, 0]
click at [758, 326] on div "Program Delivery" at bounding box center [780, 322] width 533 height 35
click at [514, 300] on input "b. Program Delivery" at bounding box center [514, 294] width 0 height 11
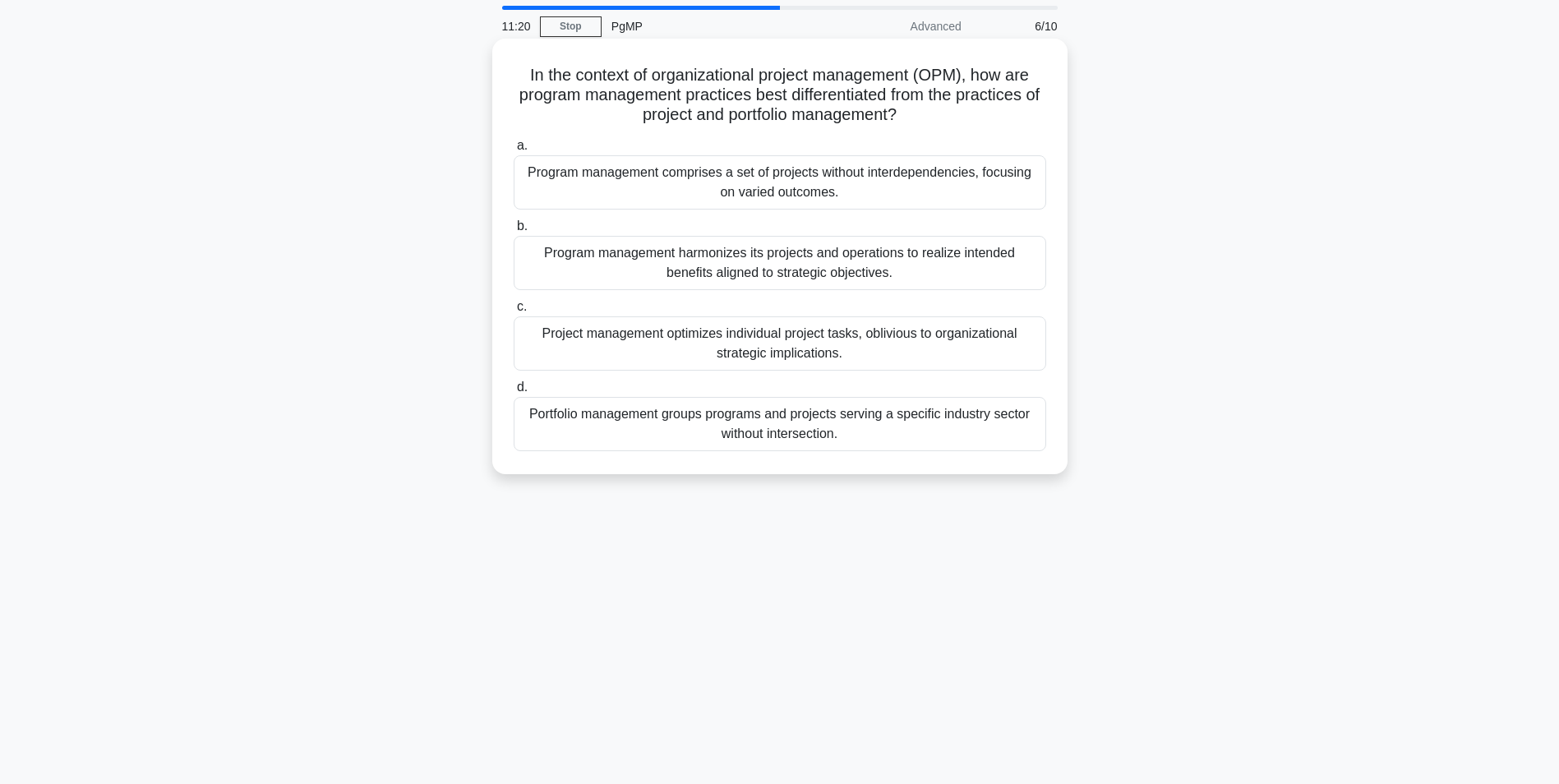
scroll to position [82, 0]
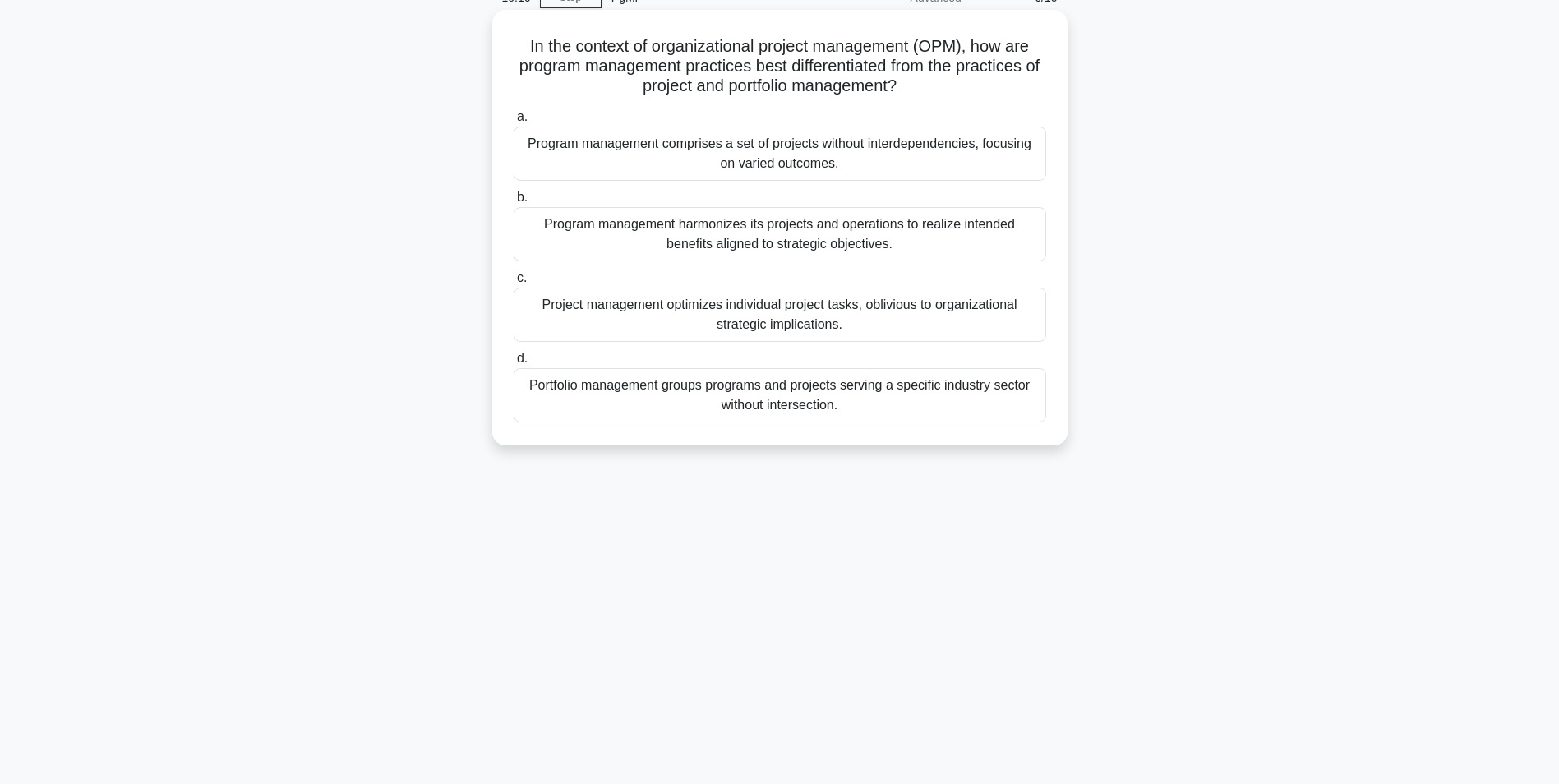
click at [658, 232] on div "Program management harmonizes its projects and operations to realize intended b…" at bounding box center [780, 234] width 533 height 54
click at [514, 203] on input "b. Program management harmonizes its projects and operations to realize intende…" at bounding box center [514, 197] width 0 height 11
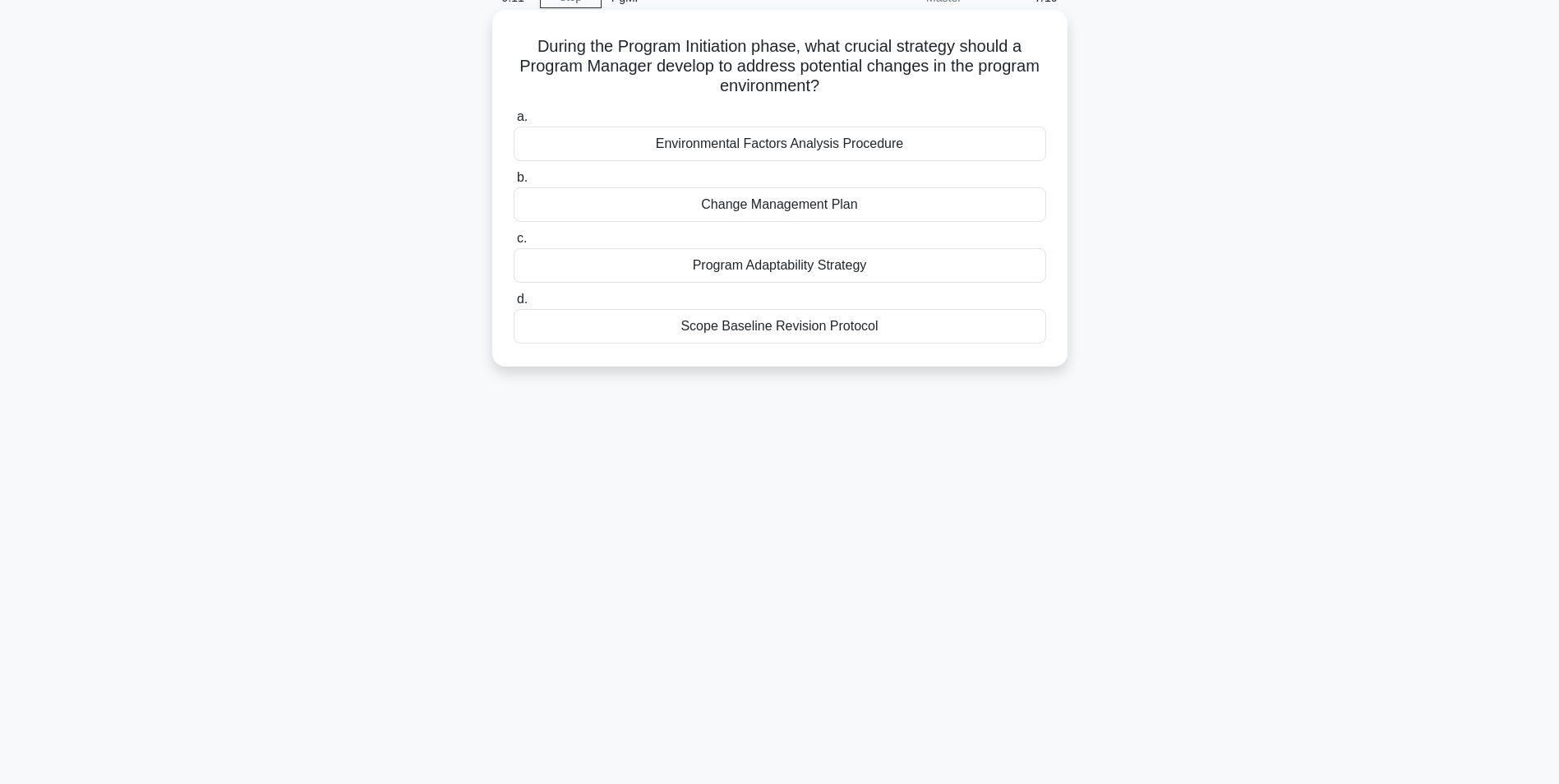
click at [782, 211] on div "Change Management Plan" at bounding box center [780, 204] width 533 height 35
click at [514, 183] on input "b. Change Management Plan" at bounding box center [514, 177] width 0 height 11
click at [767, 204] on div "International market dynamics" at bounding box center [780, 204] width 533 height 35
click at [514, 183] on input "b. International market dynamics" at bounding box center [514, 177] width 0 height 11
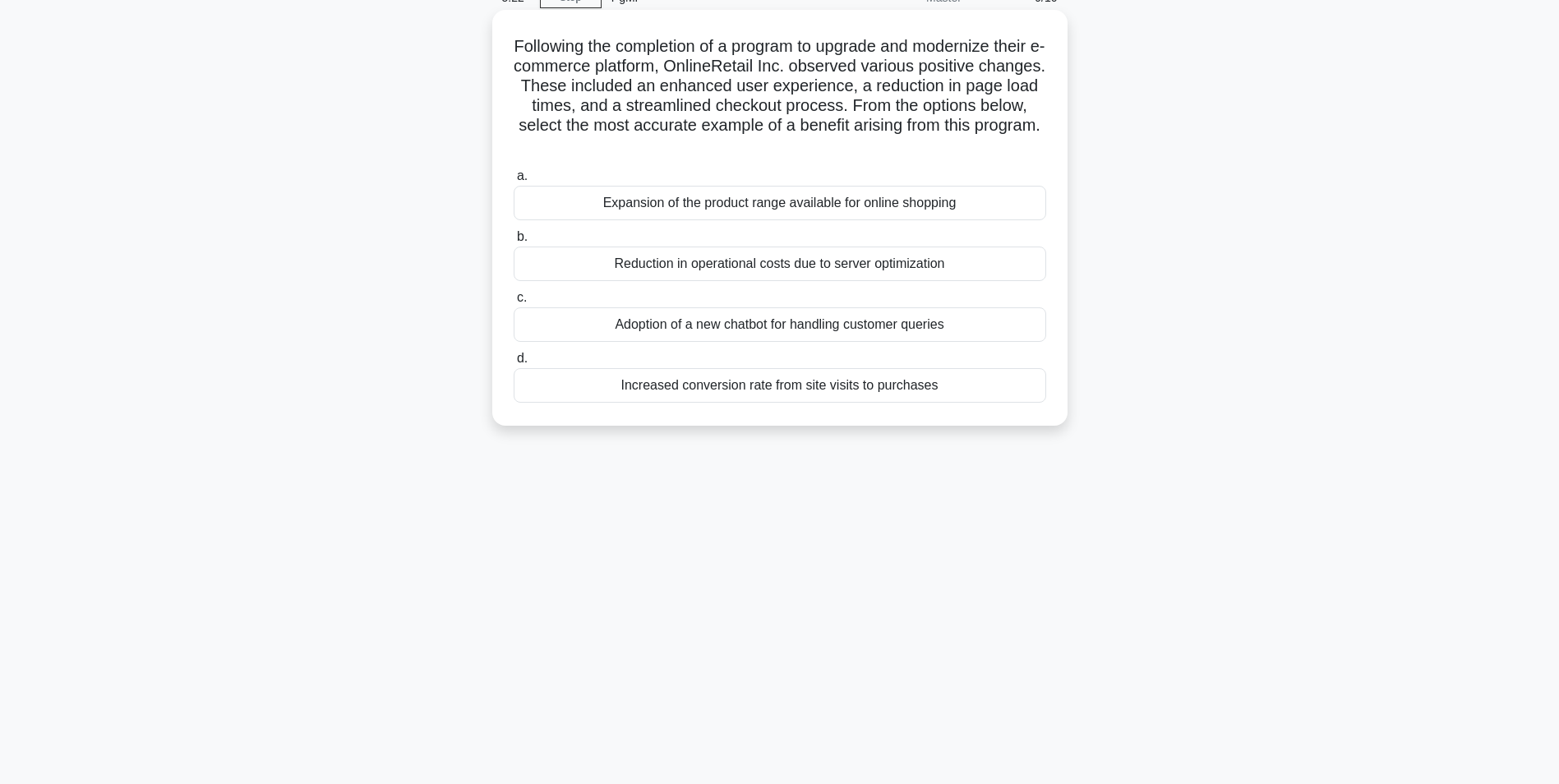
click at [713, 382] on div "Increased conversion rate from site visits to purchases" at bounding box center [780, 386] width 533 height 35
click at [514, 364] on input "d. Increased conversion rate from site visits to purchases" at bounding box center [514, 359] width 0 height 11
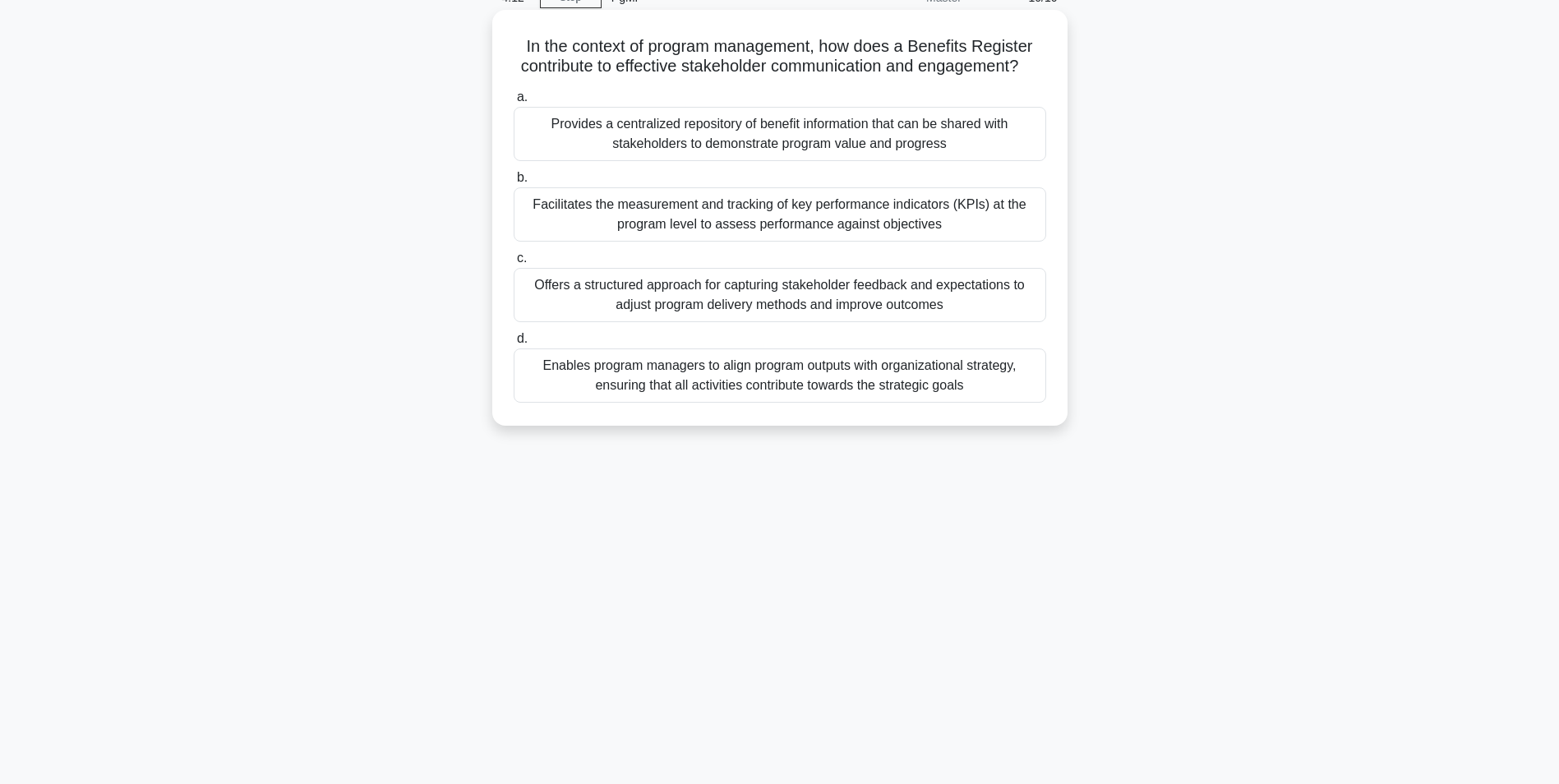
click at [642, 152] on div "Provides a centralized repository of benefit information that can be shared wit…" at bounding box center [780, 134] width 533 height 54
click at [514, 103] on input "a. Provides a centralized repository of benefit information that can be shared …" at bounding box center [514, 97] width 0 height 11
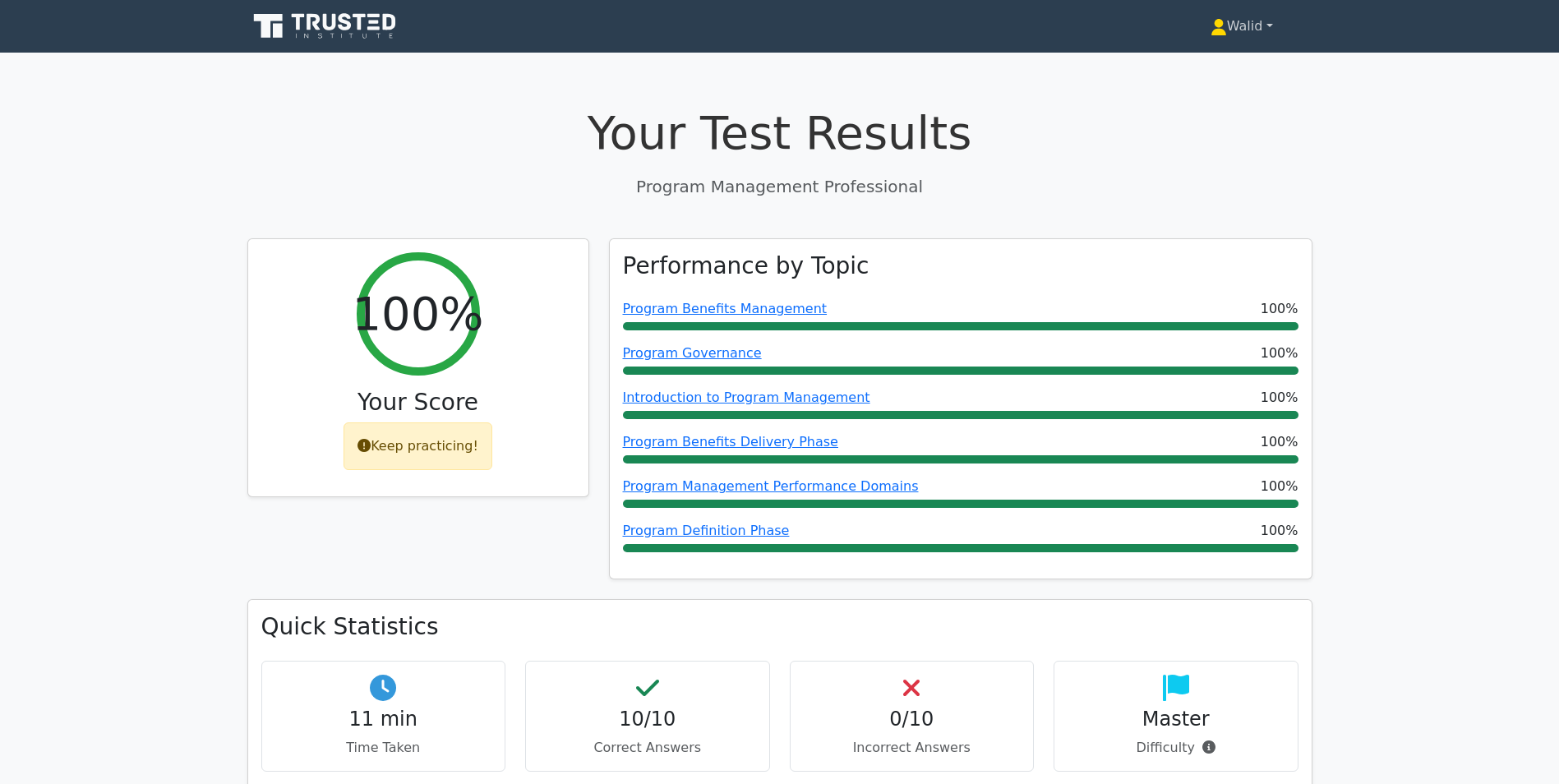
click at [1239, 20] on link "Walid" at bounding box center [1241, 26] width 141 height 33
click at [1224, 65] on link "Profile" at bounding box center [1237, 65] width 130 height 26
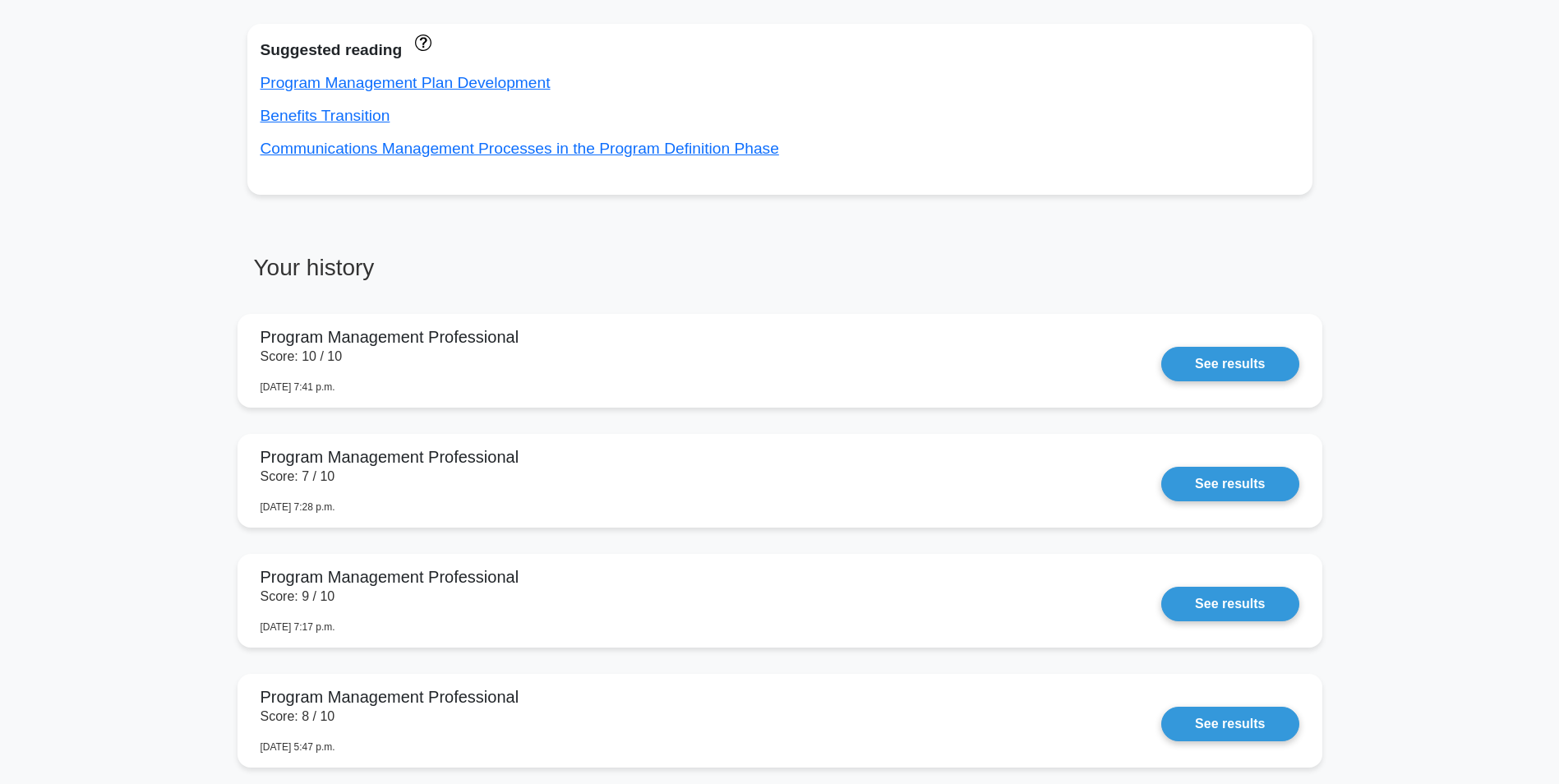
scroll to position [657, 0]
click at [1263, 362] on link "See results" at bounding box center [1230, 359] width 137 height 35
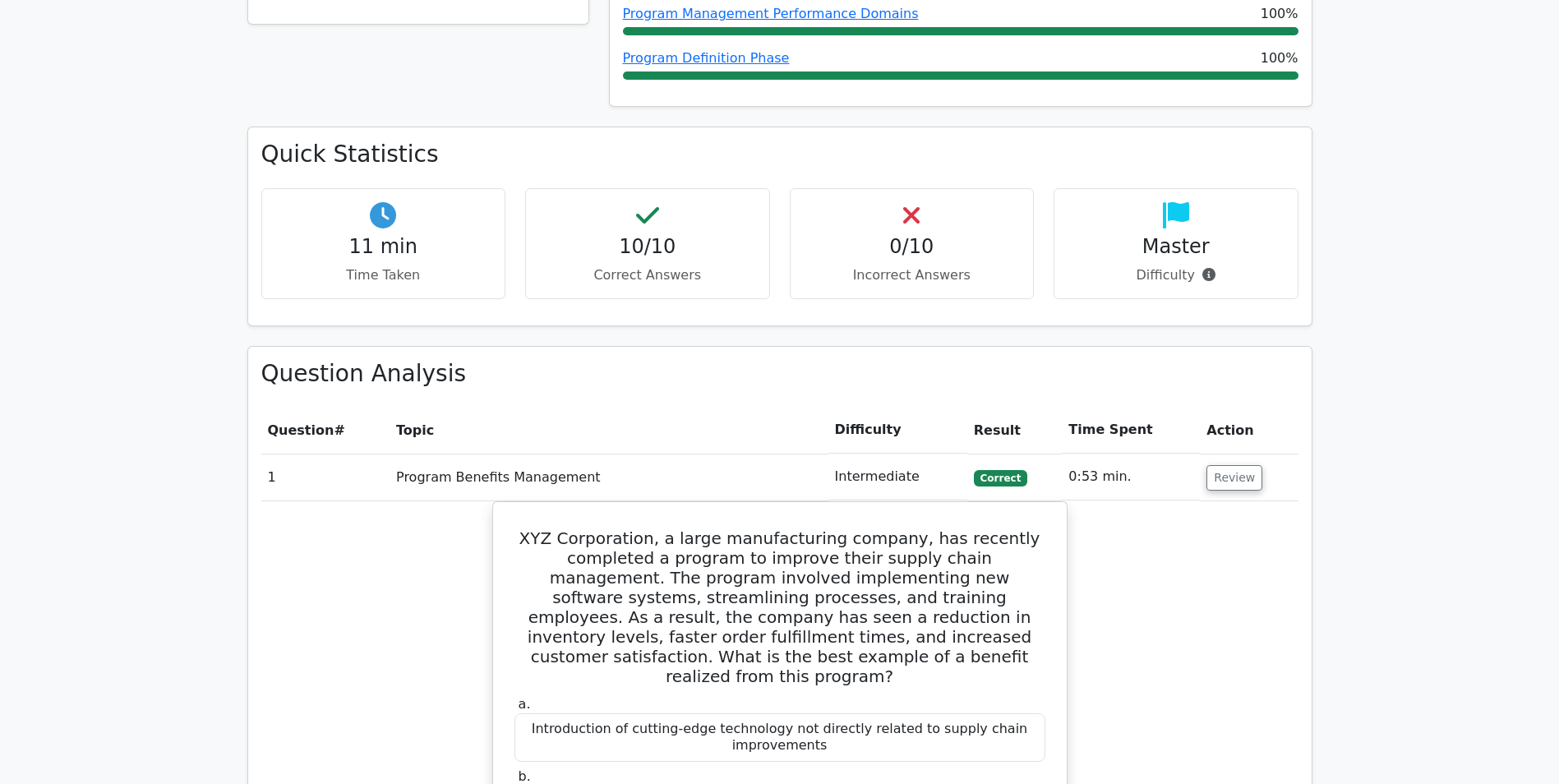
scroll to position [739, 0]
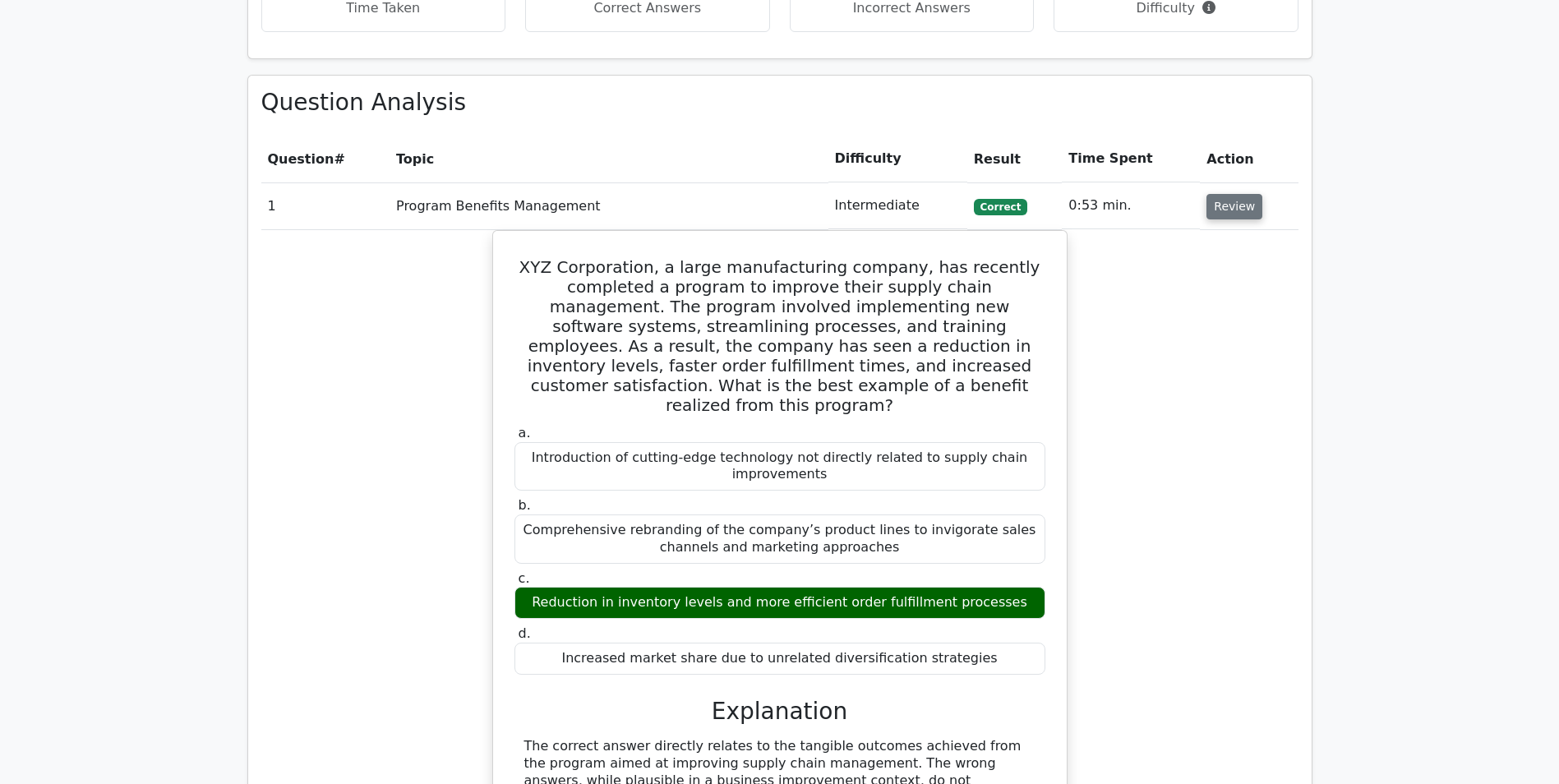
click at [1225, 211] on button "Review" at bounding box center [1234, 206] width 56 height 26
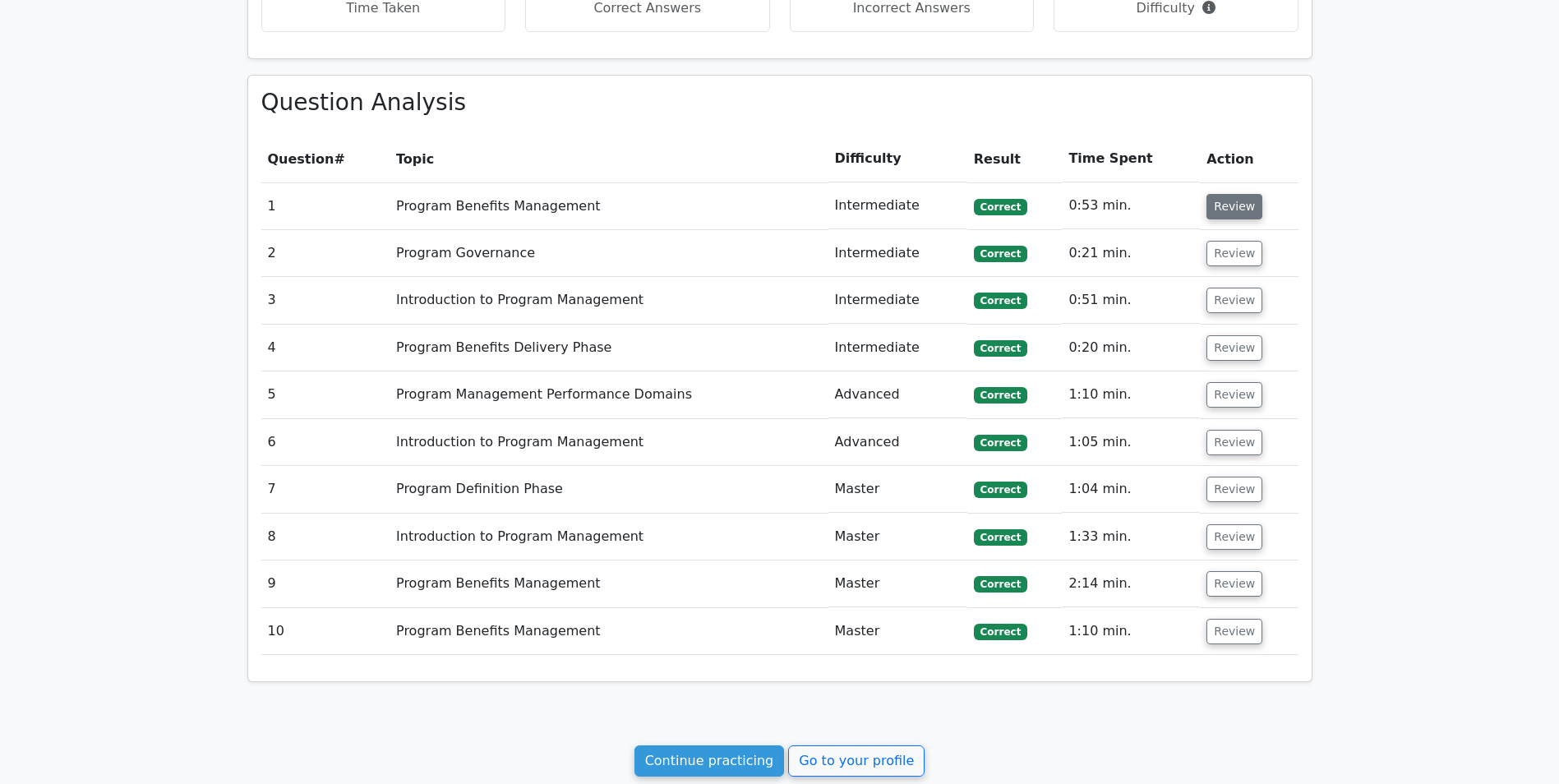
click at [1248, 206] on button "Review" at bounding box center [1234, 206] width 56 height 26
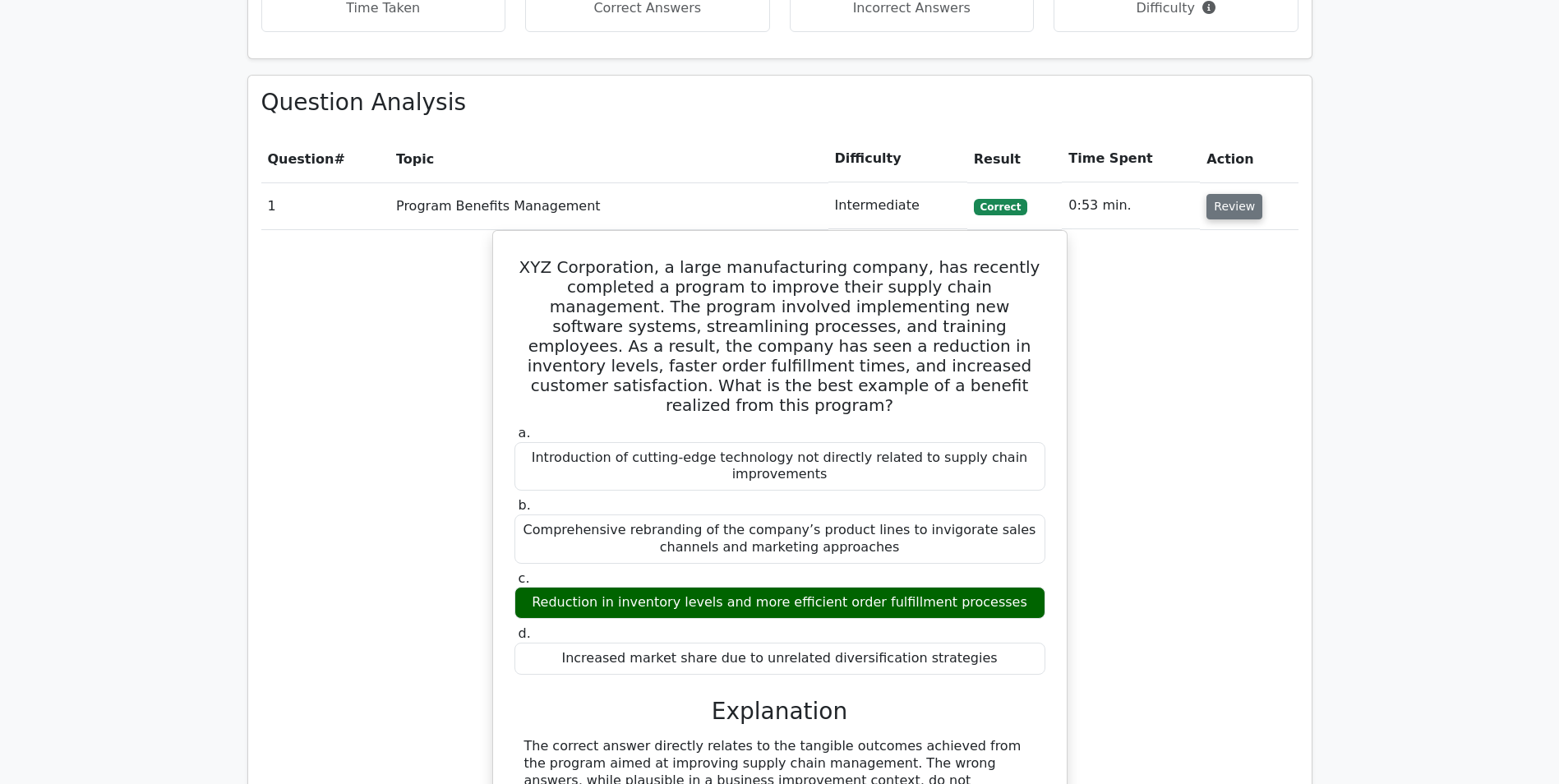
click at [1247, 205] on button "Review" at bounding box center [1234, 206] width 56 height 26
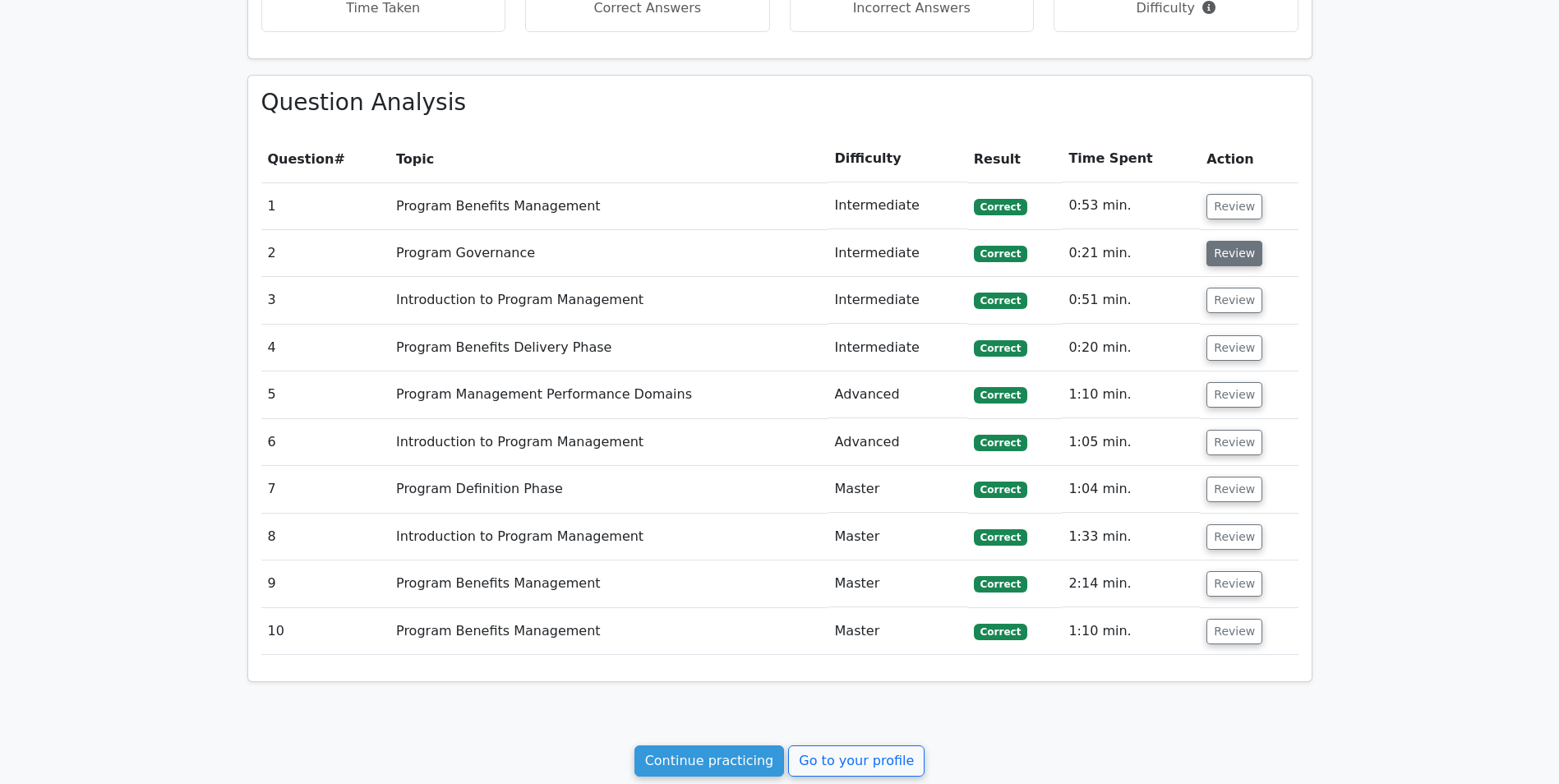
click at [1228, 259] on button "Review" at bounding box center [1234, 253] width 56 height 26
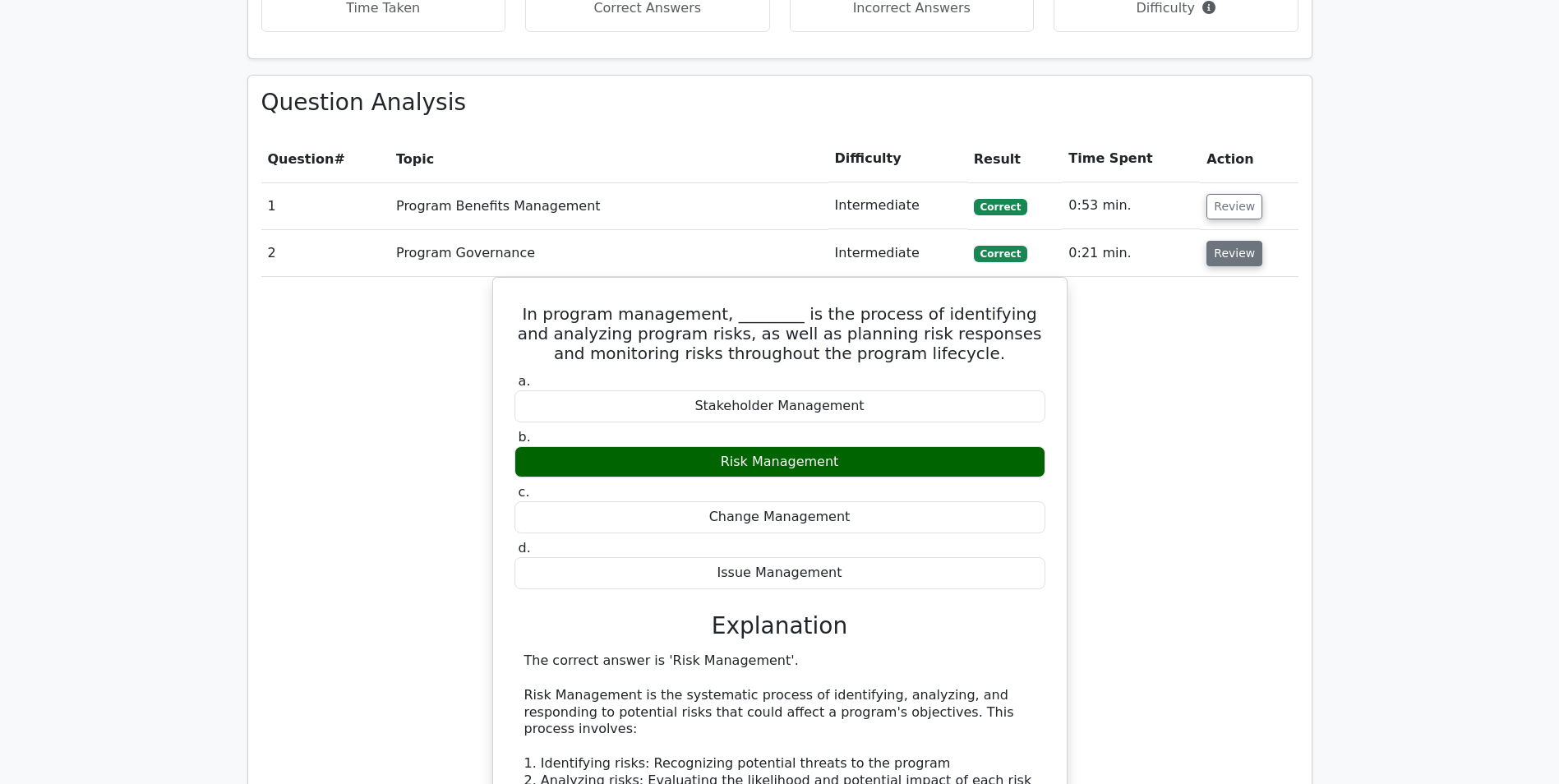
click at [1228, 260] on button "Review" at bounding box center [1234, 253] width 56 height 26
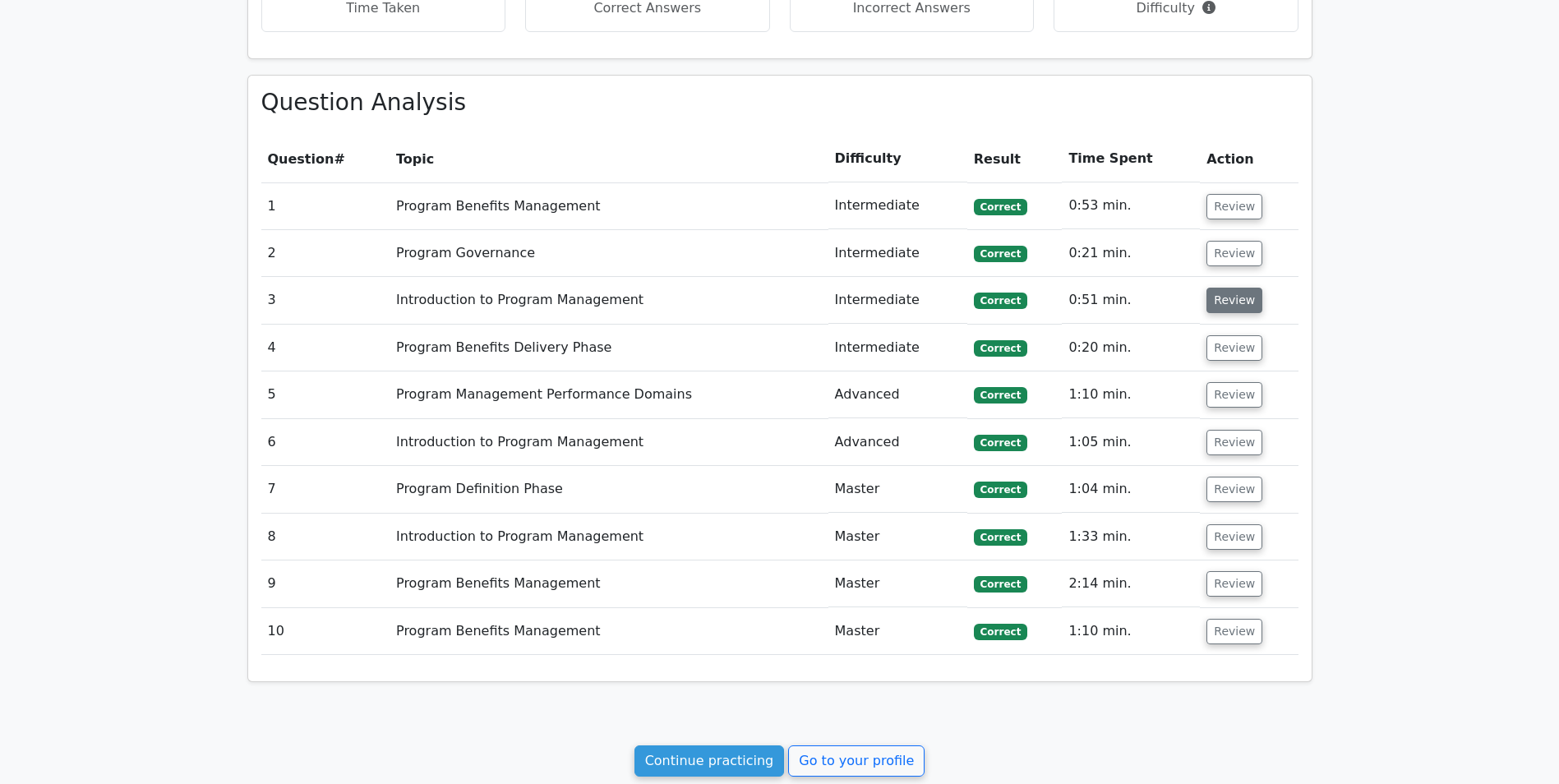
click at [1232, 298] on button "Review" at bounding box center [1234, 300] width 56 height 26
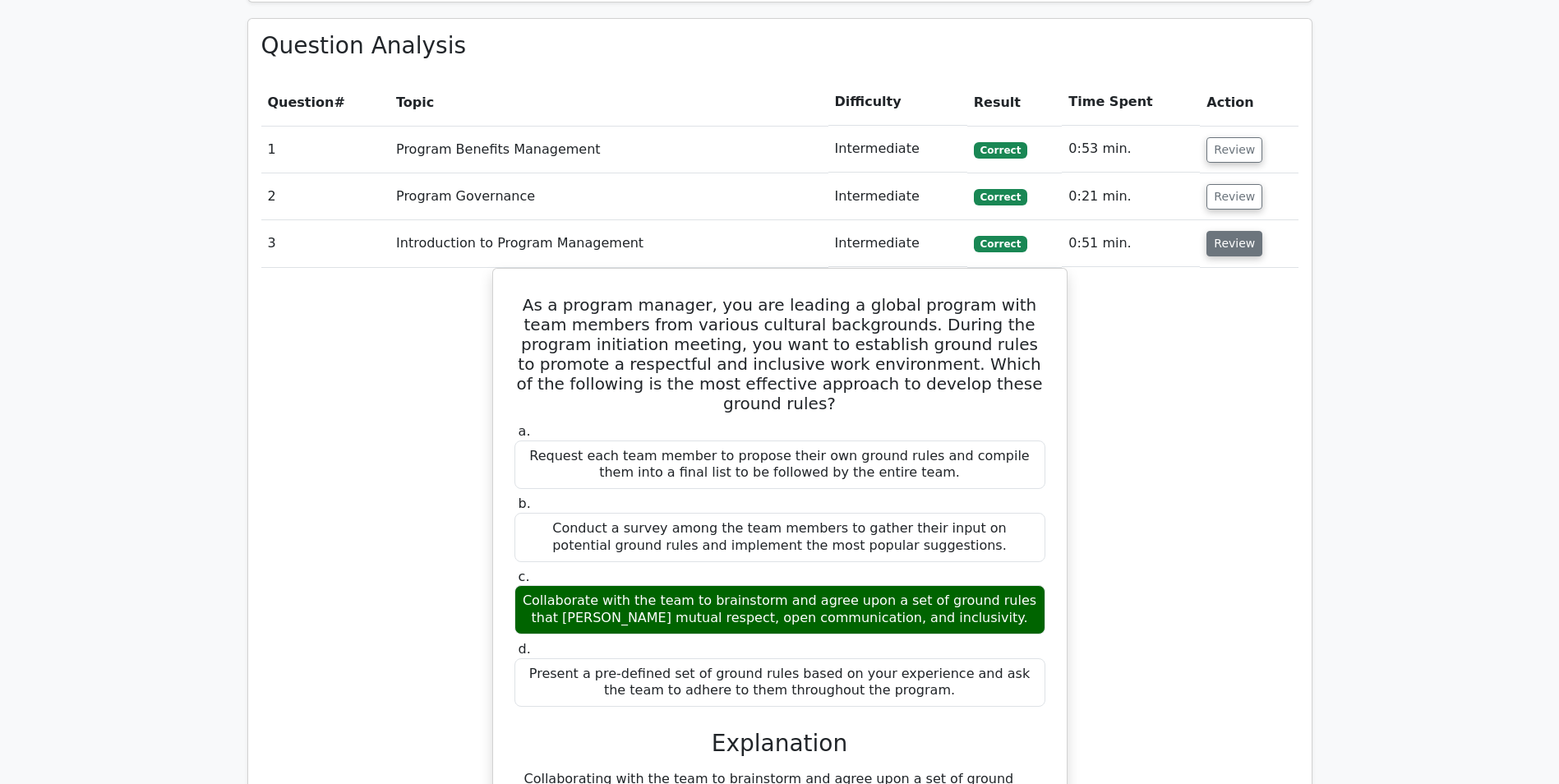
scroll to position [822, 0]
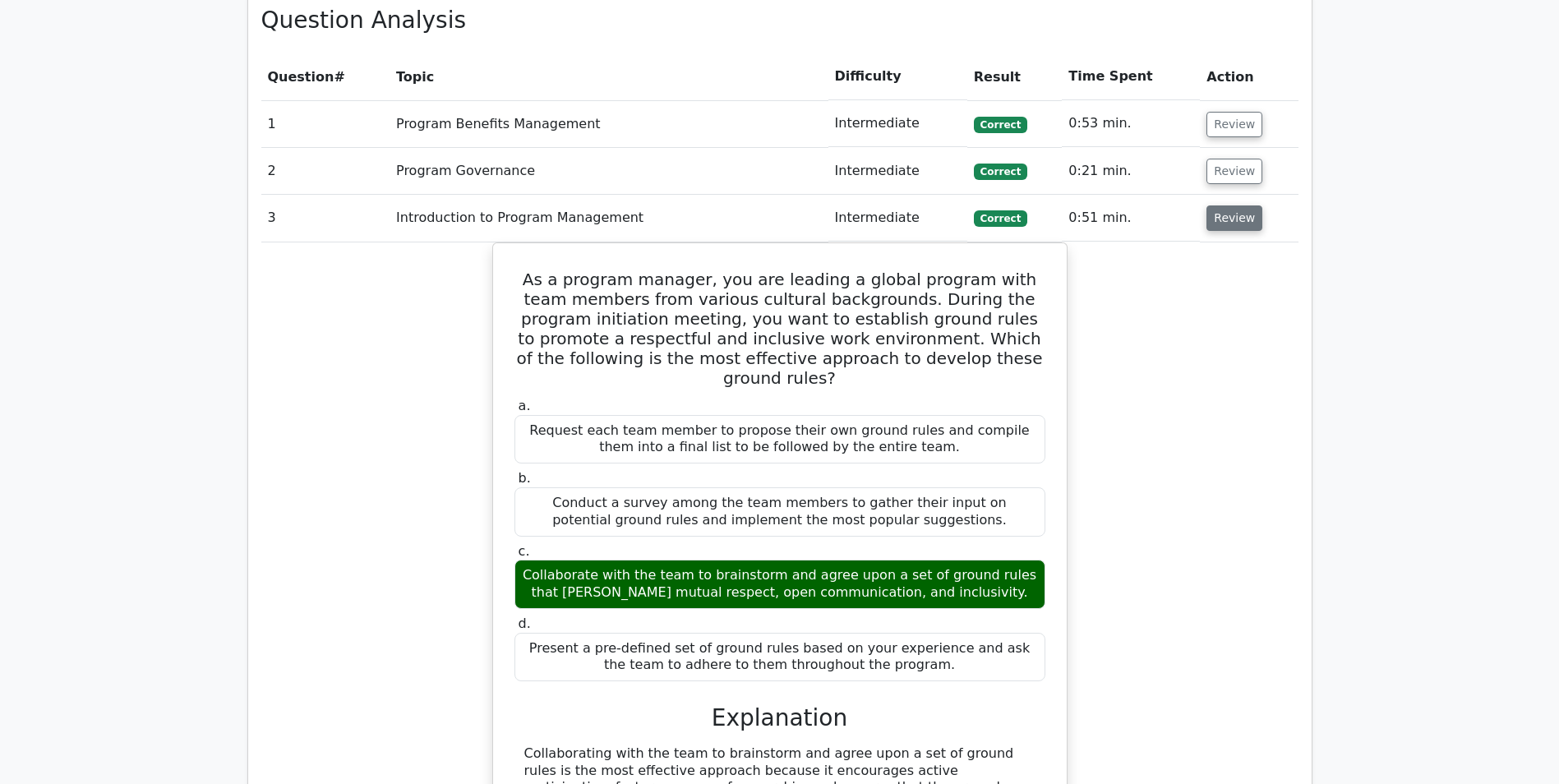
click at [1213, 223] on button "Review" at bounding box center [1234, 218] width 56 height 26
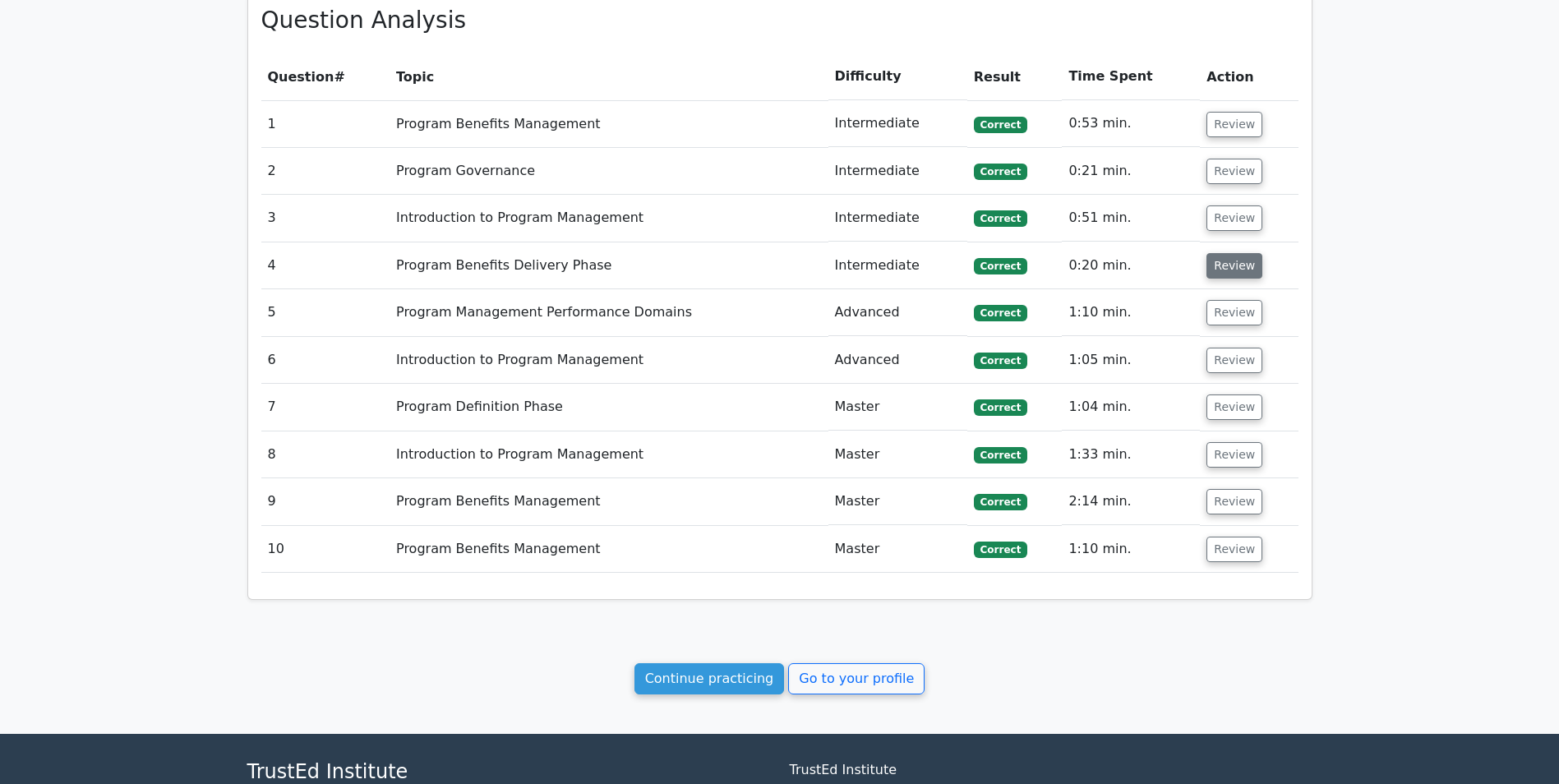
click at [1213, 268] on button "Review" at bounding box center [1234, 265] width 56 height 26
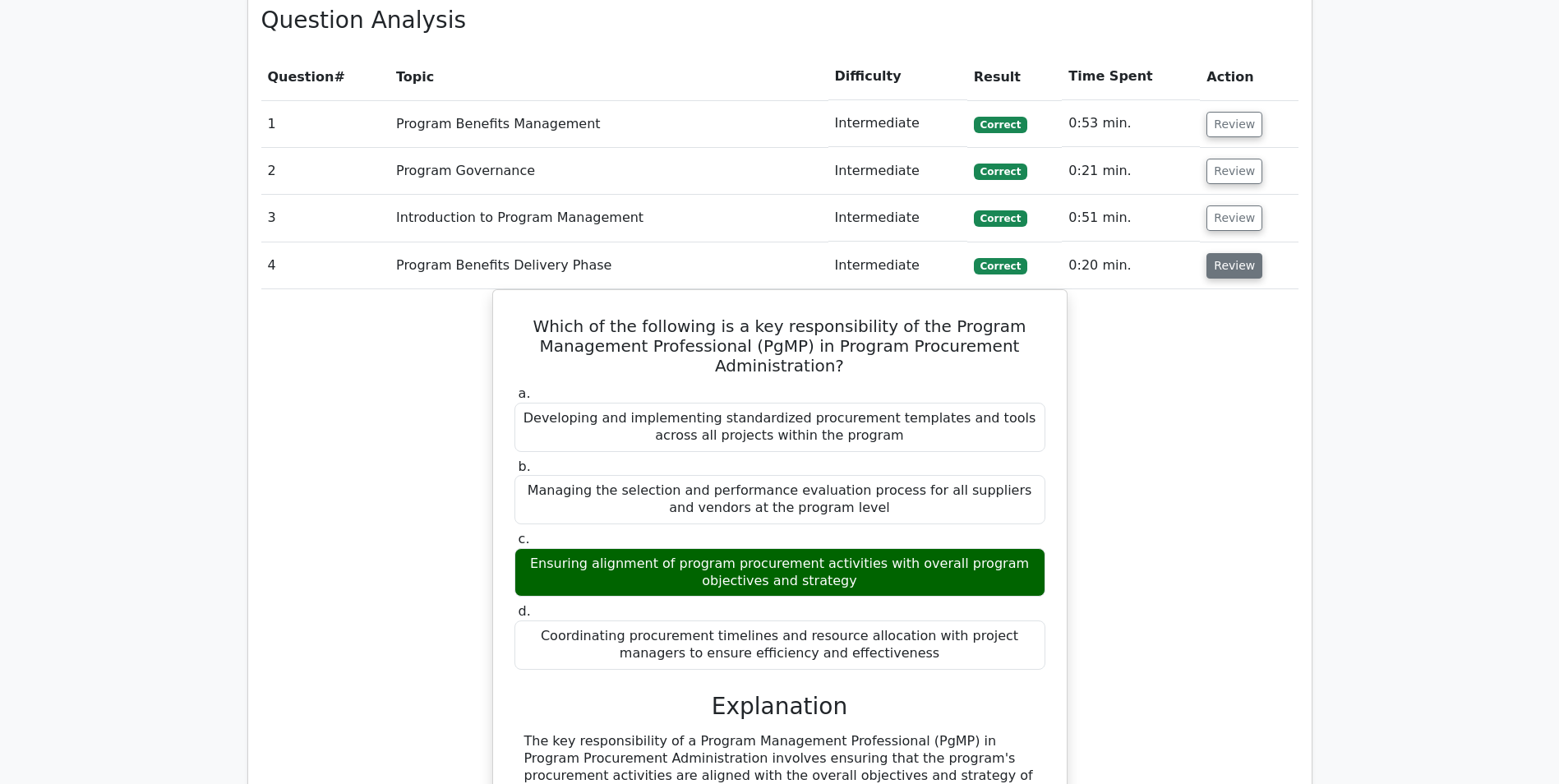
click at [1213, 269] on button "Review" at bounding box center [1234, 265] width 56 height 26
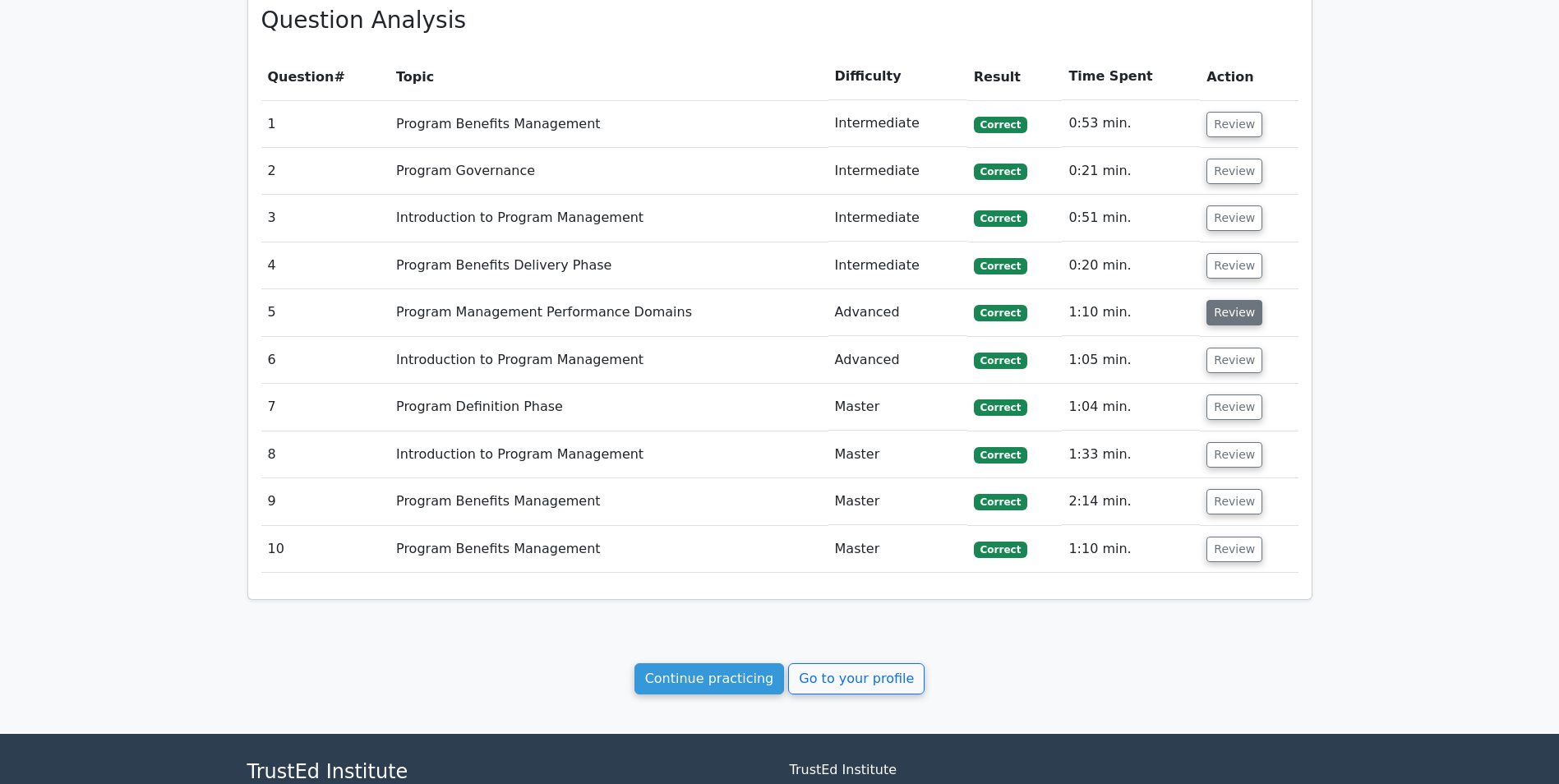
click at [1226, 308] on button "Review" at bounding box center [1234, 312] width 56 height 26
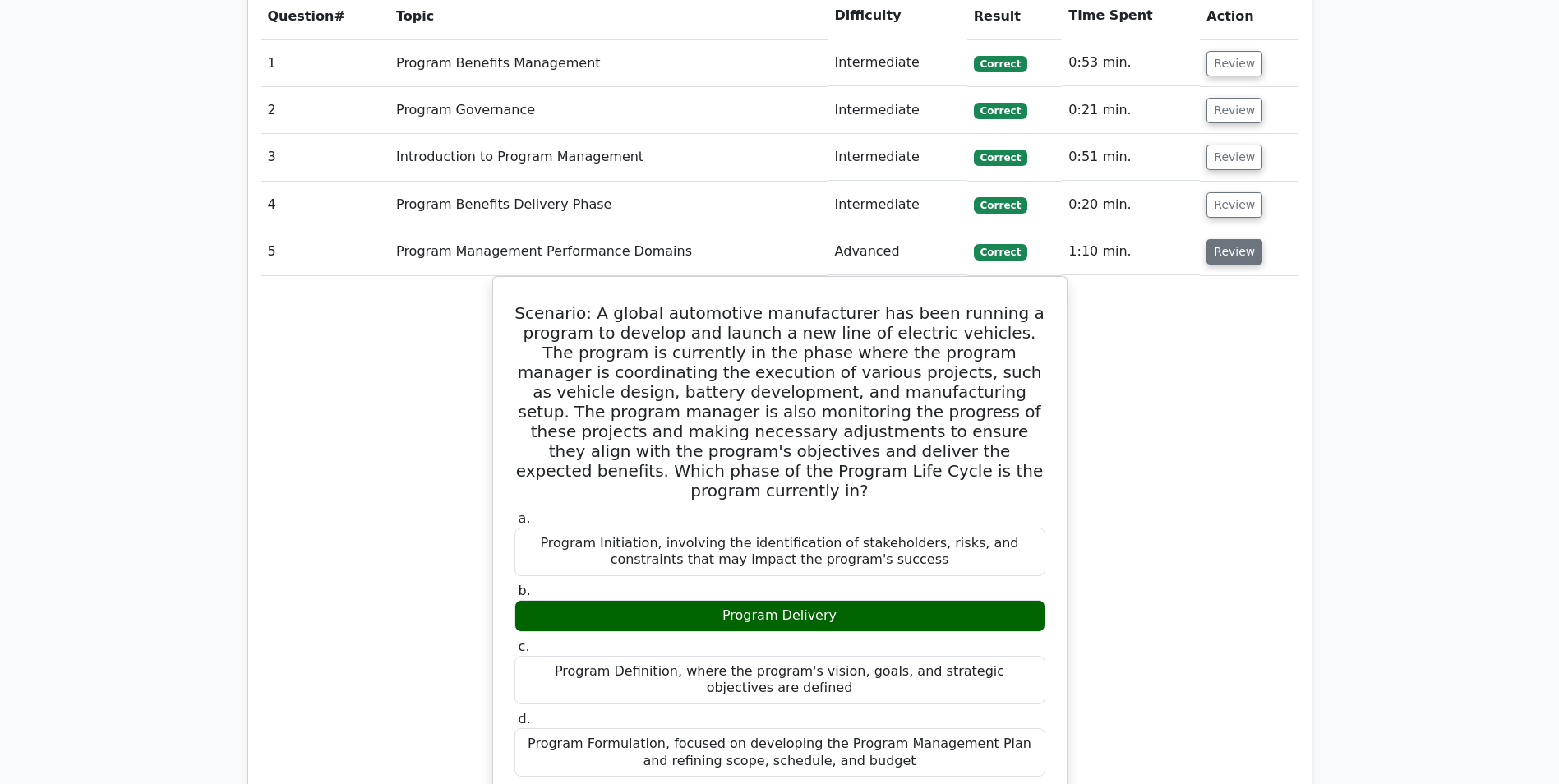
scroll to position [986, 0]
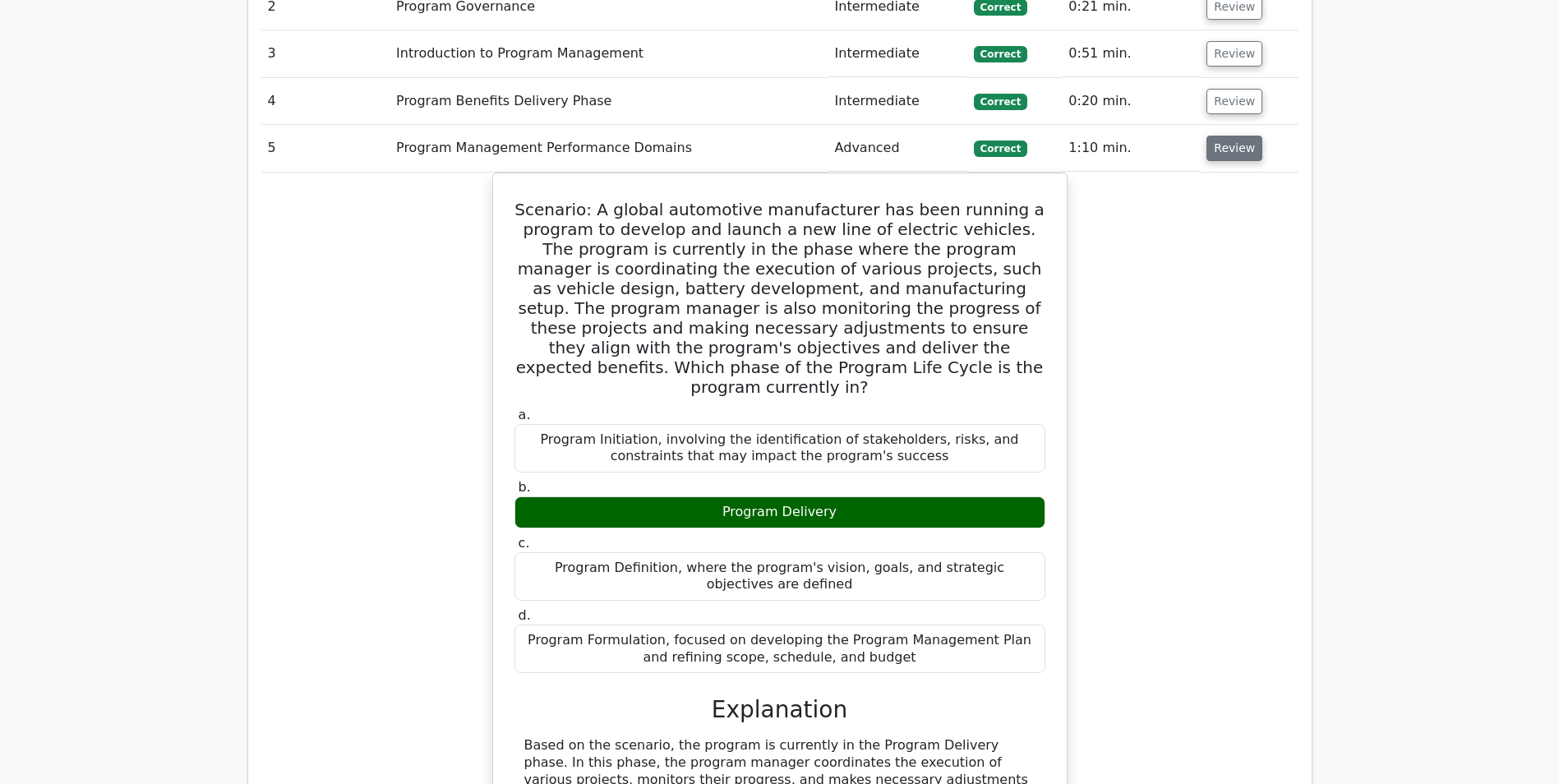
click at [1242, 159] on button "Review" at bounding box center [1234, 148] width 56 height 26
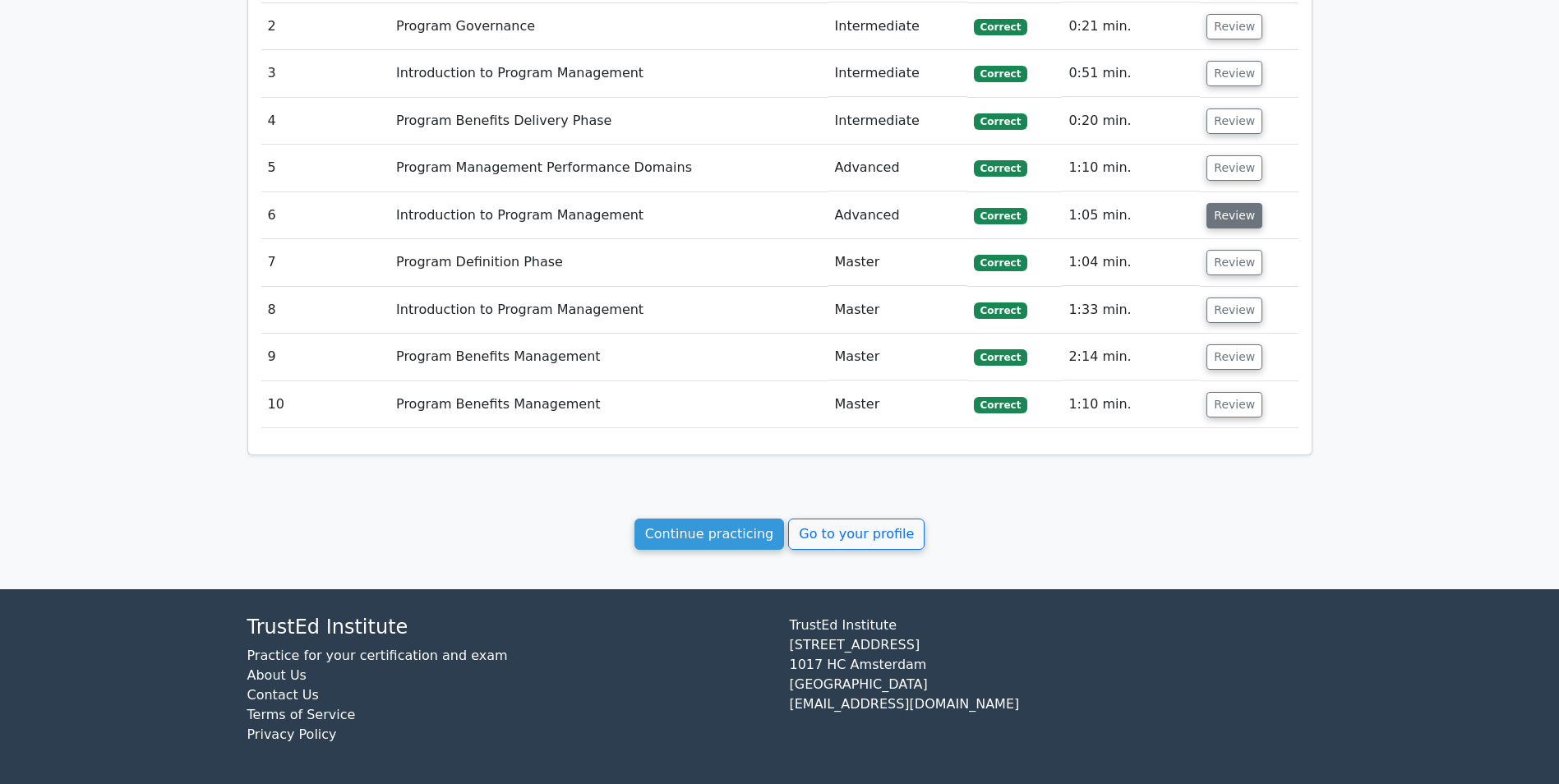
click at [1229, 212] on button "Review" at bounding box center [1234, 215] width 56 height 26
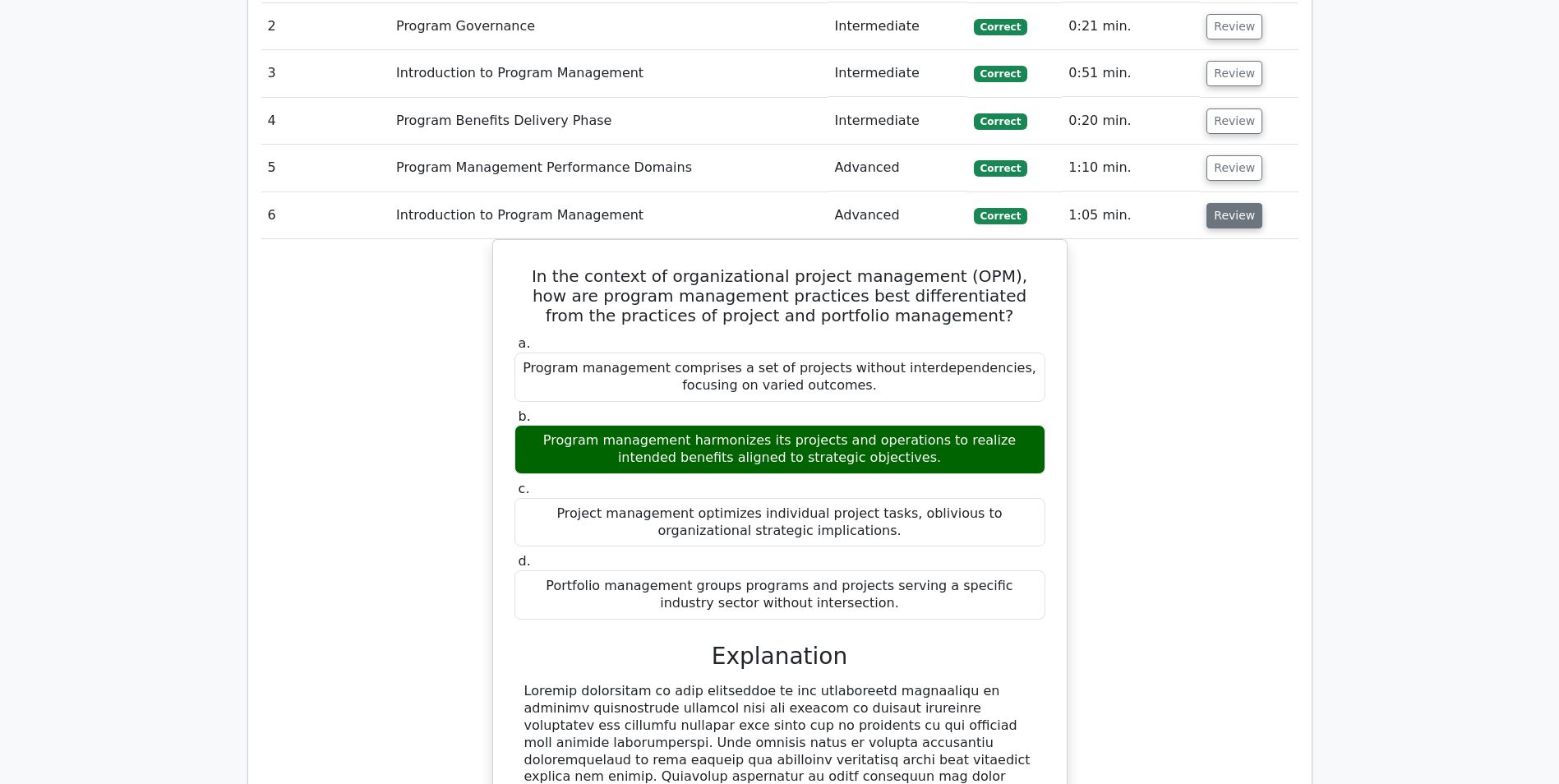
click at [1230, 210] on button "Review" at bounding box center [1234, 215] width 56 height 26
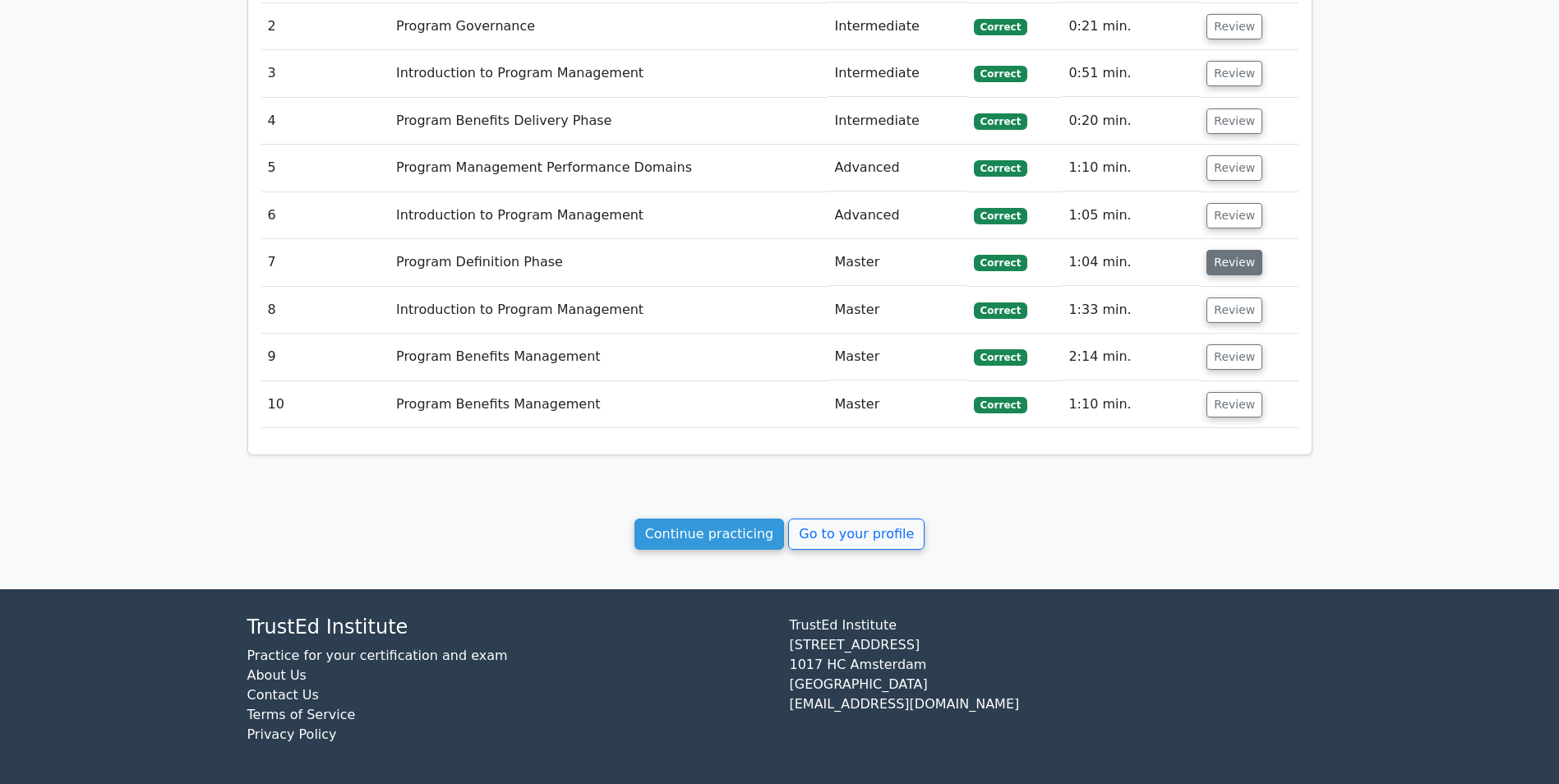
click at [1237, 265] on button "Review" at bounding box center [1234, 262] width 56 height 26
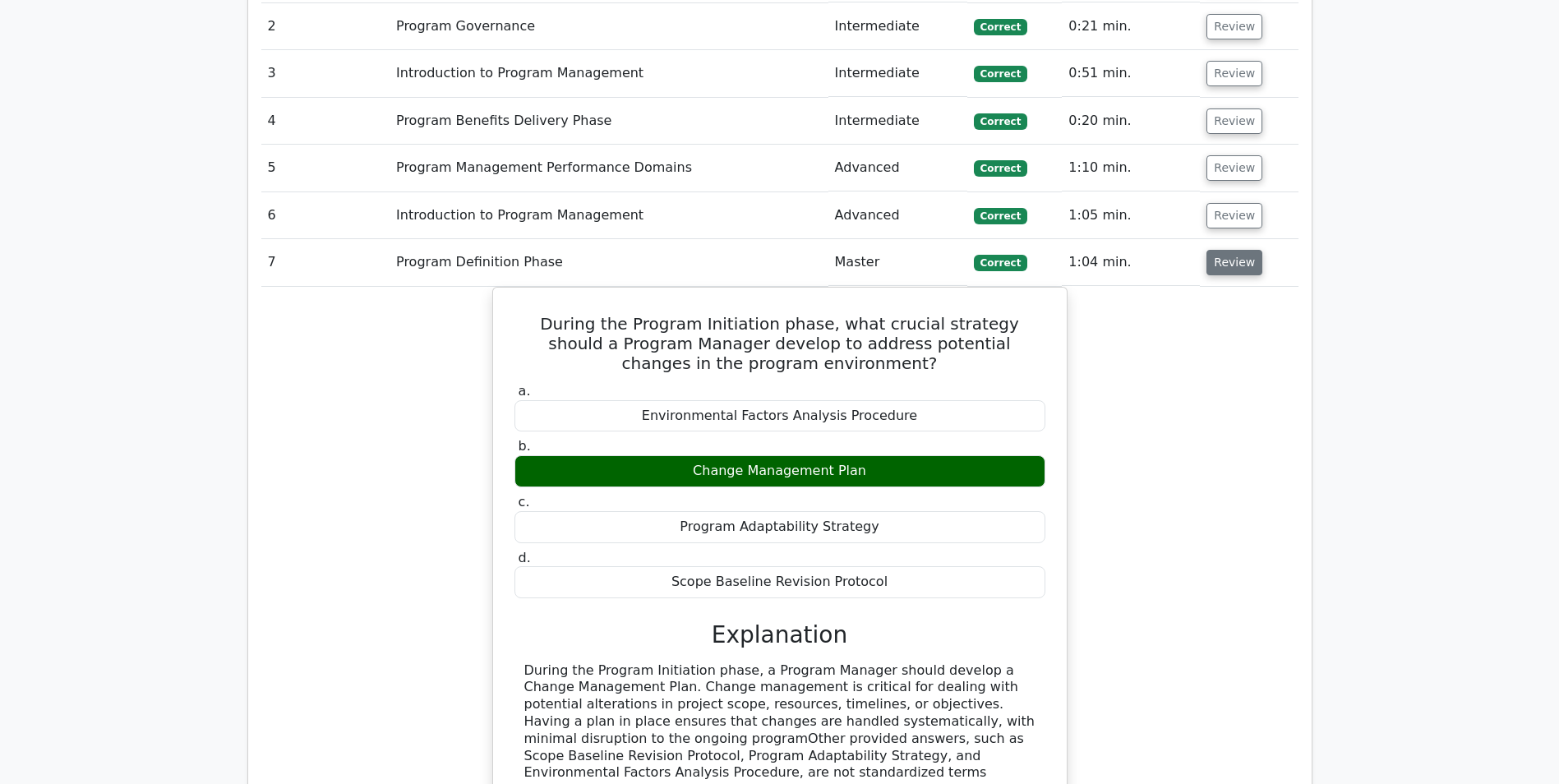
click at [1236, 265] on button "Review" at bounding box center [1234, 262] width 56 height 26
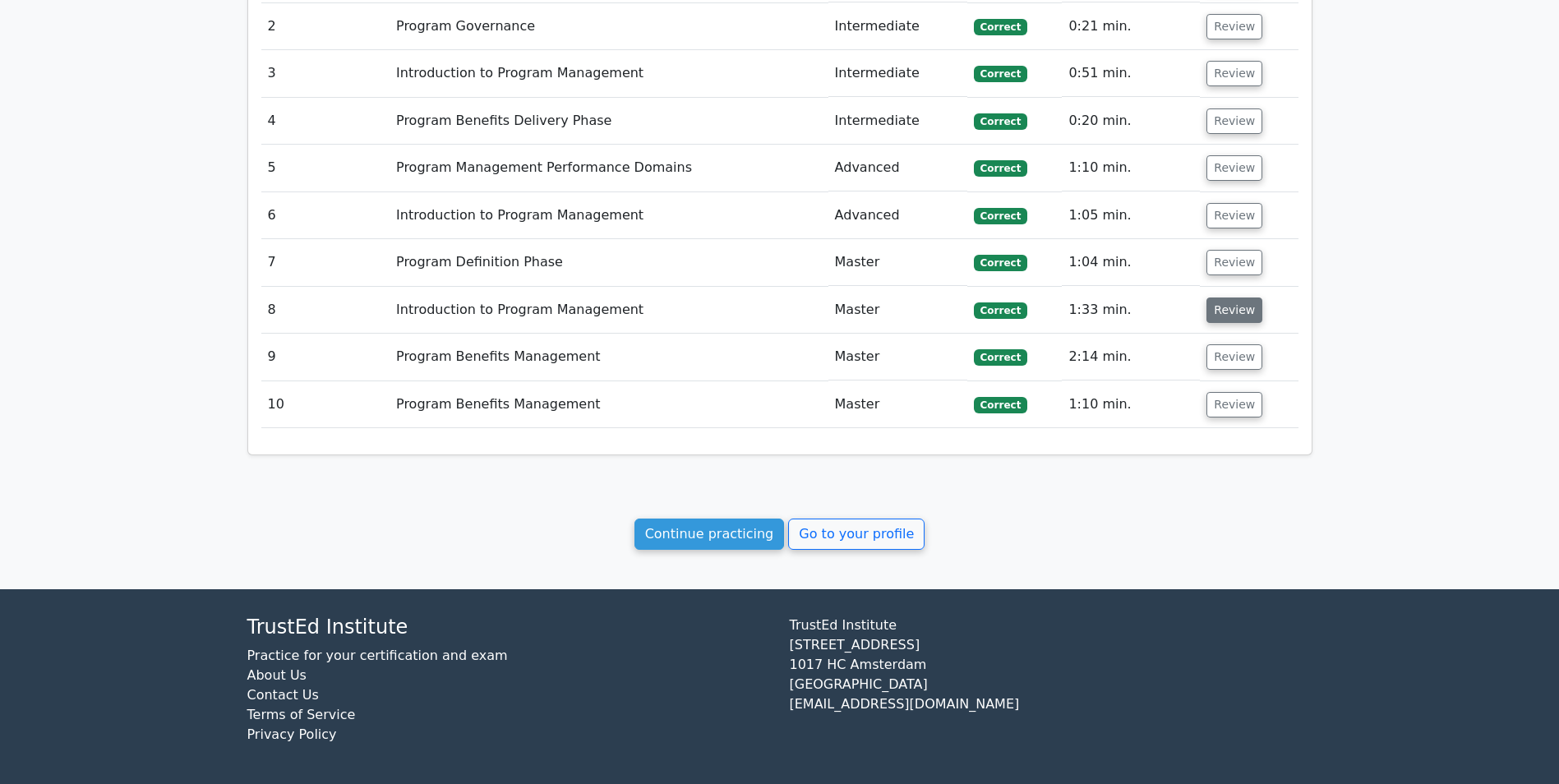
click at [1224, 308] on button "Review" at bounding box center [1234, 310] width 56 height 26
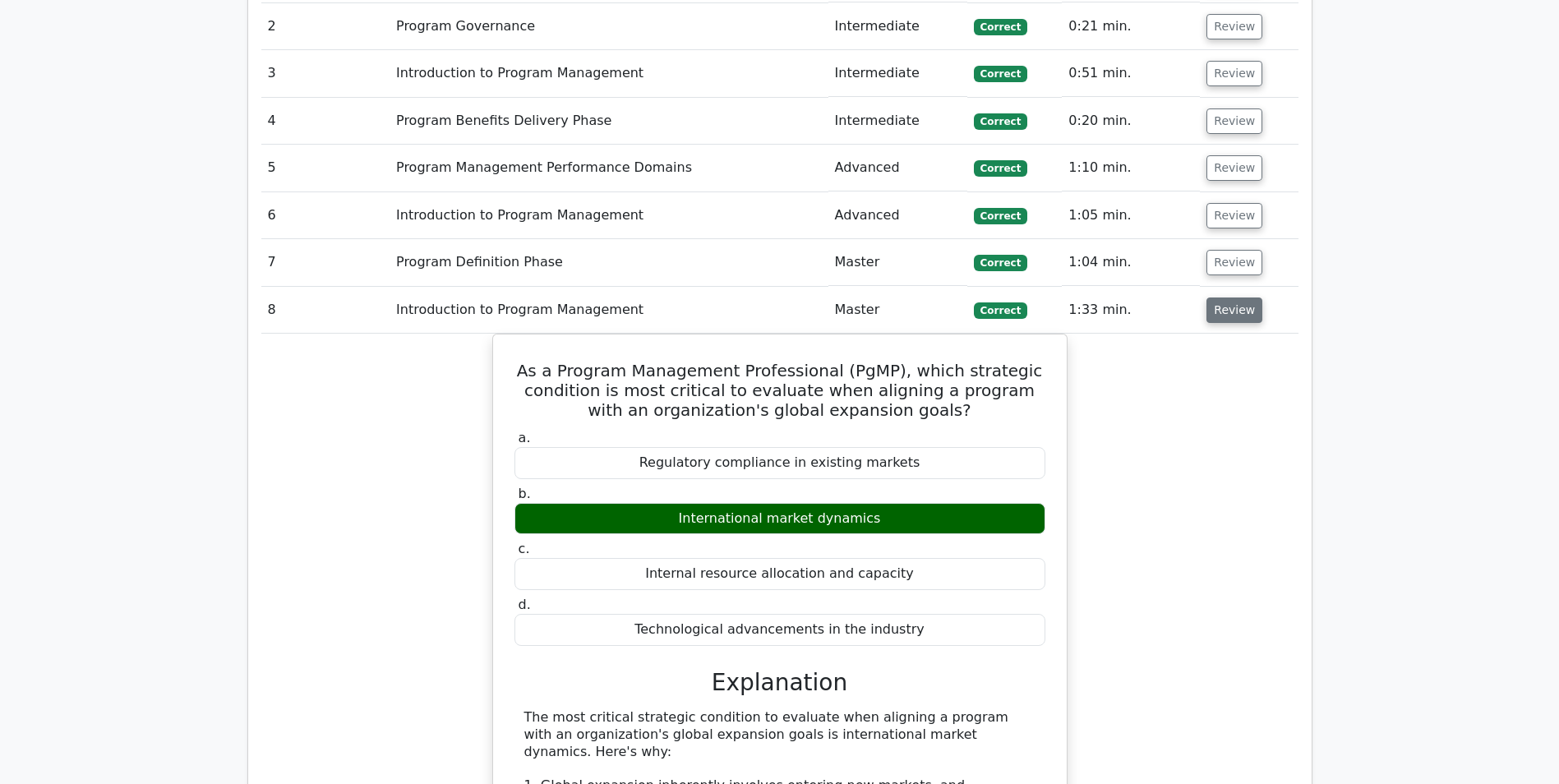
click at [1224, 309] on button "Review" at bounding box center [1234, 310] width 56 height 26
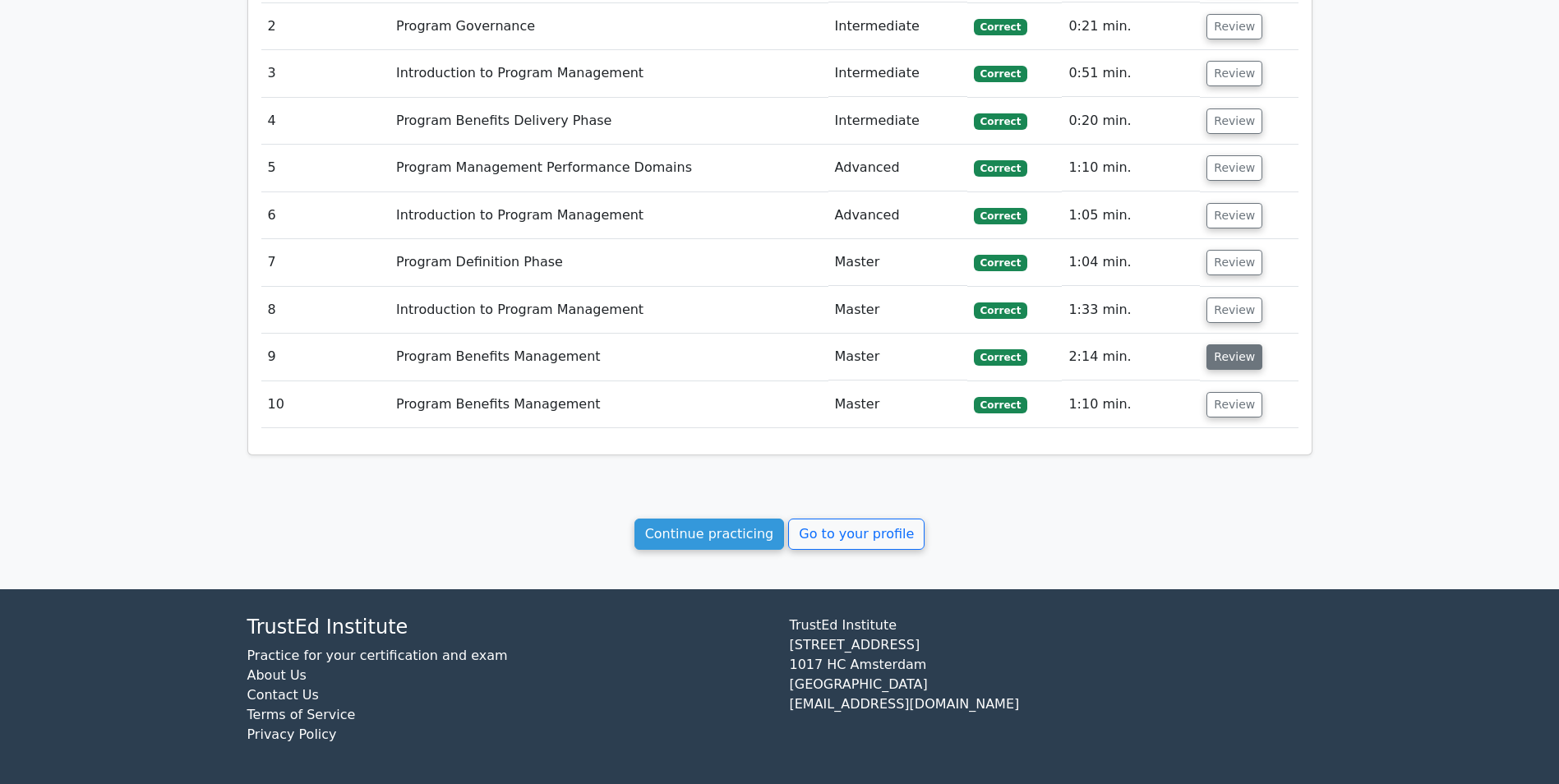
click at [1224, 358] on button "Review" at bounding box center [1234, 357] width 56 height 26
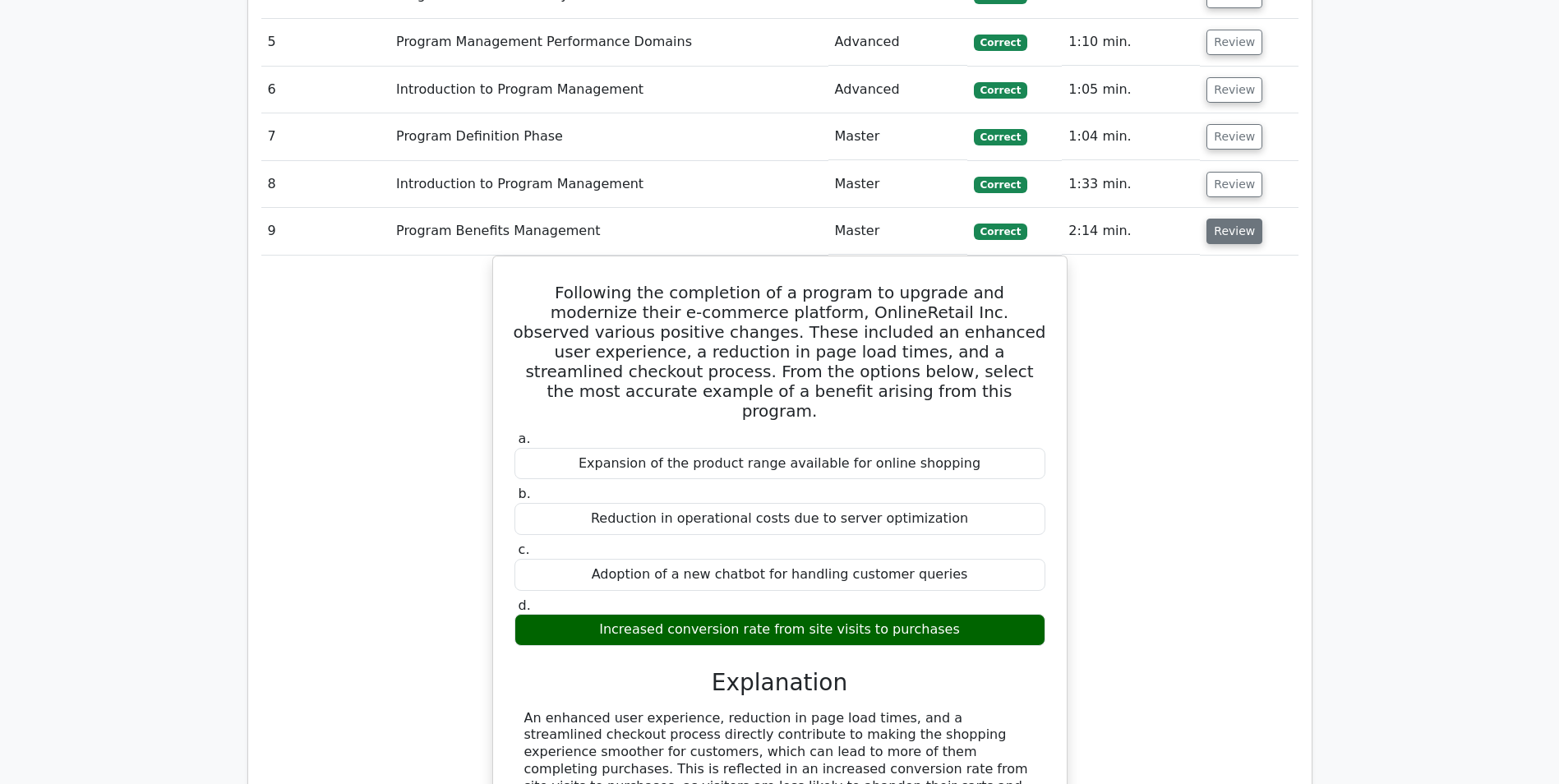
scroll to position [1131, 0]
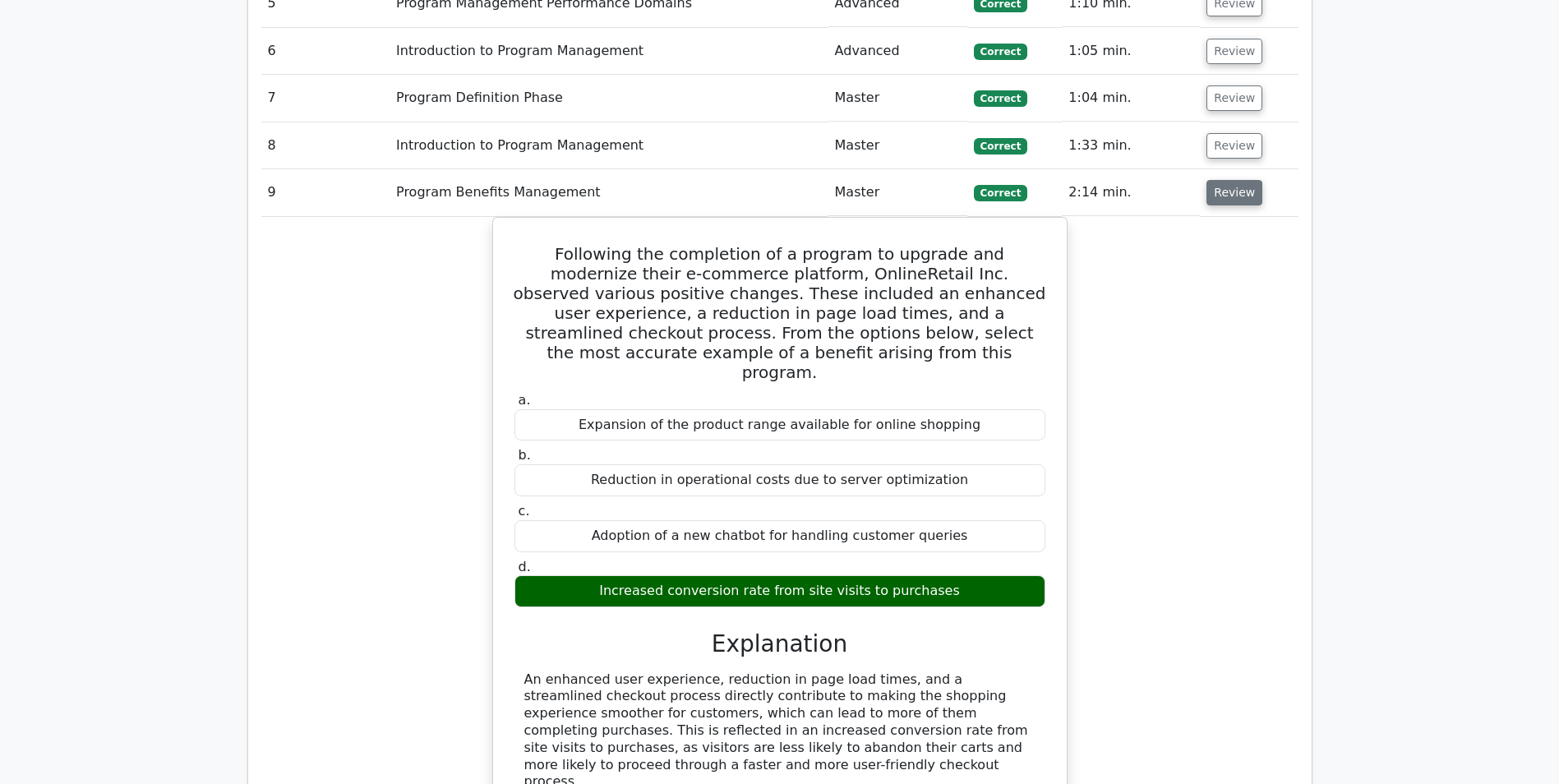
click at [1219, 195] on button "Review" at bounding box center [1234, 192] width 56 height 26
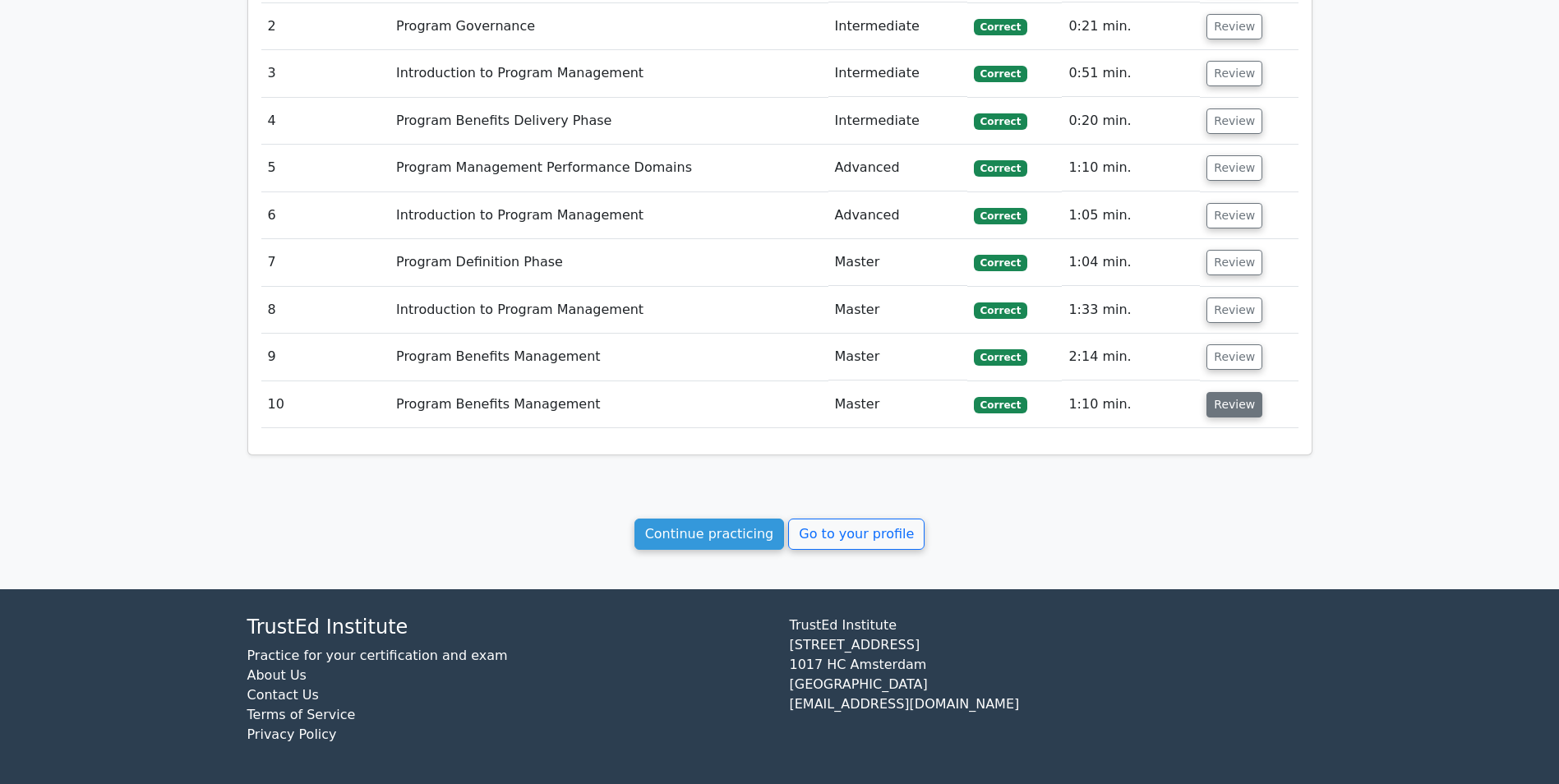
click at [1214, 415] on button "Review" at bounding box center [1234, 404] width 56 height 26
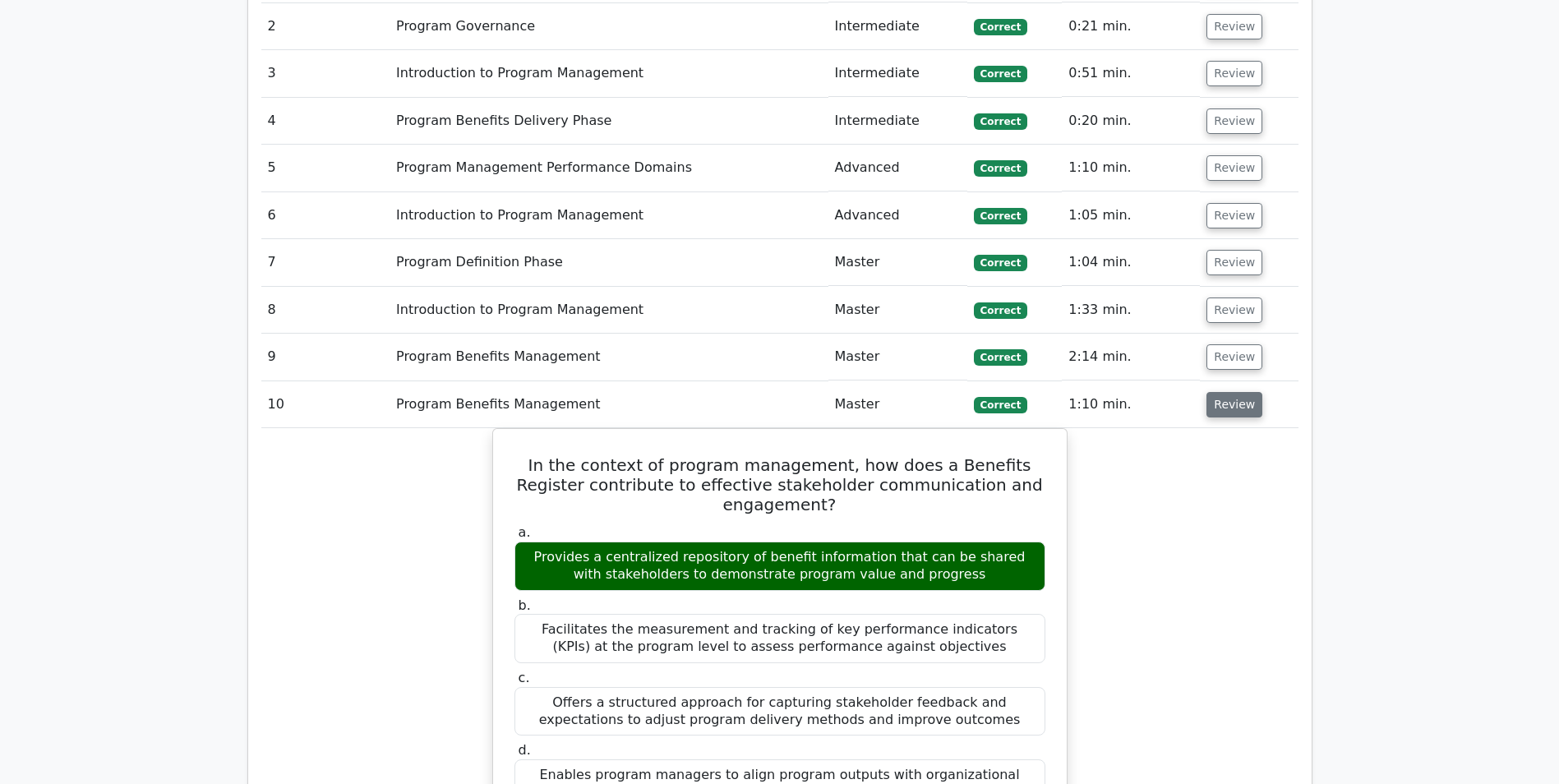
click at [1214, 411] on button "Review" at bounding box center [1234, 404] width 56 height 26
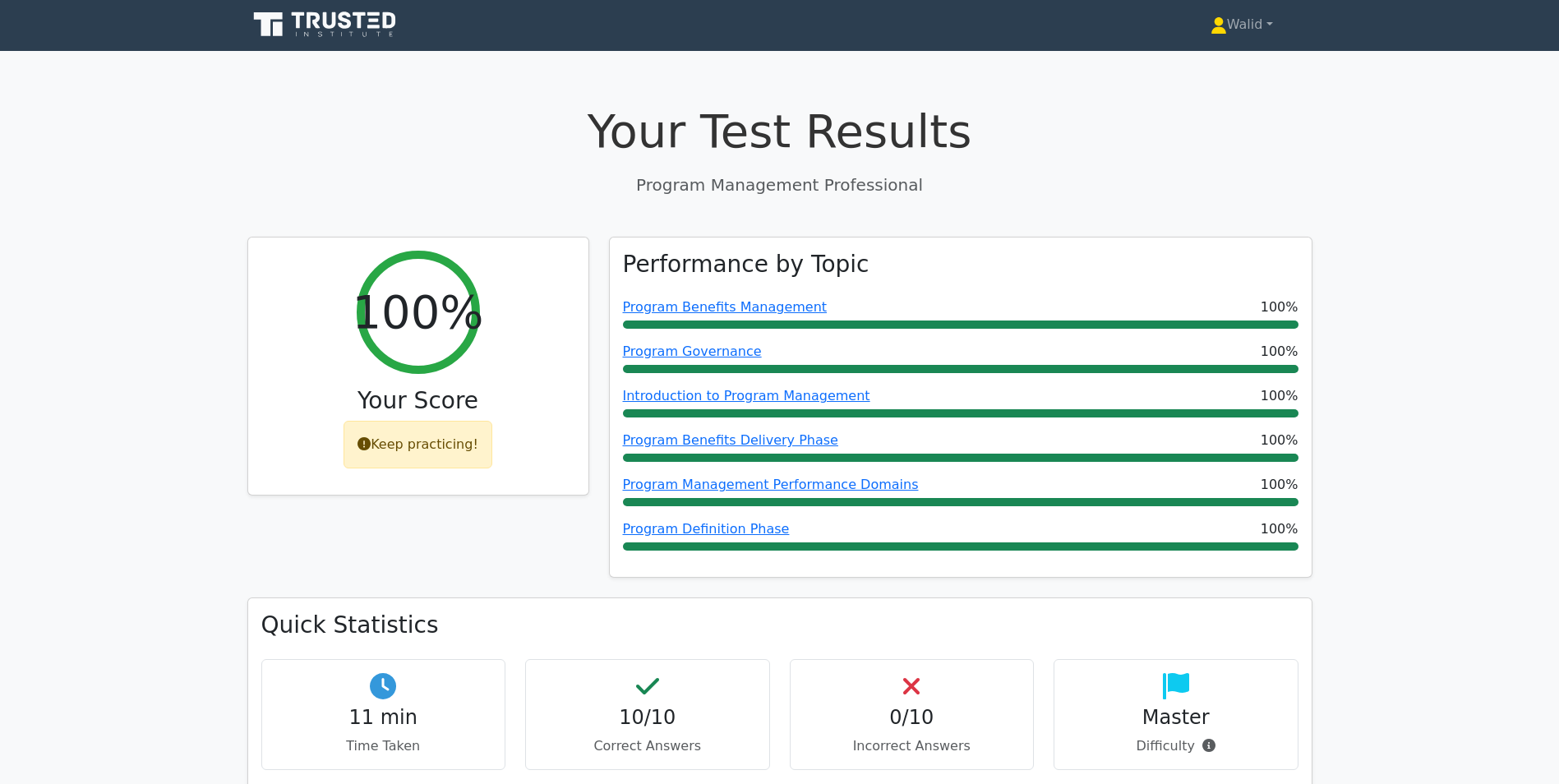
scroll to position [0, 0]
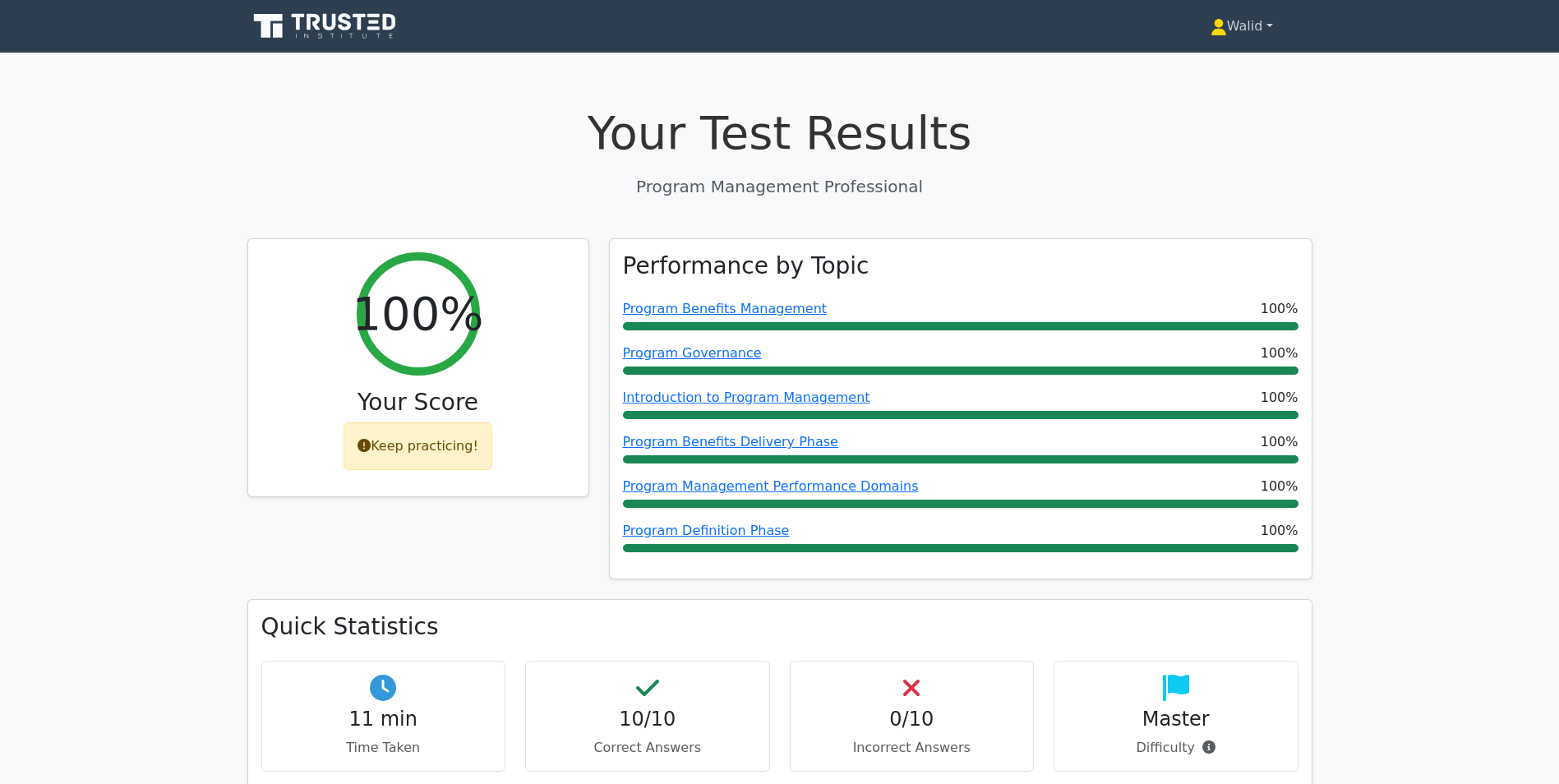
click at [1222, 27] on link "Walid" at bounding box center [1241, 26] width 141 height 33
click at [1217, 55] on link "Profile" at bounding box center [1237, 65] width 130 height 26
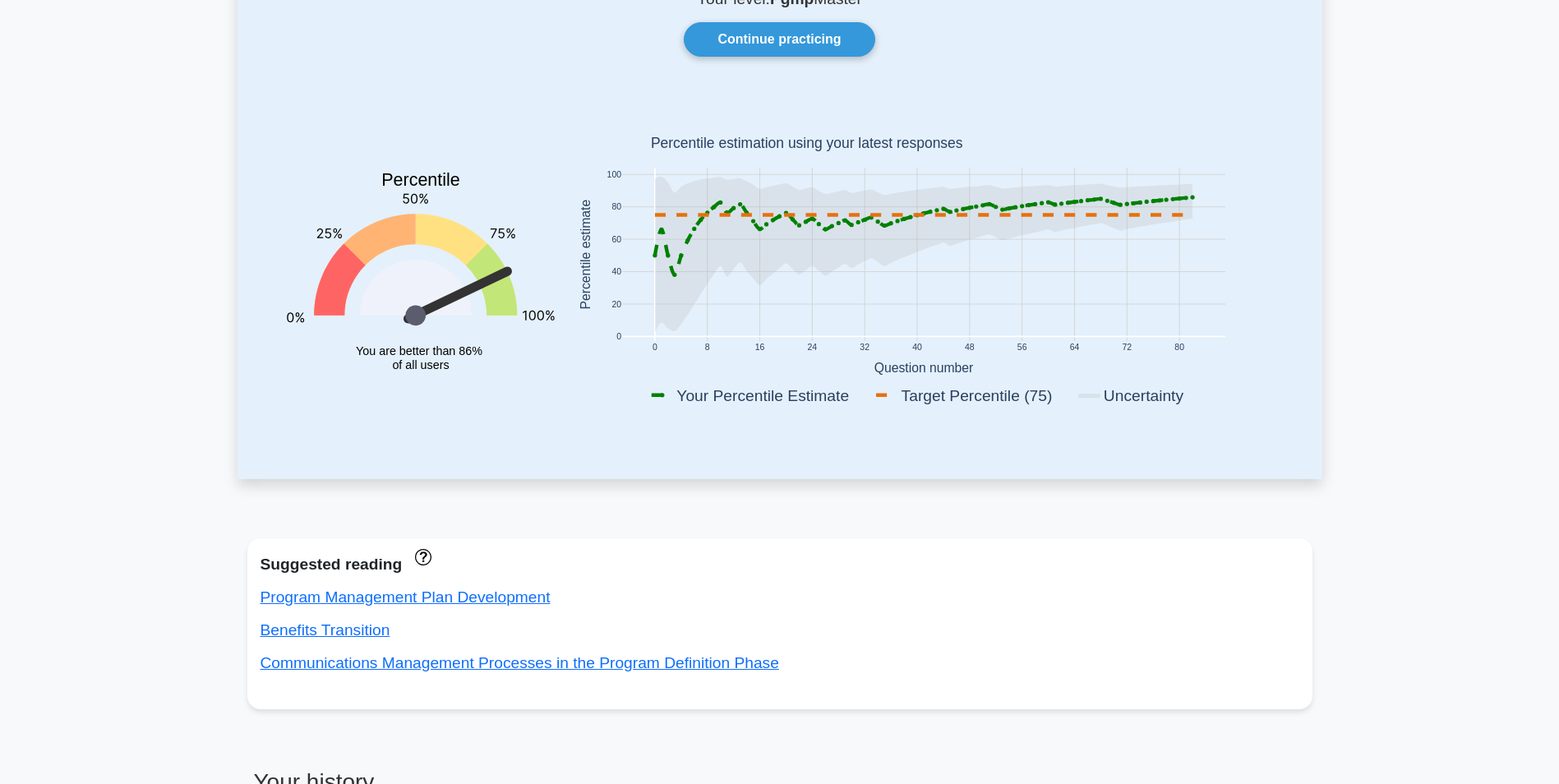
scroll to position [164, 0]
